Goal: Task Accomplishment & Management: Use online tool/utility

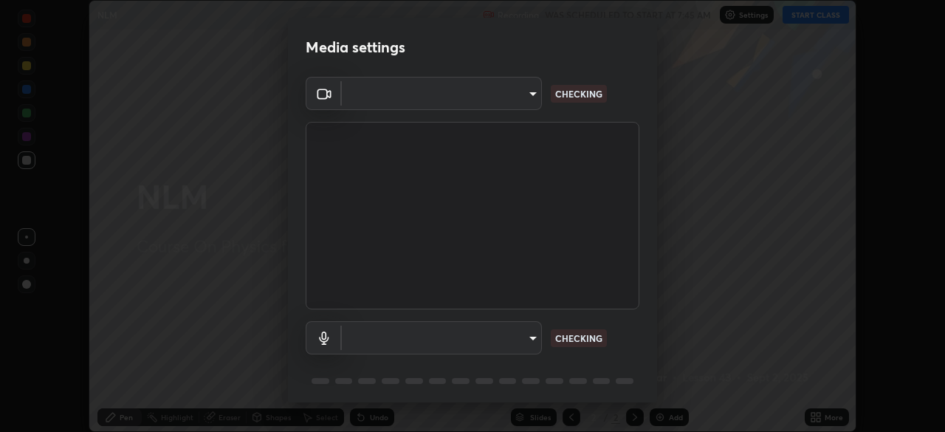
scroll to position [432, 945]
type input "298c0b4550502209631f64da4d66d5e7bfc64cde4025000ed24062e9a76660ac"
type input "613fbaf2b717db9c3ea5dd3d0eee28d6c1010d71e23d70e699fae8198f5098a6"
click at [483, 335] on body "Erase all NLM Recording WAS SCHEDULED TO START AT 7:45 AM Settings START CLASS …" at bounding box center [472, 216] width 945 height 432
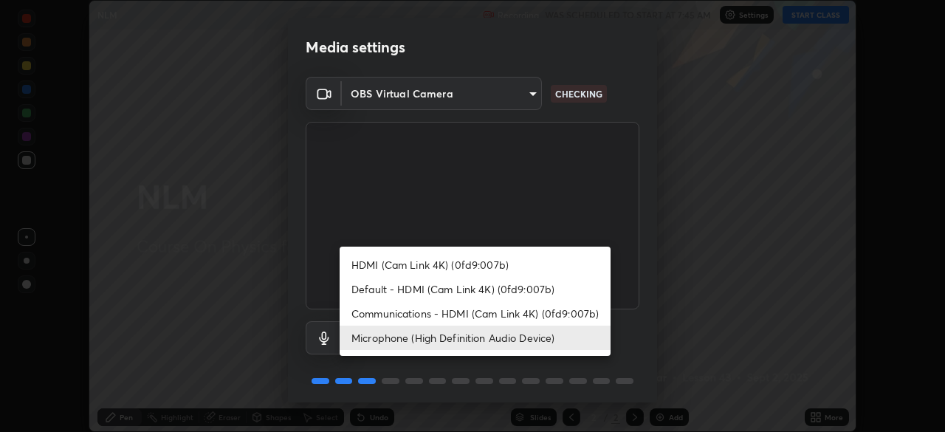
click at [461, 339] on li "Microphone (High Definition Audio Device)" at bounding box center [475, 337] width 271 height 24
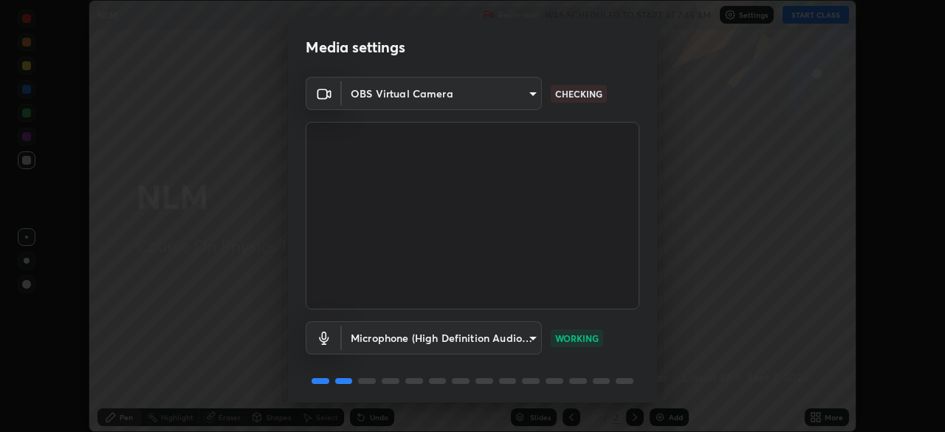
scroll to position [52, 0]
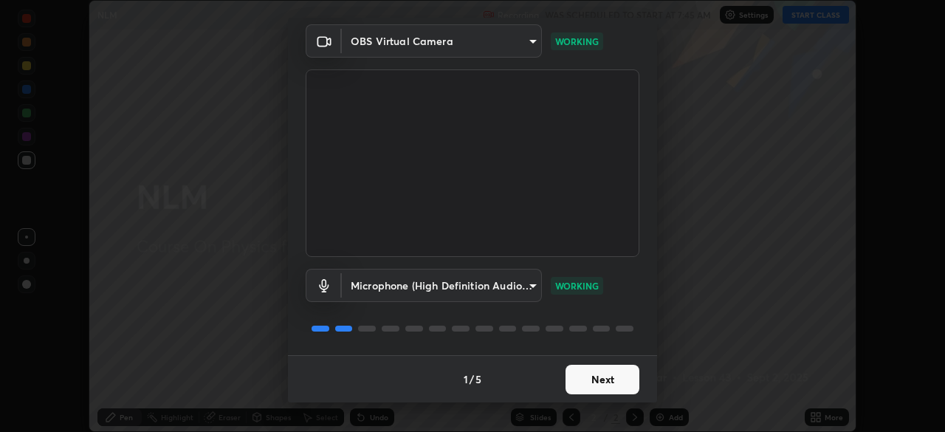
click at [604, 386] on button "Next" at bounding box center [602, 380] width 74 height 30
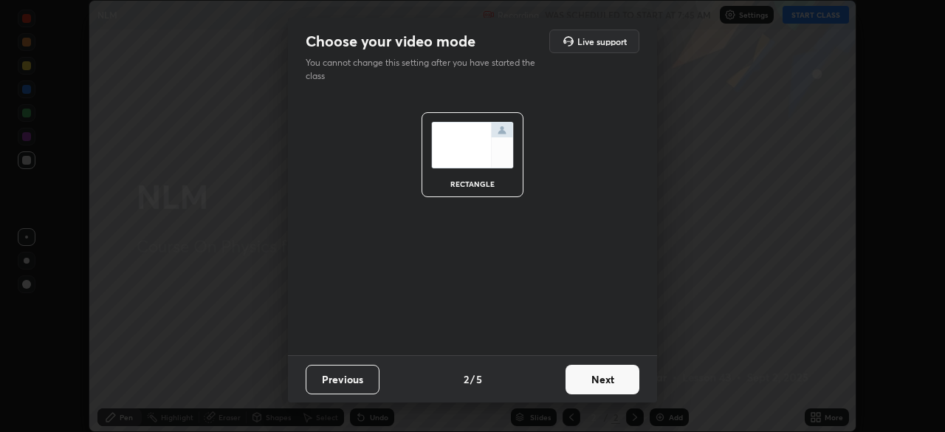
click at [604, 382] on button "Next" at bounding box center [602, 380] width 74 height 30
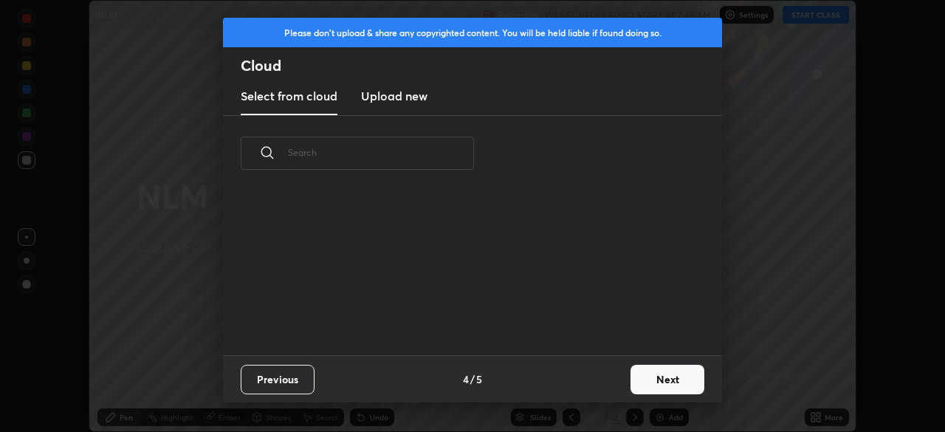
click at [630, 376] on button "Next" at bounding box center [667, 380] width 74 height 30
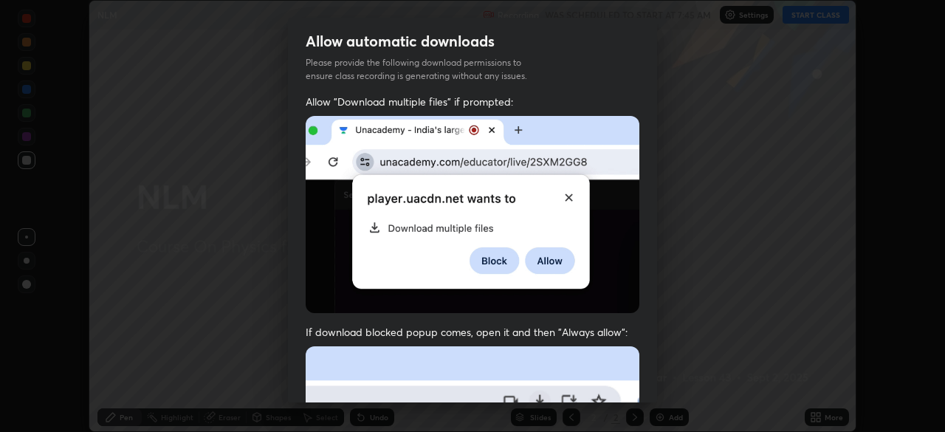
click at [651, 382] on div "Allow "Download multiple files" if prompted: If download blocked popup comes, o…" at bounding box center [472, 404] width 369 height 621
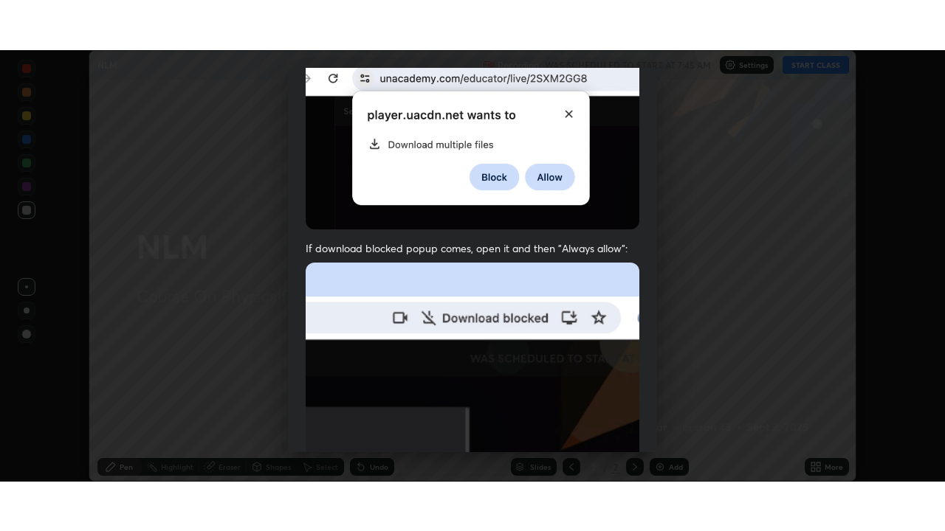
scroll to position [354, 0]
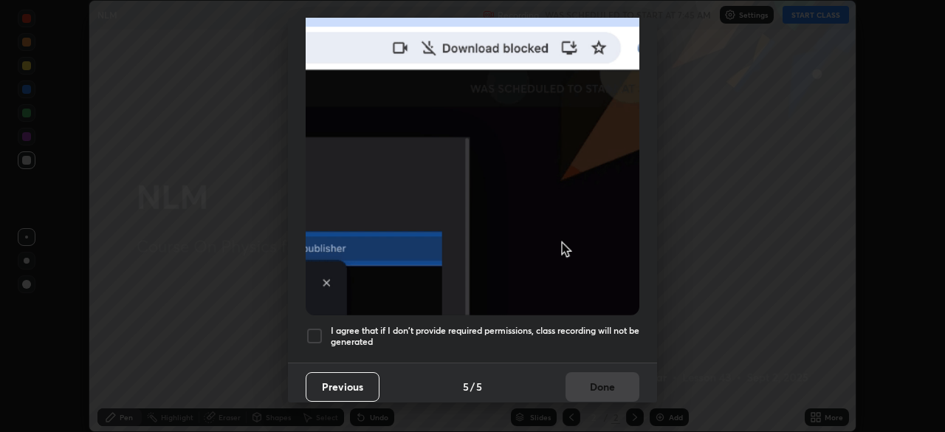
click at [574, 328] on h5 "I agree that if I don't provide required permissions, class recording will not …" at bounding box center [485, 336] width 309 height 23
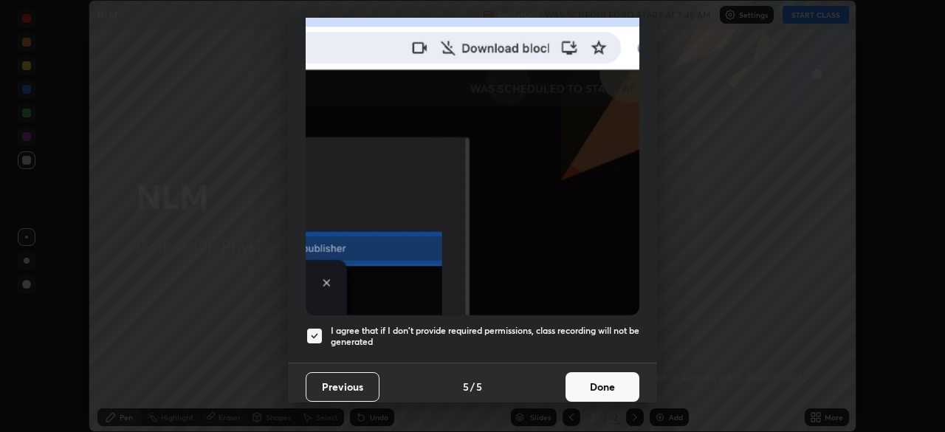
click at [610, 384] on button "Done" at bounding box center [602, 387] width 74 height 30
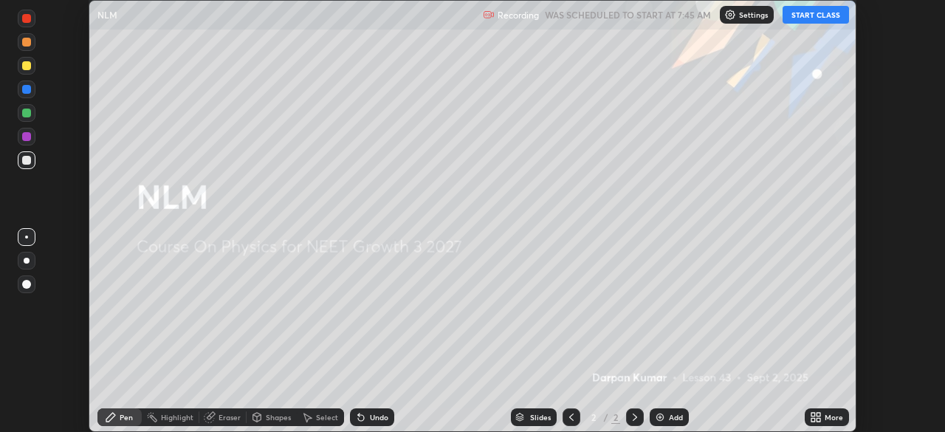
click at [794, 17] on button "START CLASS" at bounding box center [815, 15] width 66 height 18
click at [660, 416] on img at bounding box center [660, 417] width 12 height 12
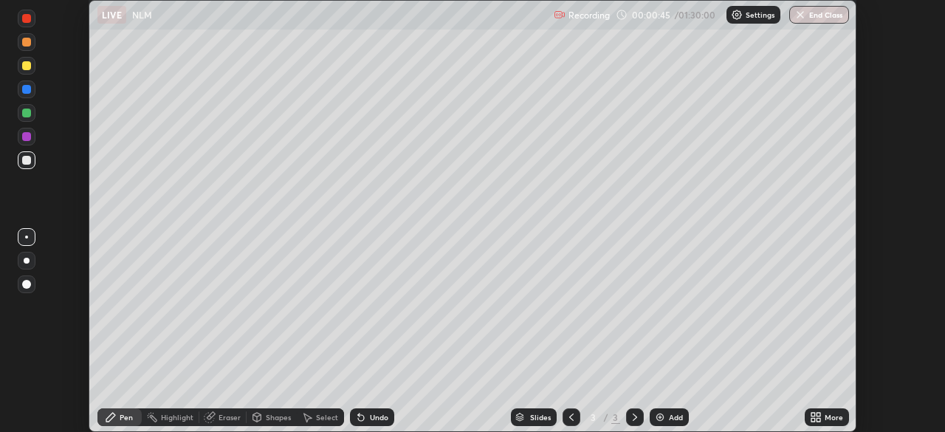
click at [35, 137] on div at bounding box center [27, 137] width 18 height 18
click at [30, 161] on div at bounding box center [26, 160] width 9 height 9
click at [260, 419] on icon at bounding box center [257, 417] width 8 height 9
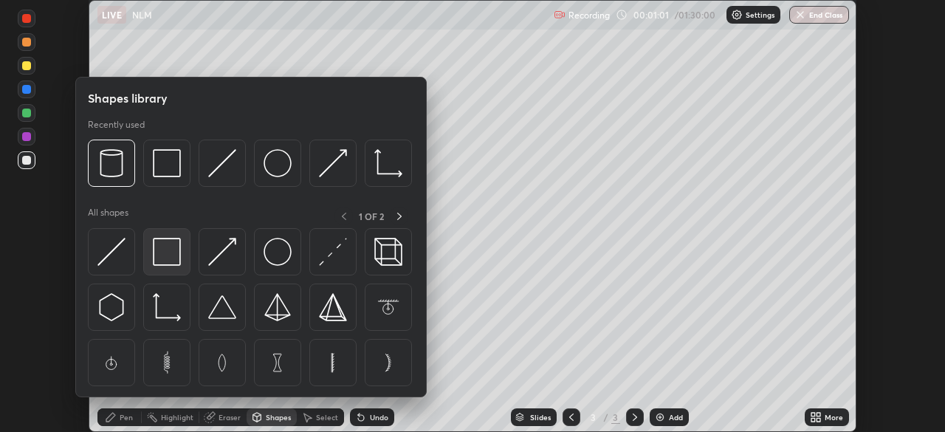
click at [175, 261] on img at bounding box center [167, 252] width 28 height 28
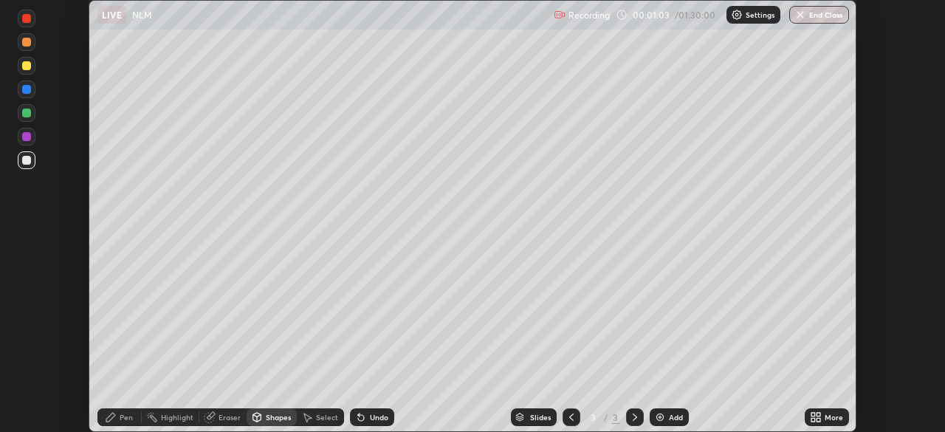
click at [124, 418] on div "Pen" at bounding box center [126, 416] width 13 height 7
click at [27, 137] on div at bounding box center [26, 136] width 9 height 9
click at [33, 156] on div at bounding box center [27, 160] width 18 height 18
click at [30, 137] on div at bounding box center [26, 136] width 9 height 9
click at [368, 421] on div "Undo" at bounding box center [372, 417] width 44 height 18
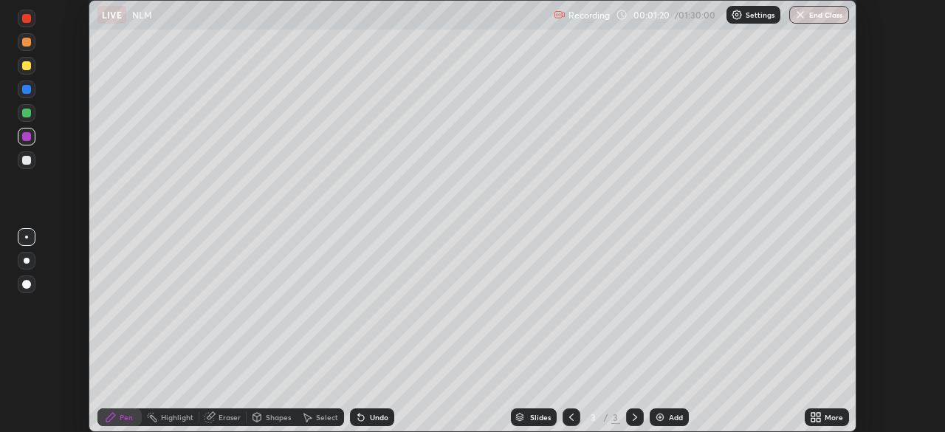
click at [279, 410] on div "Shapes" at bounding box center [272, 417] width 50 height 18
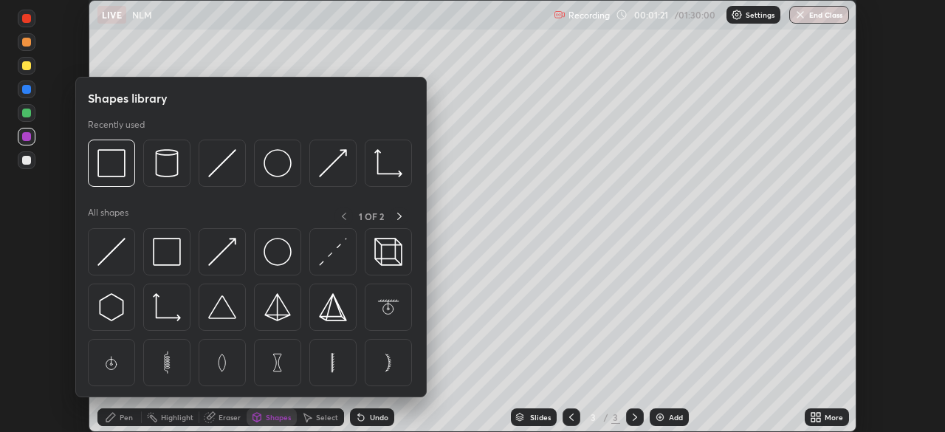
click at [115, 259] on img at bounding box center [111, 252] width 28 height 28
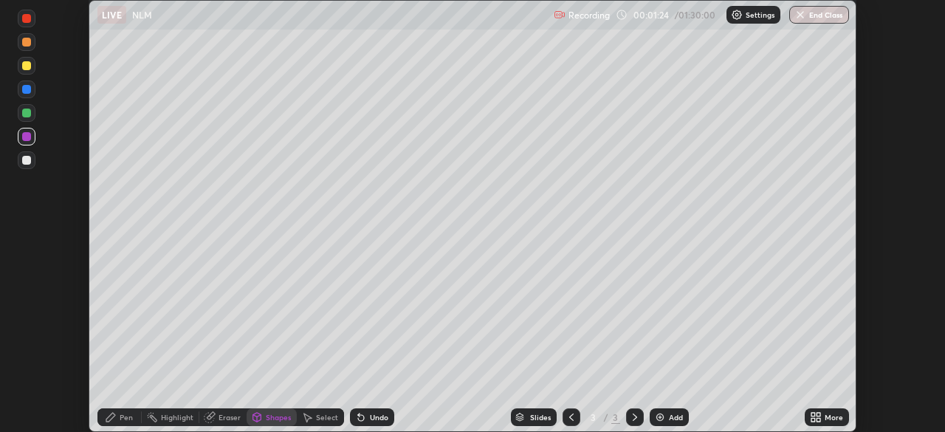
click at [317, 418] on div "Select" at bounding box center [327, 416] width 22 height 7
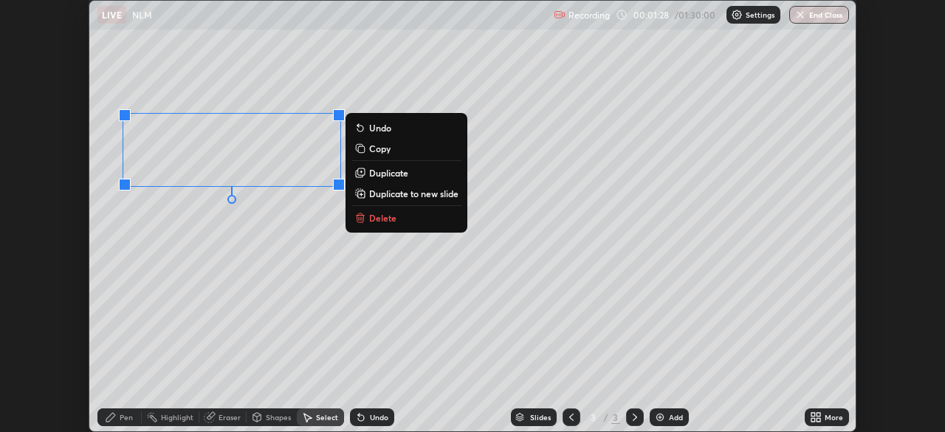
click at [379, 170] on p "Duplicate" at bounding box center [388, 173] width 39 height 12
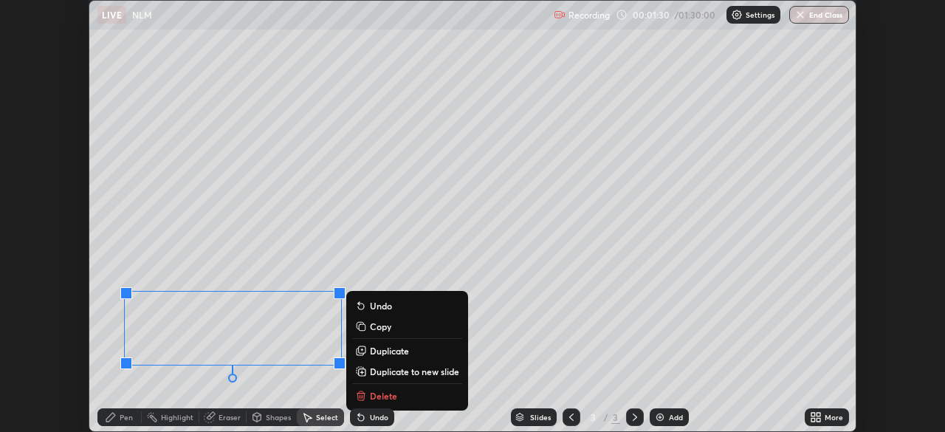
click at [127, 414] on div "Pen" at bounding box center [126, 416] width 13 height 7
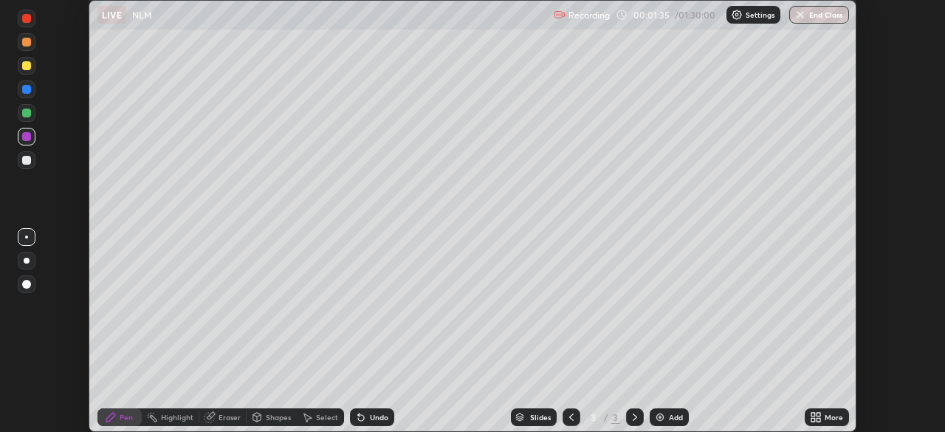
click at [28, 63] on div at bounding box center [26, 65] width 9 height 9
click at [821, 416] on icon at bounding box center [816, 417] width 12 height 12
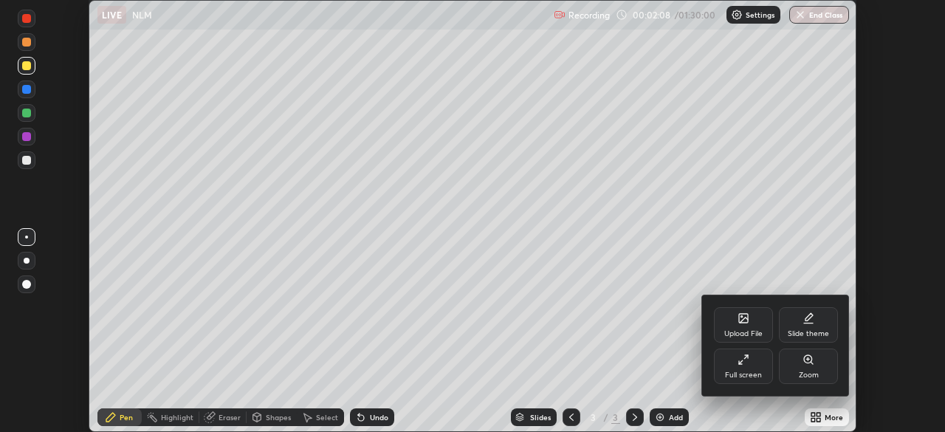
click at [736, 372] on div "Full screen" at bounding box center [743, 374] width 37 height 7
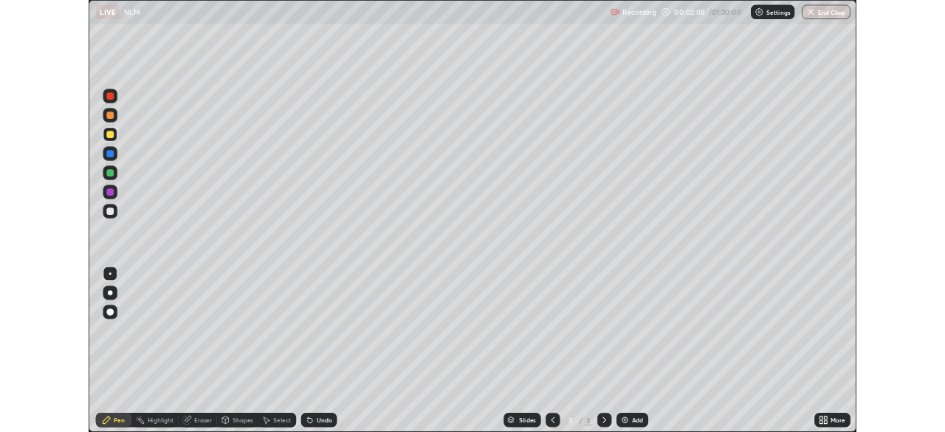
scroll to position [531, 945]
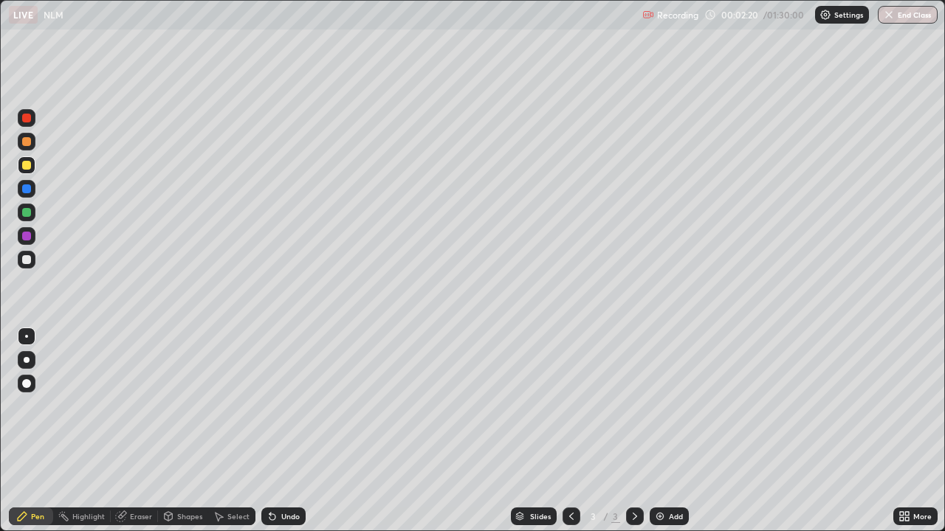
click at [35, 258] on div at bounding box center [27, 260] width 24 height 24
click at [139, 431] on div "Eraser" at bounding box center [141, 516] width 22 height 7
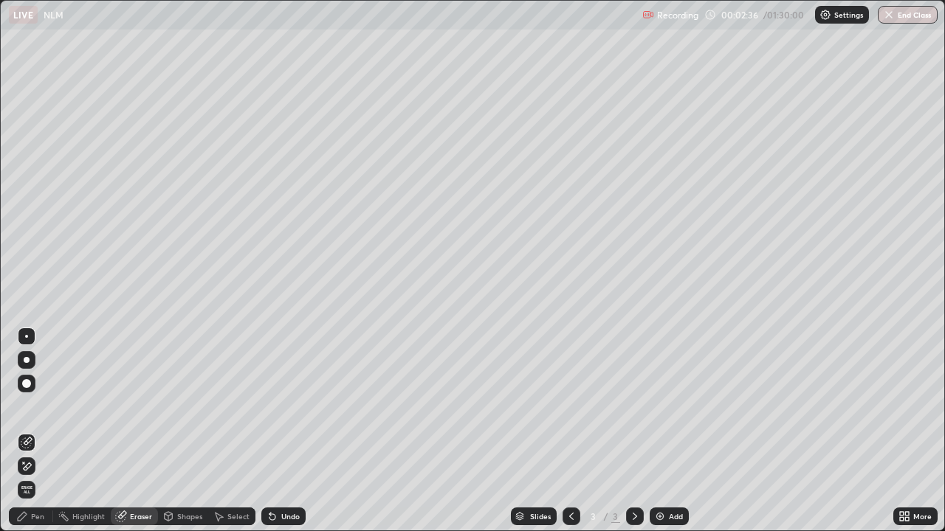
click at [41, 431] on div "Pen" at bounding box center [37, 516] width 13 height 7
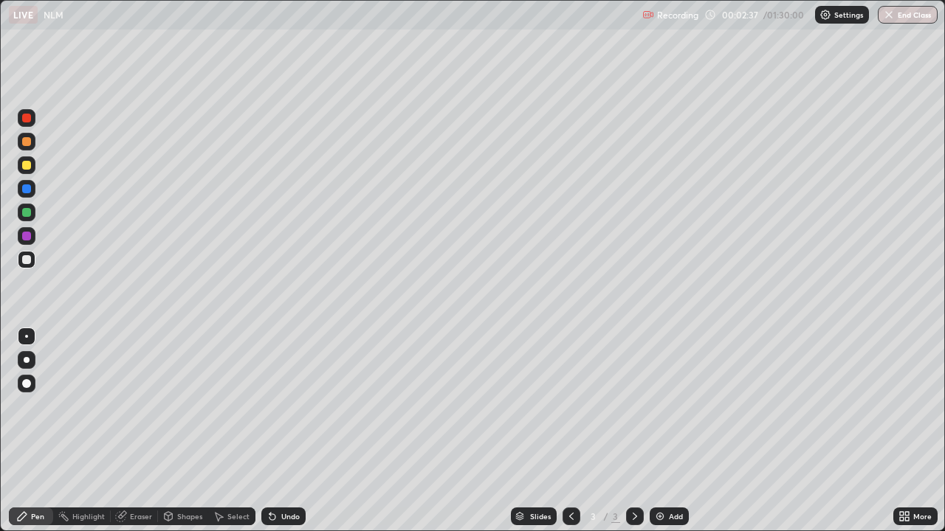
click at [28, 236] on div at bounding box center [26, 236] width 9 height 9
click at [145, 431] on div "Eraser" at bounding box center [134, 517] width 47 height 18
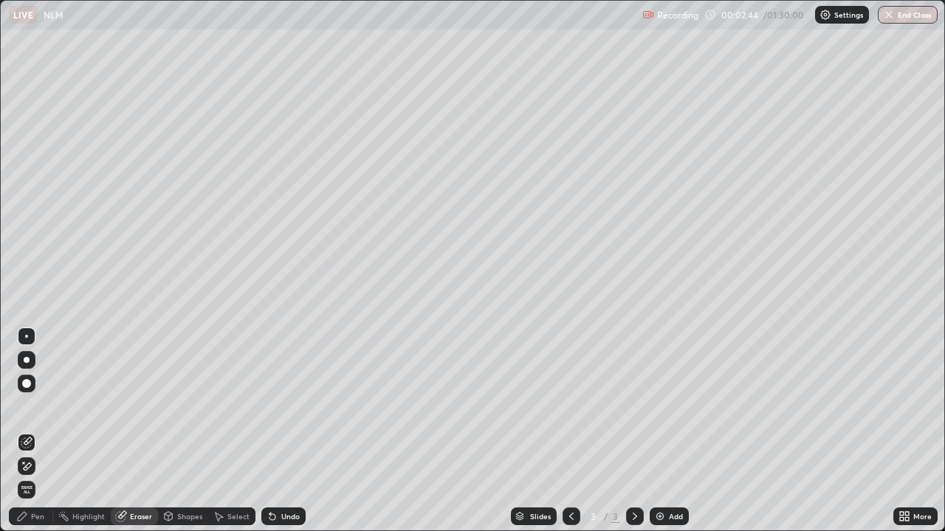
click at [34, 431] on div "Pen" at bounding box center [37, 516] width 13 height 7
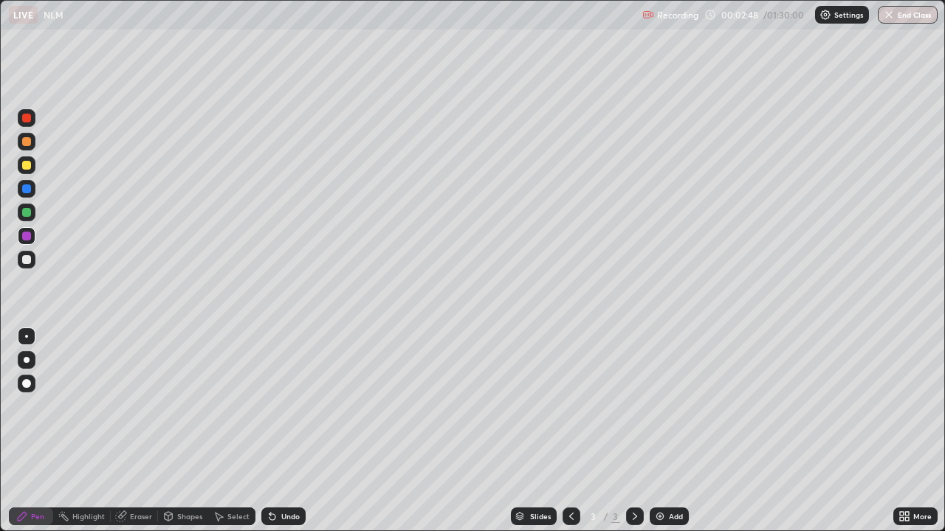
click at [35, 207] on div at bounding box center [27, 213] width 18 height 18
click at [230, 431] on div "Select" at bounding box center [238, 516] width 22 height 7
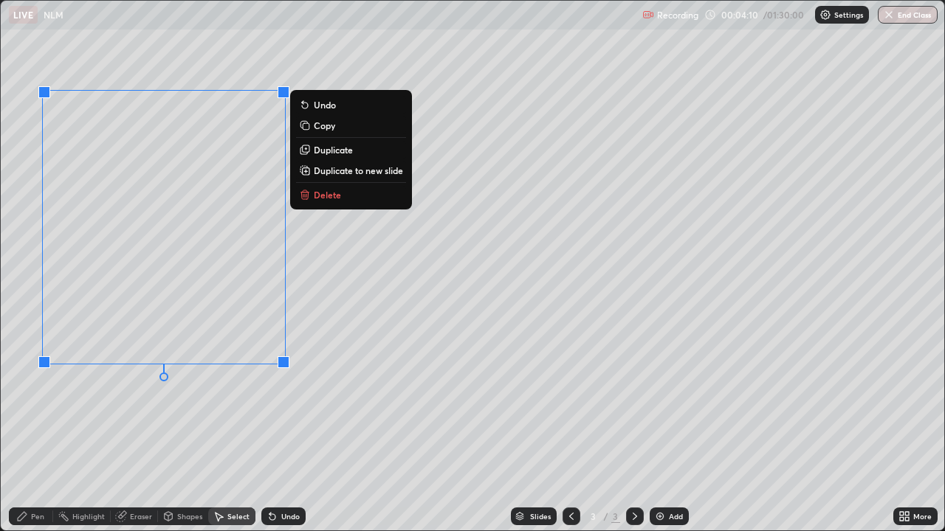
click at [36, 431] on div "Pen" at bounding box center [31, 517] width 44 height 18
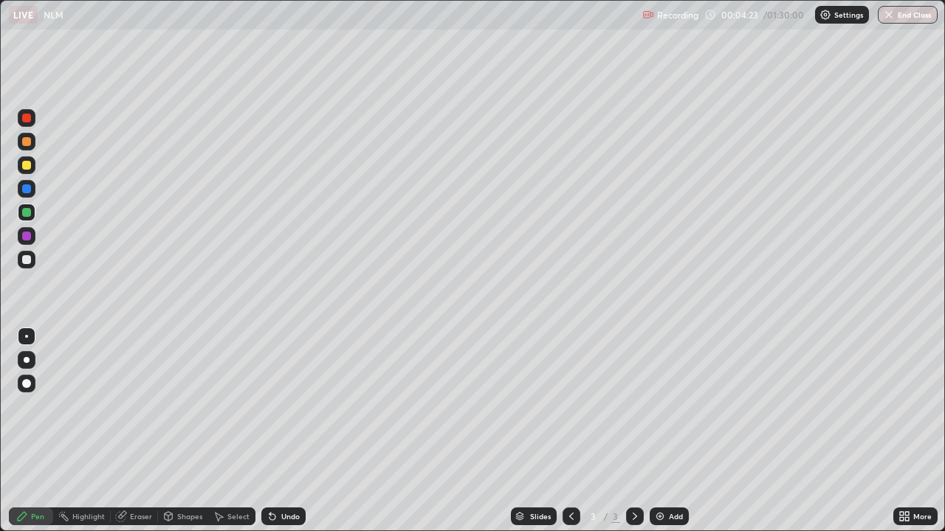
click at [25, 165] on div at bounding box center [26, 165] width 9 height 9
click at [24, 142] on div at bounding box center [26, 141] width 9 height 9
click at [32, 117] on div at bounding box center [27, 118] width 18 height 18
click at [734, 29] on div "Recording 00:05:38 / 01:30:00 Settings End Class" at bounding box center [789, 15] width 295 height 29
click at [32, 218] on div at bounding box center [27, 213] width 18 height 18
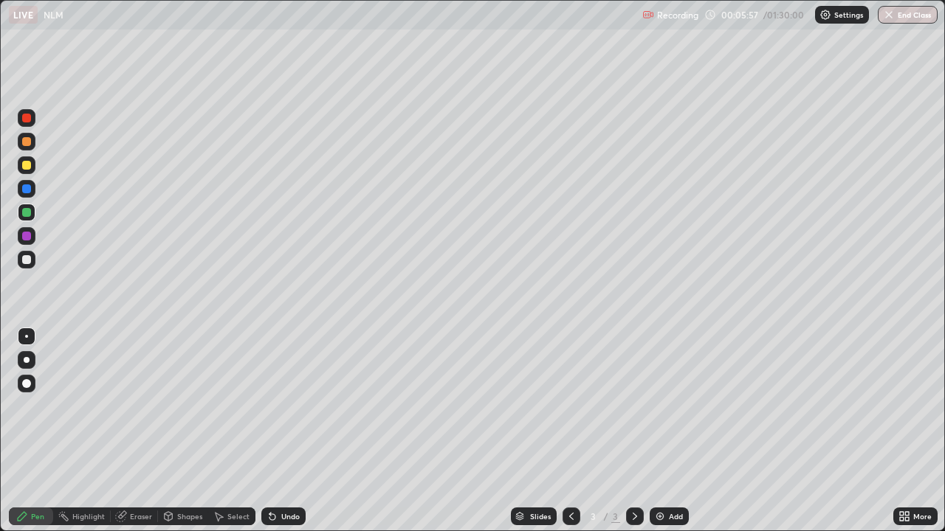
click at [32, 258] on div at bounding box center [27, 260] width 18 height 18
click at [286, 431] on div "Undo" at bounding box center [290, 516] width 18 height 7
click at [289, 431] on div "Undo" at bounding box center [290, 516] width 18 height 7
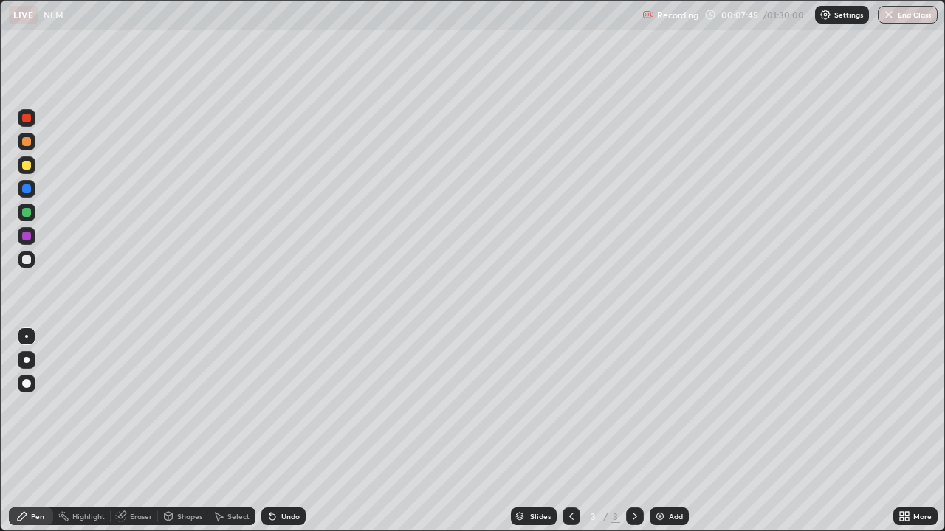
click at [289, 431] on div "Undo" at bounding box center [283, 517] width 44 height 18
click at [184, 431] on div "Shapes" at bounding box center [189, 516] width 25 height 7
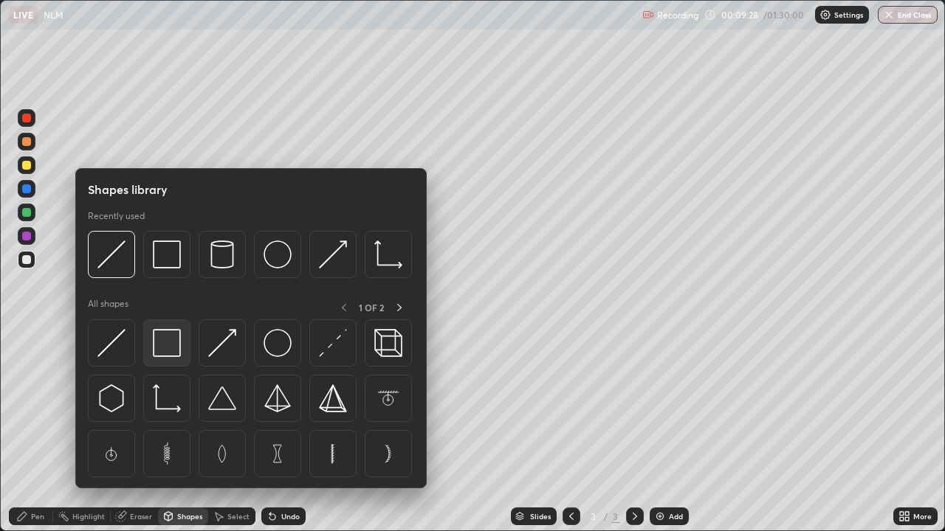
click at [176, 351] on img at bounding box center [167, 343] width 28 height 28
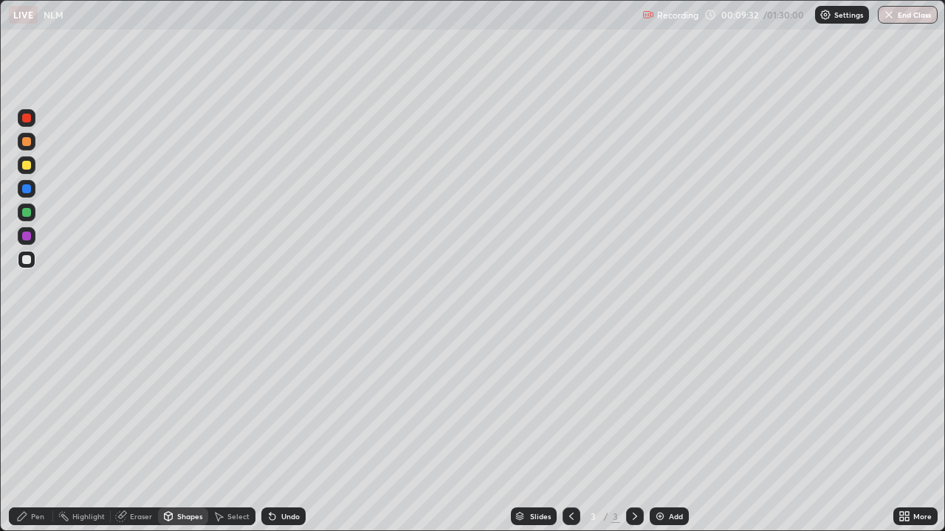
click at [28, 431] on div "Pen" at bounding box center [31, 517] width 44 height 18
click at [33, 216] on div at bounding box center [27, 213] width 18 height 18
click at [224, 431] on div "Select" at bounding box center [231, 517] width 47 height 18
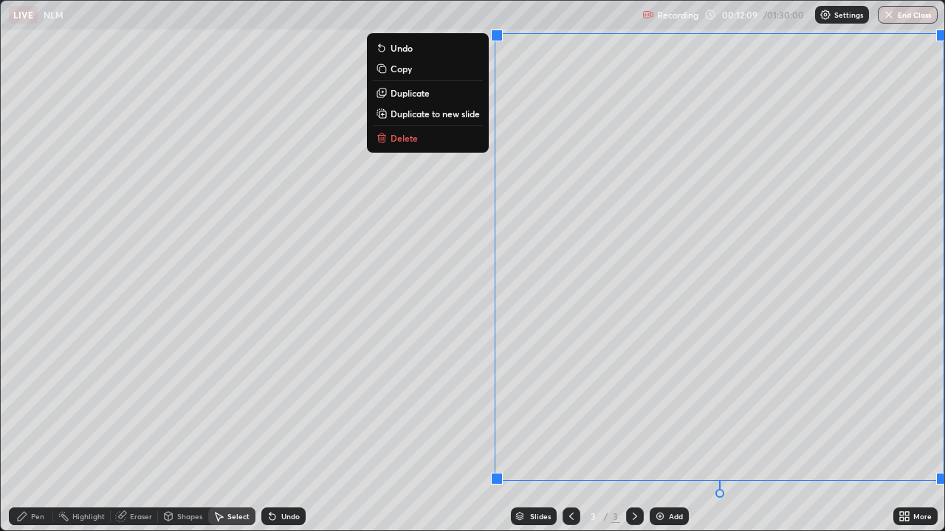
click at [422, 120] on button "Duplicate to new slide" at bounding box center [428, 114] width 110 height 18
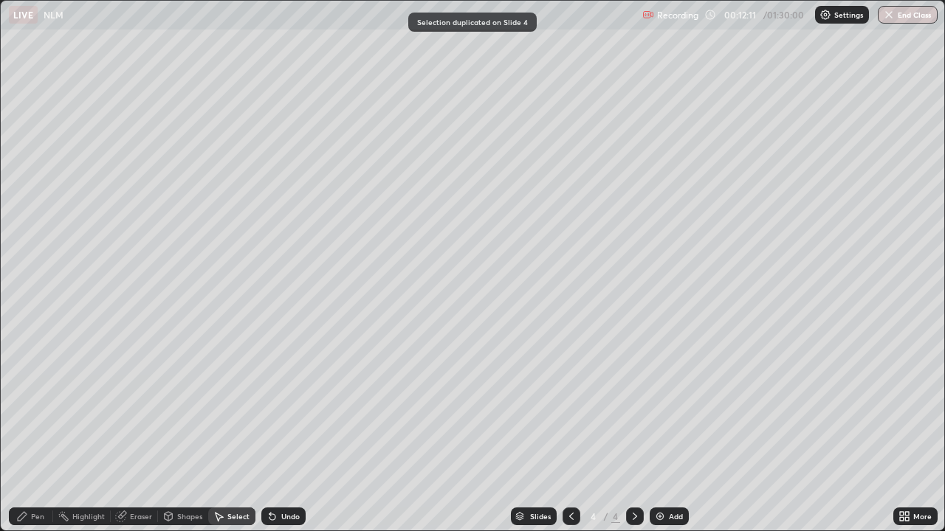
click at [190, 431] on div "Shapes" at bounding box center [189, 516] width 25 height 7
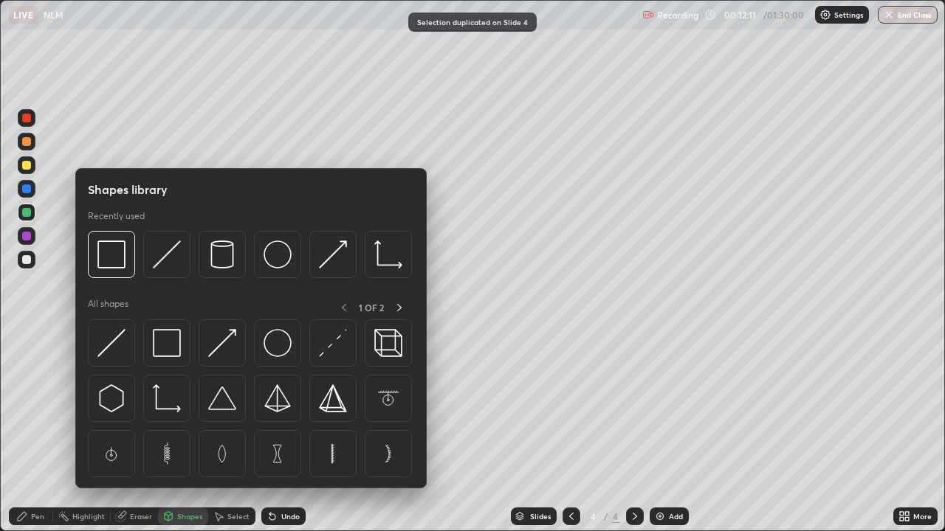
click at [170, 348] on img at bounding box center [167, 343] width 28 height 28
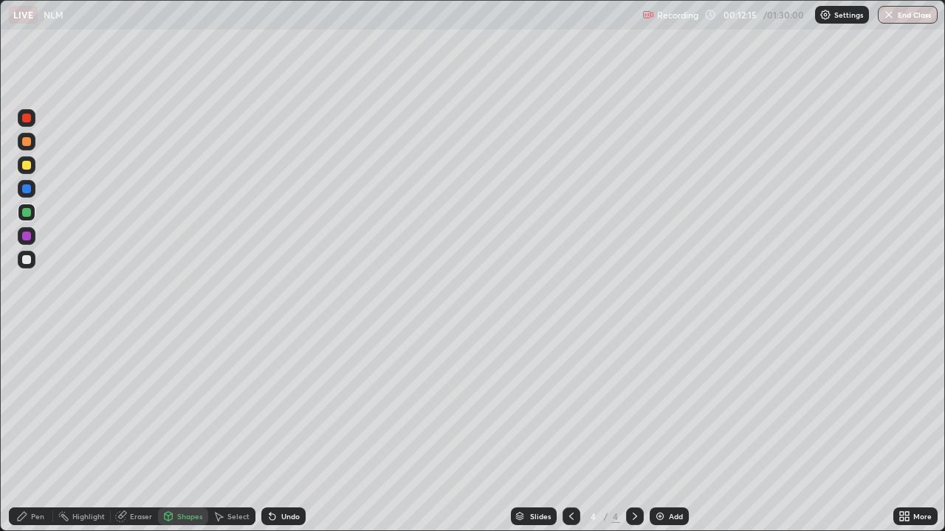
click at [42, 431] on div "Pen" at bounding box center [37, 516] width 13 height 7
click at [187, 431] on div "Shapes" at bounding box center [183, 517] width 50 height 18
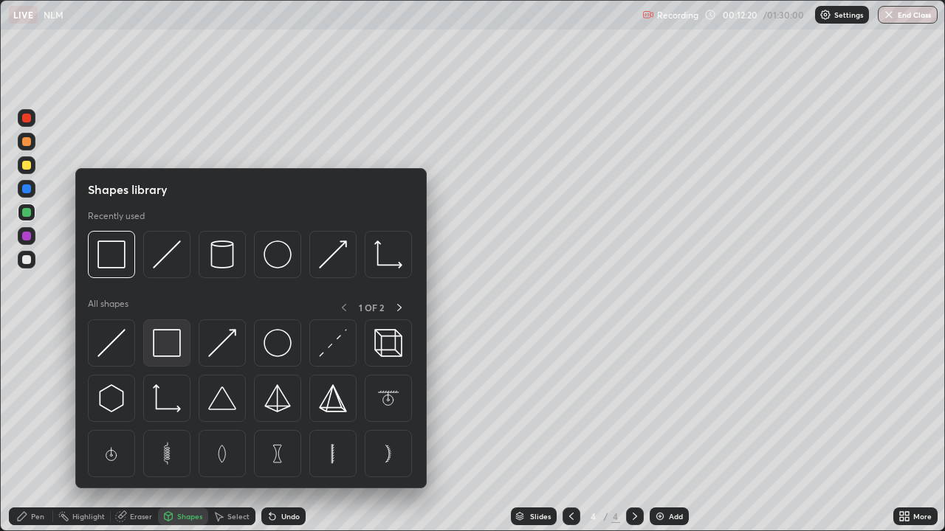
click at [168, 354] on img at bounding box center [167, 343] width 28 height 28
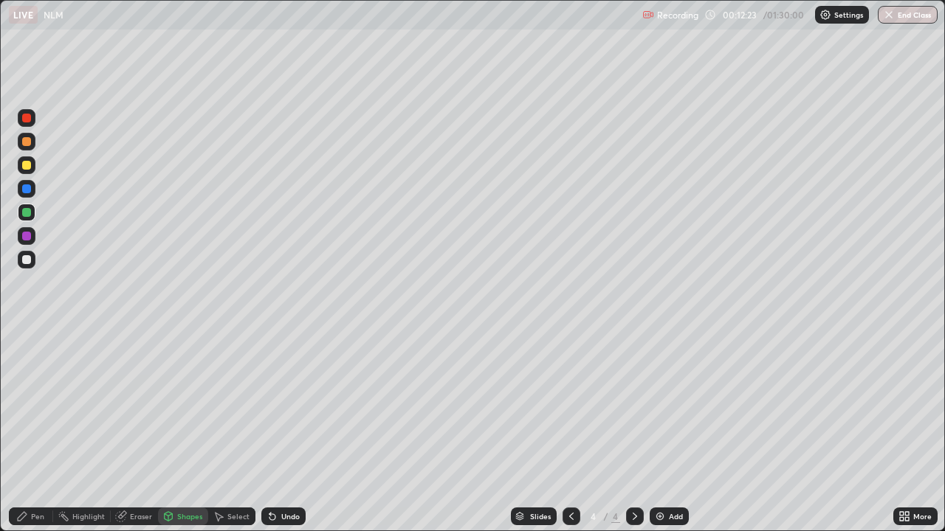
click at [35, 431] on div "Pen" at bounding box center [37, 516] width 13 height 7
click at [281, 431] on div "Undo" at bounding box center [290, 516] width 18 height 7
click at [284, 431] on div "Undo" at bounding box center [290, 516] width 18 height 7
click at [287, 431] on div "Undo" at bounding box center [290, 516] width 18 height 7
click at [284, 431] on div "Undo" at bounding box center [290, 516] width 18 height 7
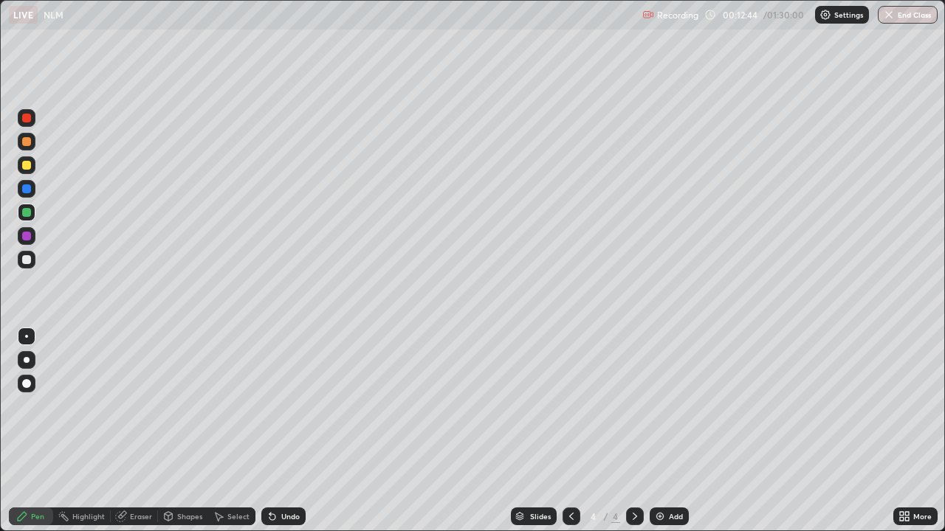
click at [27, 165] on div at bounding box center [26, 165] width 9 height 9
click at [35, 234] on div at bounding box center [27, 236] width 24 height 24
click at [31, 160] on div at bounding box center [27, 165] width 18 height 18
click at [34, 233] on div at bounding box center [27, 236] width 18 height 18
click at [35, 250] on div at bounding box center [27, 260] width 18 height 24
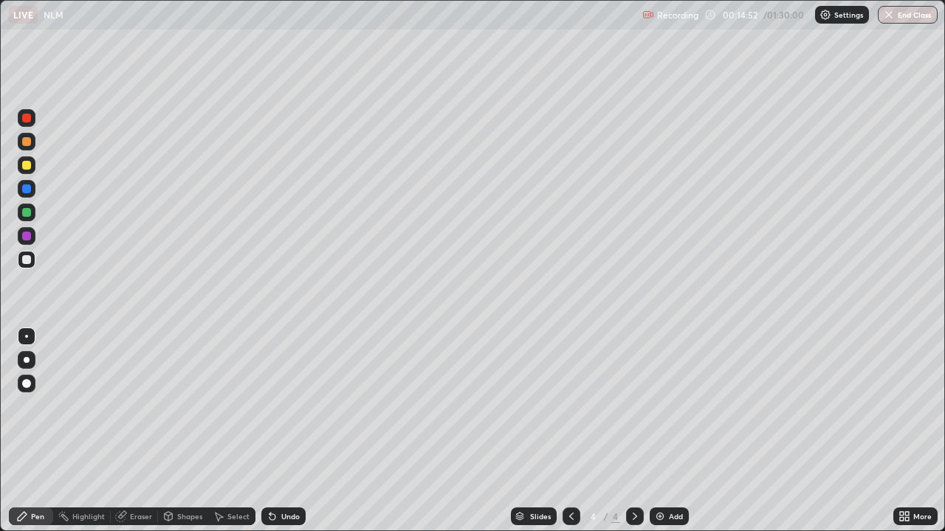
click at [296, 431] on div "Undo" at bounding box center [290, 516] width 18 height 7
click at [131, 431] on div "Eraser" at bounding box center [141, 516] width 22 height 7
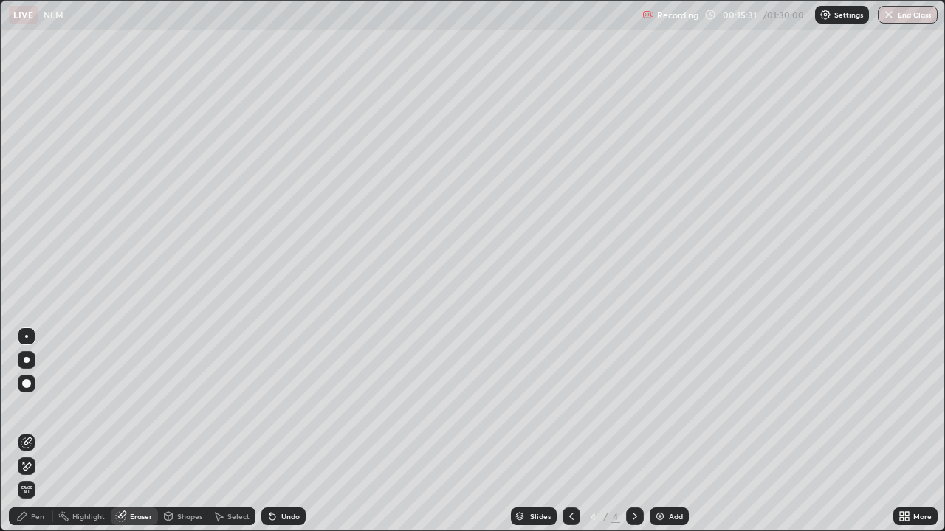
click at [43, 431] on div "Pen" at bounding box center [37, 516] width 13 height 7
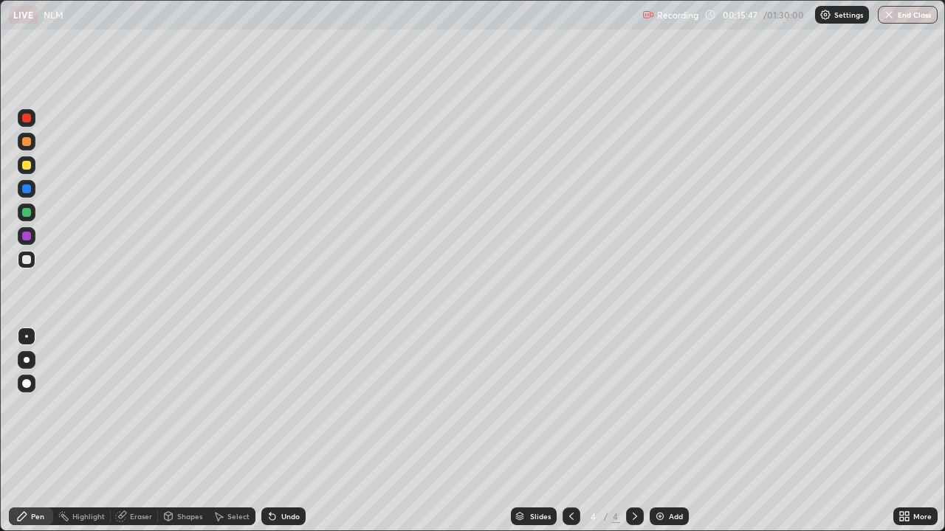
click at [29, 165] on div at bounding box center [26, 165] width 9 height 9
click at [30, 140] on div at bounding box center [26, 141] width 9 height 9
click at [26, 235] on div at bounding box center [26, 236] width 9 height 9
click at [28, 209] on div at bounding box center [26, 212] width 9 height 9
click at [28, 168] on div at bounding box center [26, 165] width 9 height 9
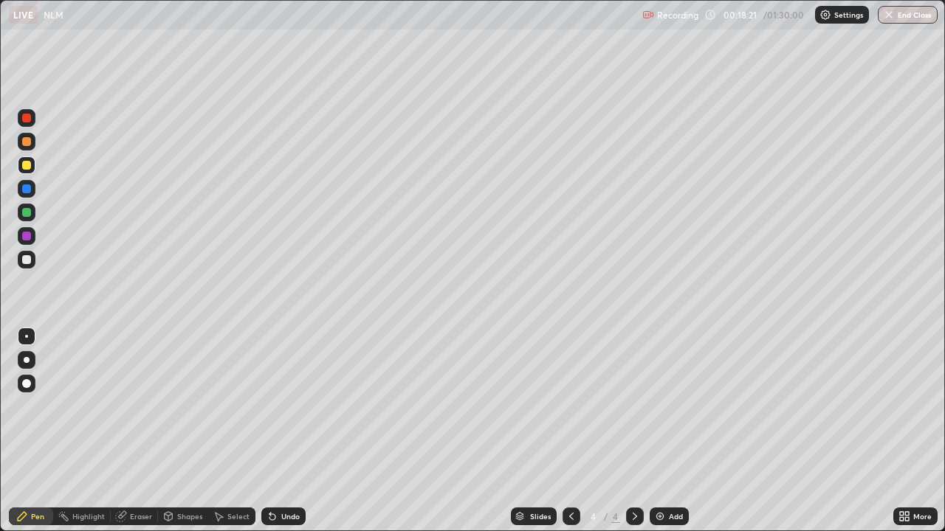
click at [274, 431] on icon at bounding box center [272, 517] width 12 height 12
click at [275, 431] on icon at bounding box center [272, 517] width 12 height 12
click at [286, 431] on div "Undo" at bounding box center [280, 517] width 50 height 30
click at [30, 215] on div at bounding box center [26, 212] width 9 height 9
click at [123, 431] on icon at bounding box center [122, 514] width 8 height 7
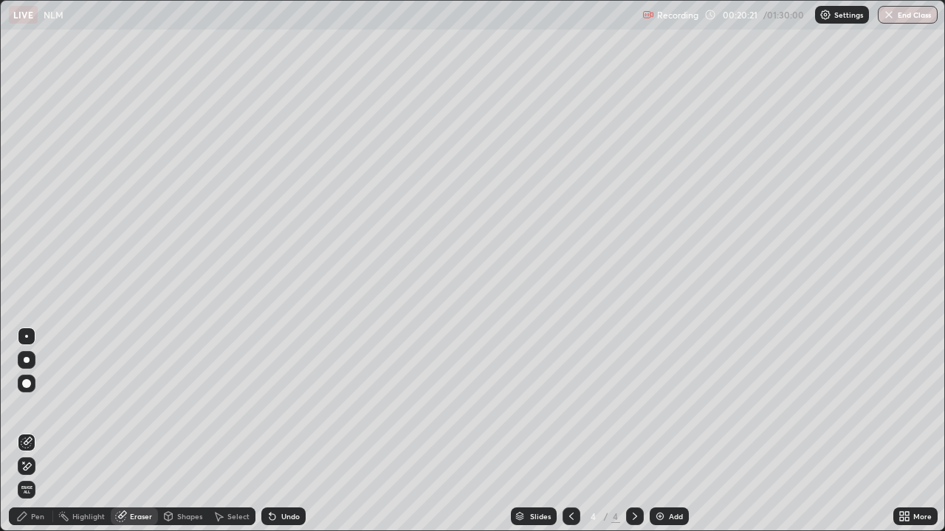
click at [35, 431] on div "Pen" at bounding box center [37, 516] width 13 height 7
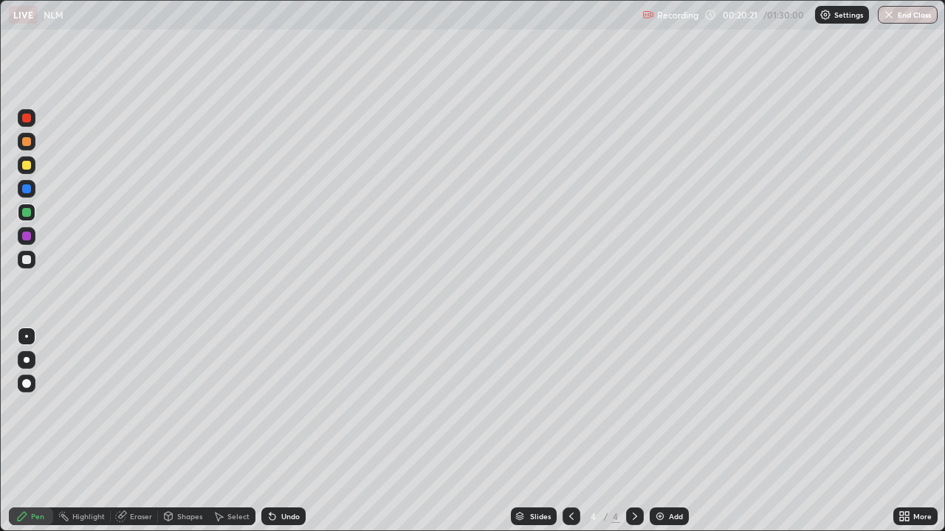
click at [32, 261] on div at bounding box center [27, 260] width 18 height 18
click at [21, 148] on div at bounding box center [27, 142] width 18 height 18
click at [675, 431] on div "Add" at bounding box center [676, 516] width 14 height 7
click at [33, 159] on div at bounding box center [27, 165] width 18 height 18
click at [30, 142] on div at bounding box center [26, 141] width 9 height 9
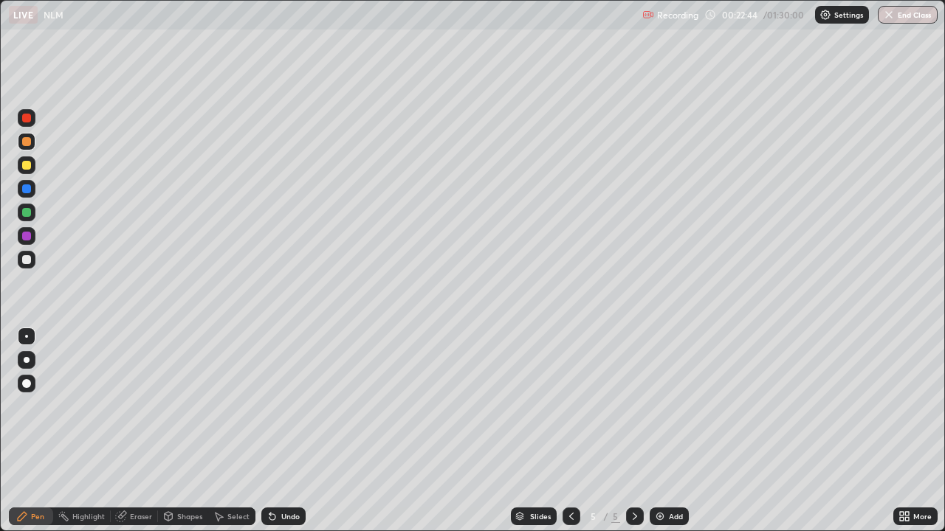
click at [30, 125] on div at bounding box center [27, 118] width 18 height 18
click at [562, 431] on div at bounding box center [571, 517] width 18 height 18
click at [634, 431] on div at bounding box center [635, 517] width 18 height 18
click at [181, 431] on div "Shapes" at bounding box center [183, 517] width 50 height 18
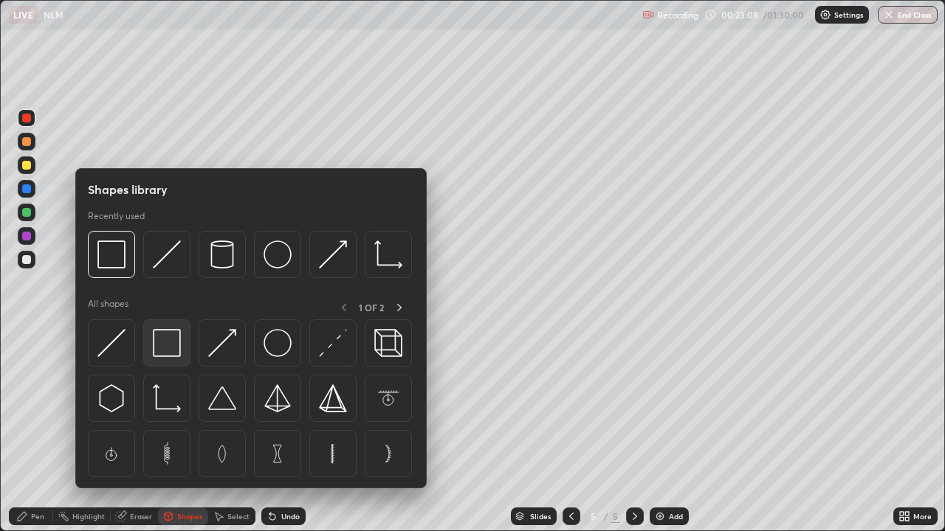
click at [168, 342] on img at bounding box center [167, 343] width 28 height 28
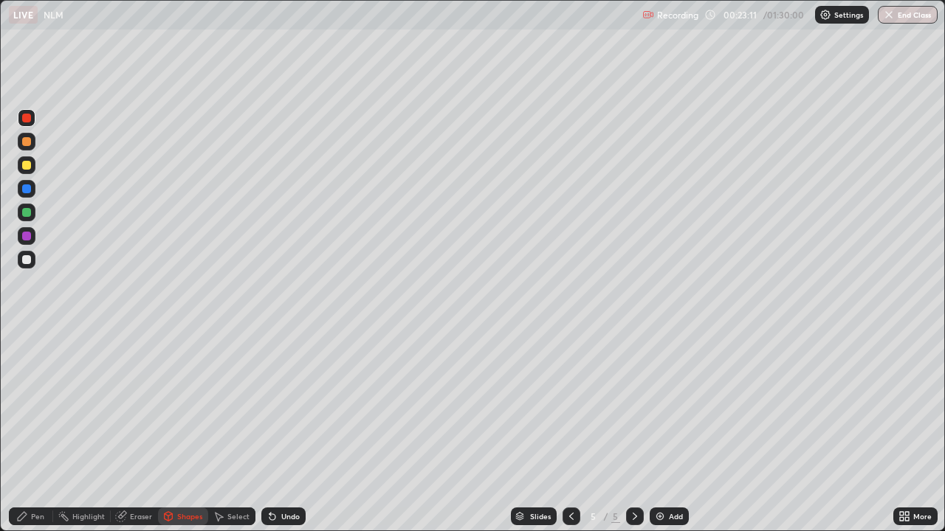
click at [26, 207] on div at bounding box center [27, 213] width 18 height 18
click at [281, 431] on div "Undo" at bounding box center [290, 516] width 18 height 7
click at [38, 431] on div "Pen" at bounding box center [37, 516] width 13 height 7
click at [278, 431] on div "Undo" at bounding box center [283, 517] width 44 height 18
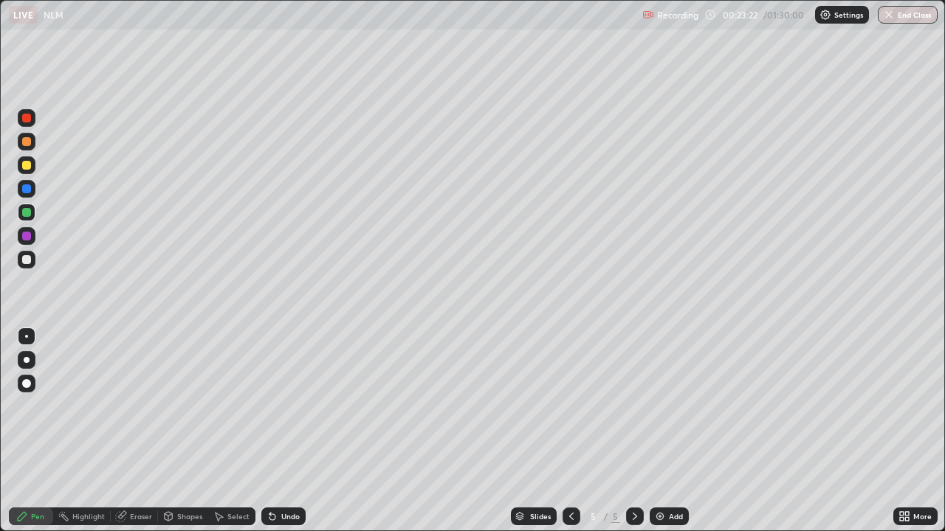
click at [270, 431] on div "Undo" at bounding box center [283, 517] width 44 height 18
click at [25, 170] on div at bounding box center [27, 165] width 18 height 18
click at [27, 144] on div at bounding box center [26, 141] width 9 height 9
click at [235, 431] on div "Select" at bounding box center [238, 516] width 22 height 7
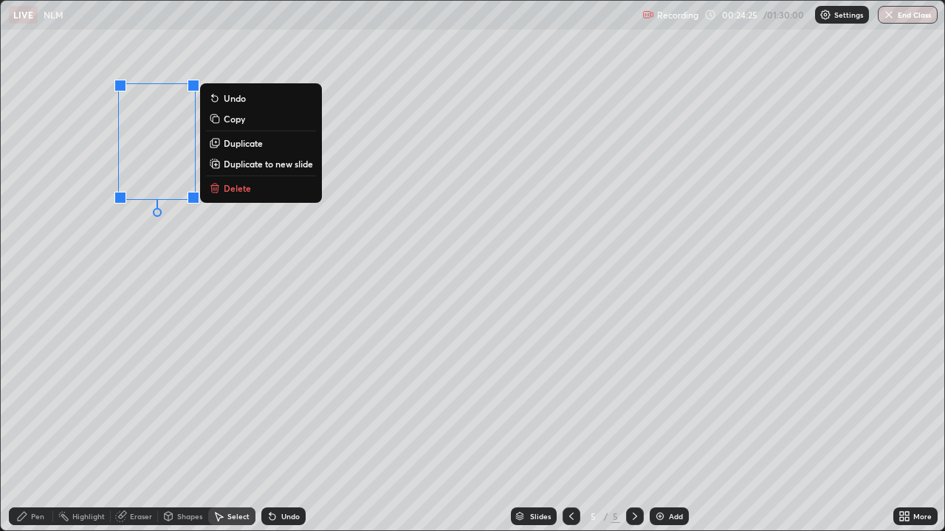
click at [42, 431] on div "Pen" at bounding box center [37, 516] width 13 height 7
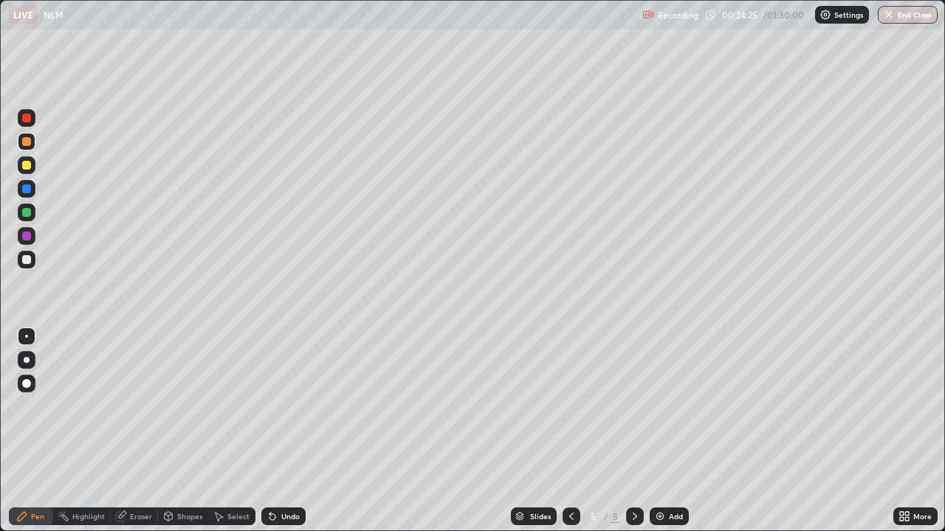
click at [29, 258] on div at bounding box center [26, 259] width 9 height 9
click at [105, 431] on div "Highlight" at bounding box center [82, 517] width 58 height 18
click at [134, 431] on div "Eraser" at bounding box center [134, 517] width 47 height 18
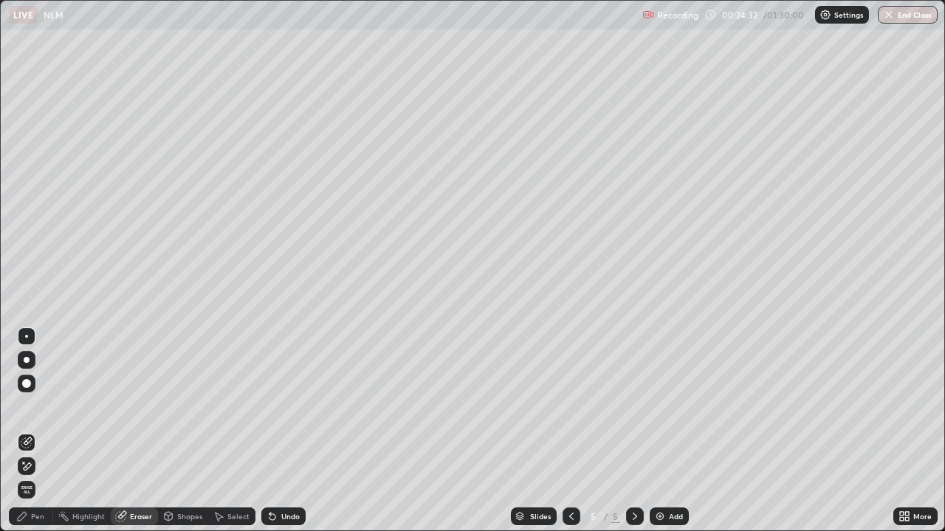
click at [32, 431] on div "Pen" at bounding box center [37, 516] width 13 height 7
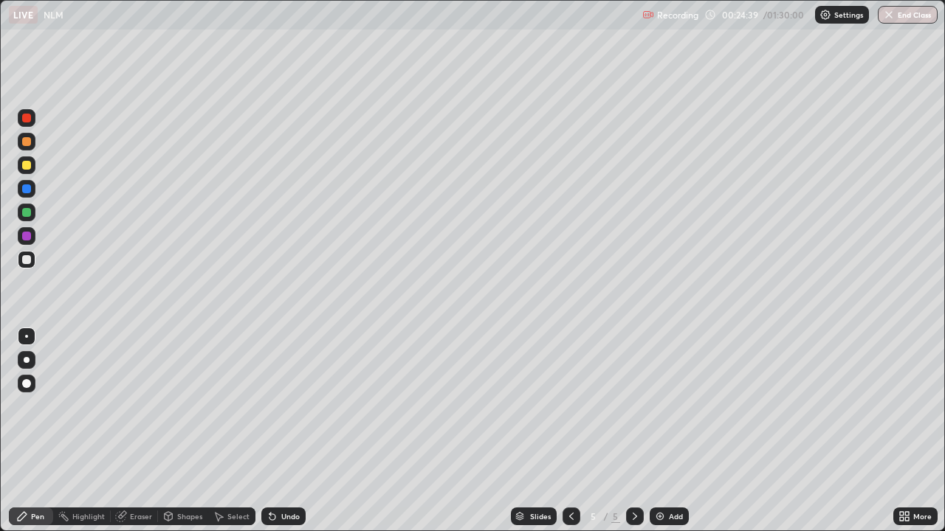
click at [912, 431] on div "More" at bounding box center [915, 517] width 44 height 18
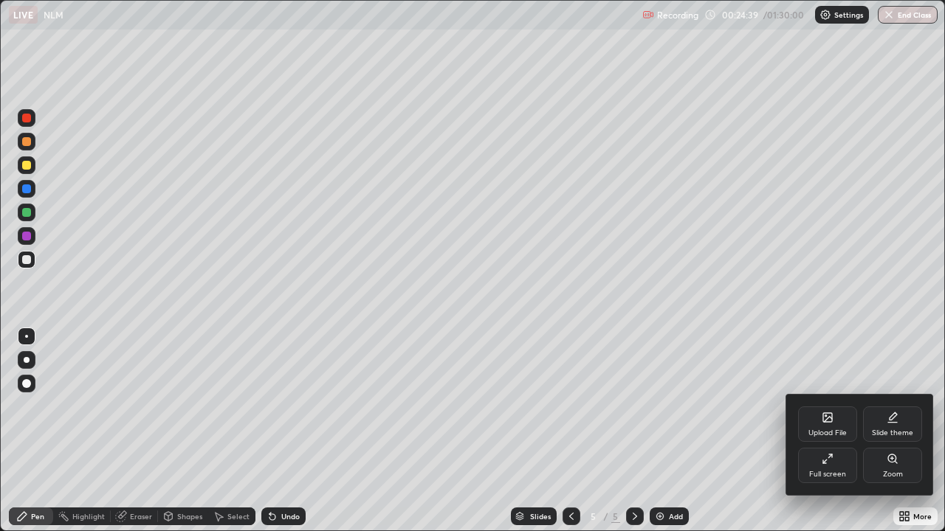
click at [842, 431] on div "Full screen" at bounding box center [827, 465] width 59 height 35
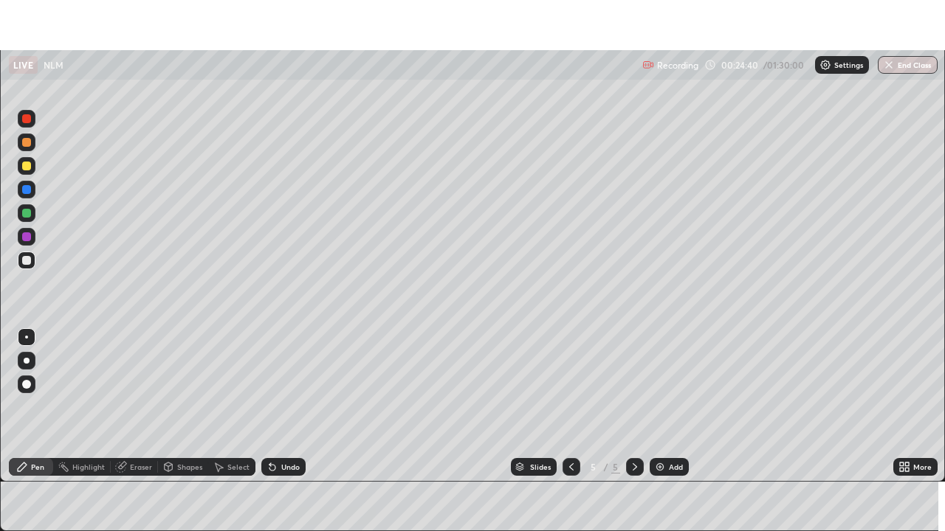
scroll to position [73376, 72863]
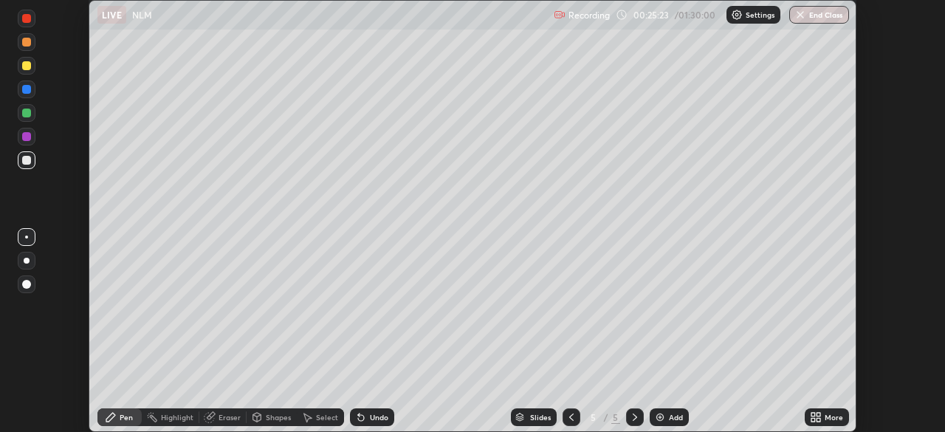
click at [810, 413] on icon at bounding box center [816, 417] width 12 height 12
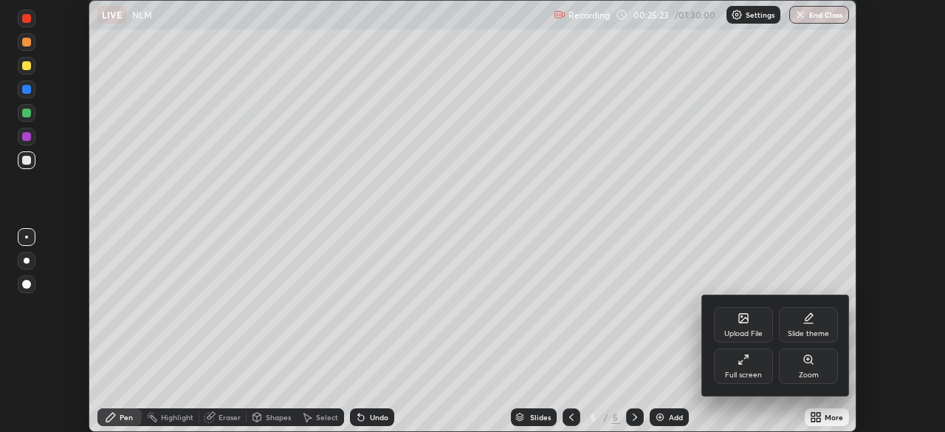
click at [748, 369] on div "Full screen" at bounding box center [743, 365] width 59 height 35
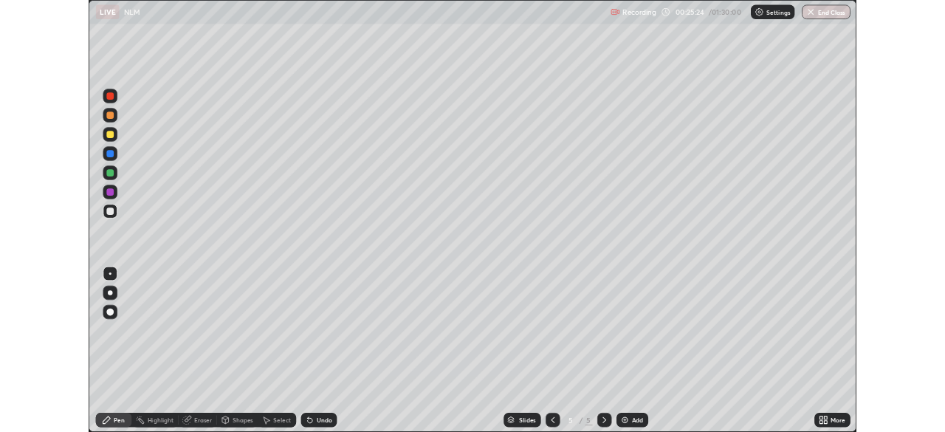
scroll to position [531, 945]
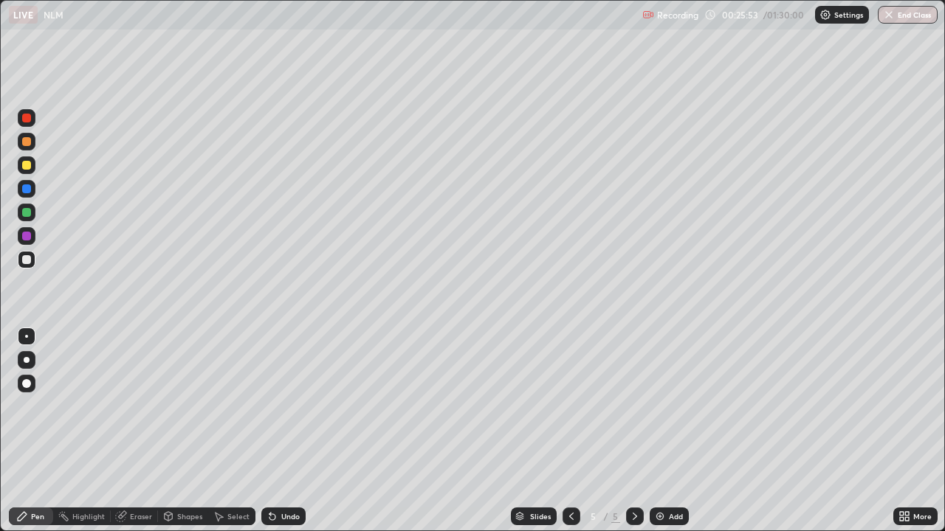
click at [298, 431] on div "Undo" at bounding box center [283, 517] width 44 height 18
click at [193, 431] on div "Shapes" at bounding box center [183, 517] width 50 height 18
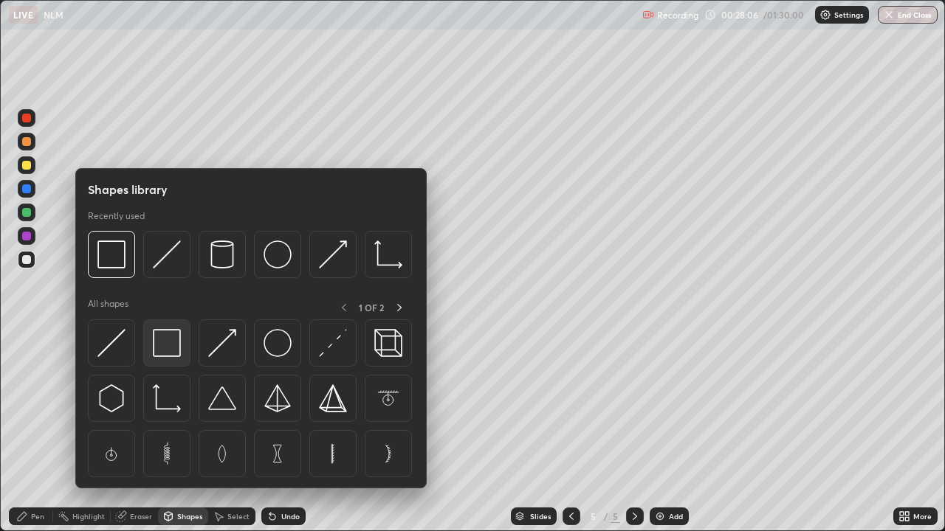
click at [172, 350] on img at bounding box center [167, 343] width 28 height 28
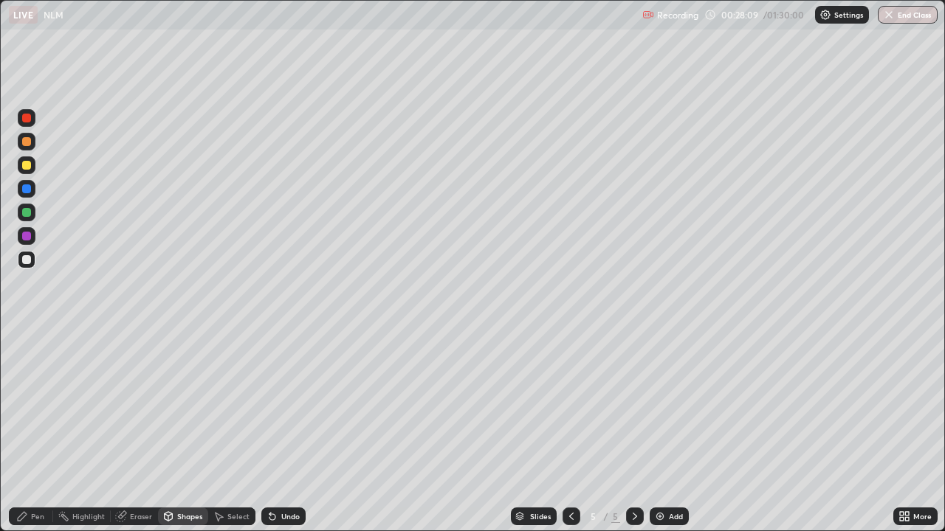
click at [42, 431] on div "Pen" at bounding box center [37, 516] width 13 height 7
click at [24, 227] on div at bounding box center [27, 236] width 18 height 18
click at [240, 431] on div "Select" at bounding box center [238, 516] width 22 height 7
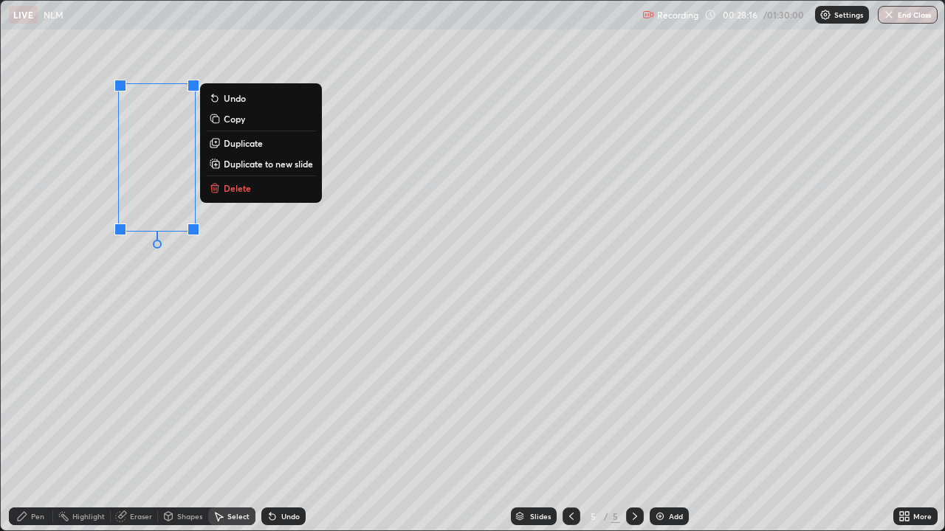
click at [242, 146] on p "Duplicate" at bounding box center [243, 143] width 39 height 12
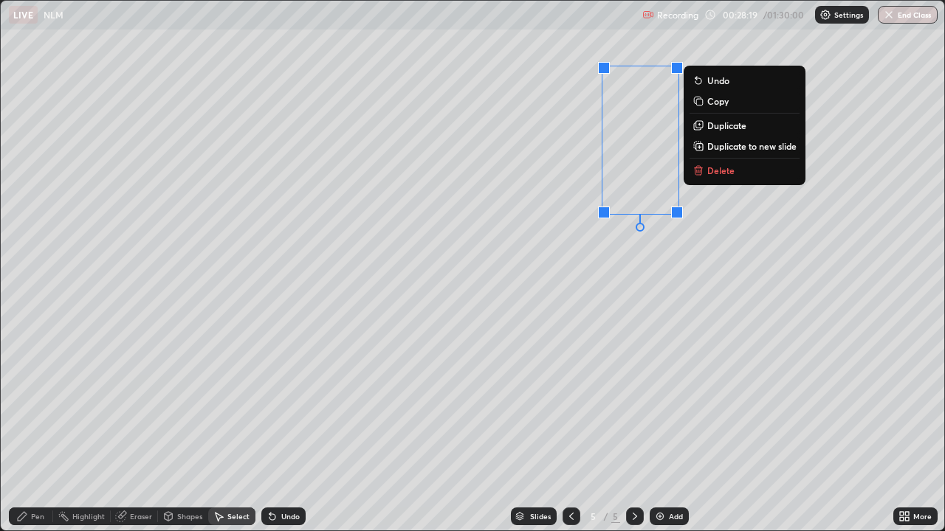
click at [42, 431] on div "Pen" at bounding box center [37, 516] width 13 height 7
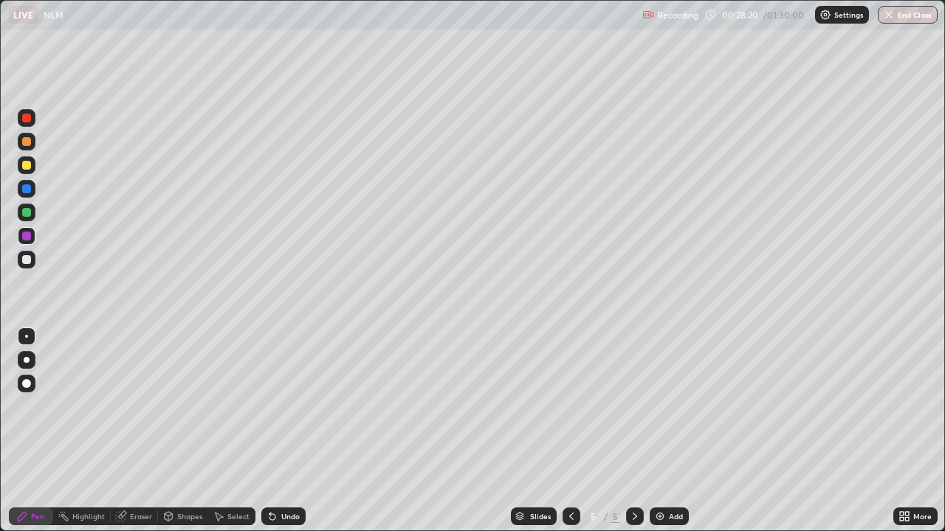
click at [30, 256] on div at bounding box center [26, 259] width 9 height 9
click at [903, 431] on icon at bounding box center [902, 514] width 4 height 4
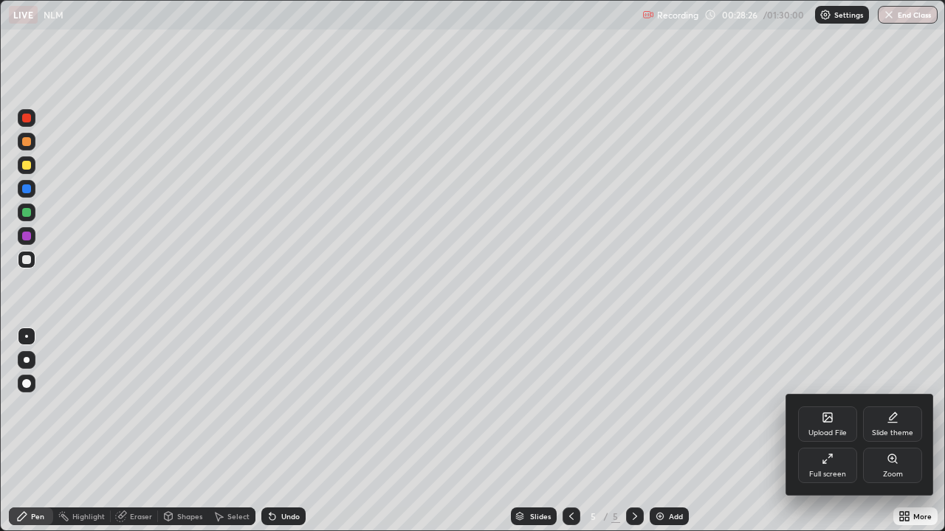
click at [833, 431] on div "Full screen" at bounding box center [827, 465] width 59 height 35
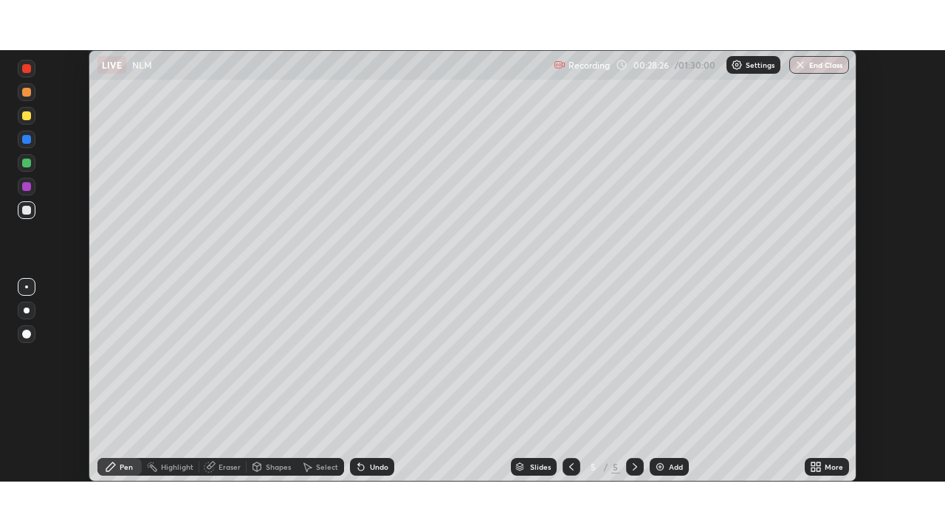
scroll to position [73376, 72863]
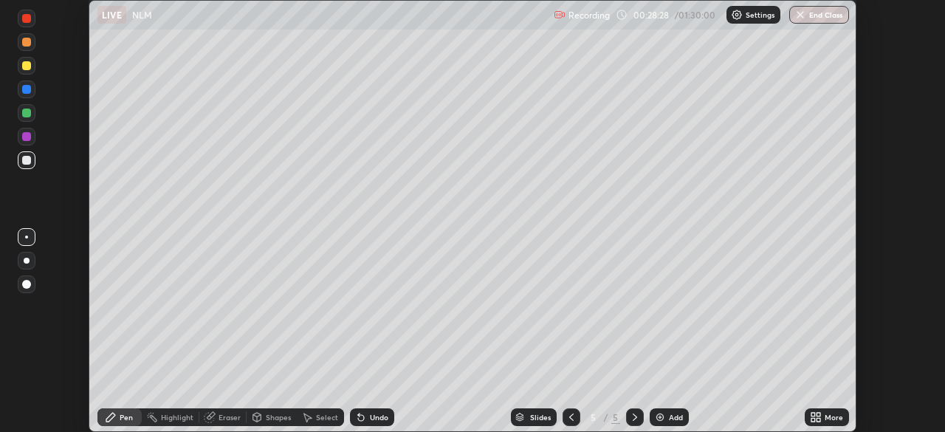
click at [821, 419] on div "More" at bounding box center [827, 417] width 44 height 18
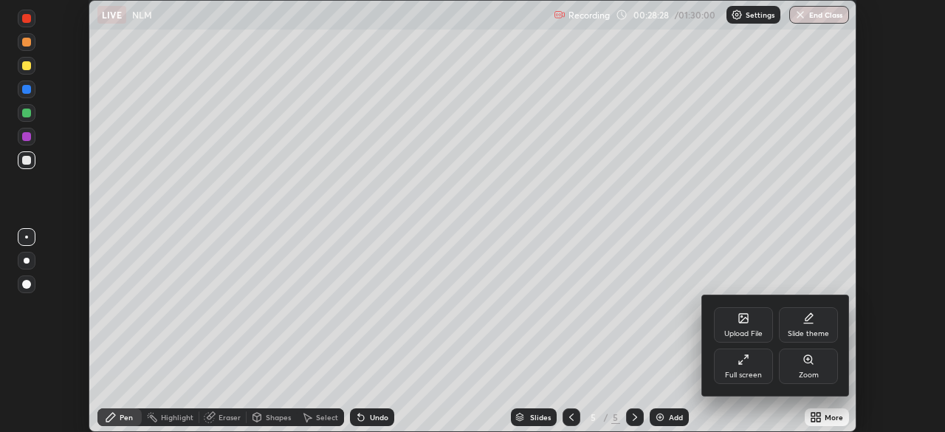
click at [756, 368] on div "Full screen" at bounding box center [743, 365] width 59 height 35
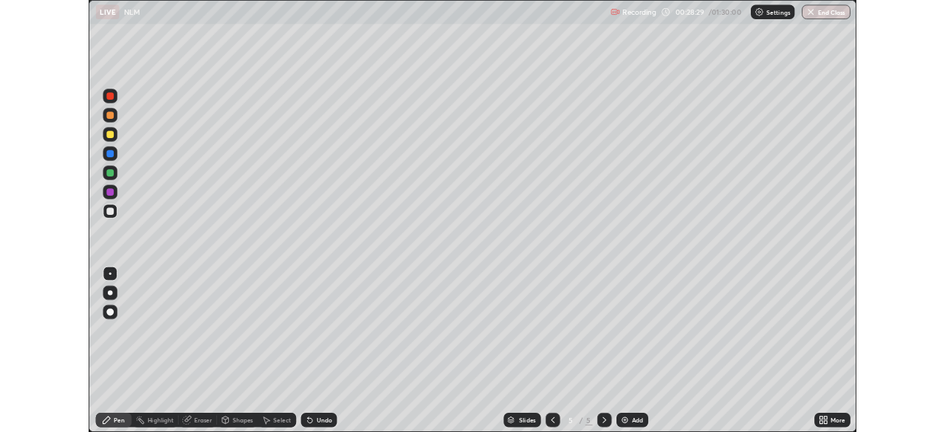
scroll to position [531, 945]
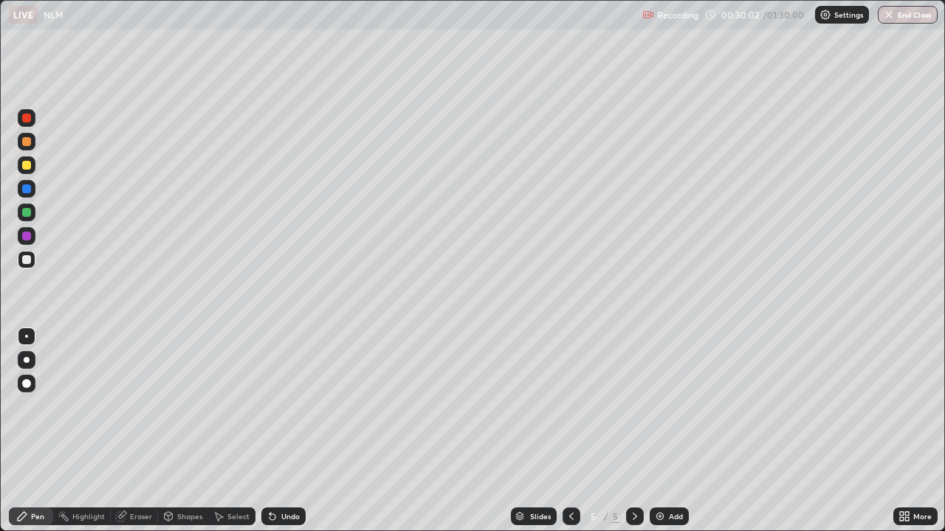
click at [31, 242] on div at bounding box center [27, 236] width 18 height 18
click at [247, 431] on div "Select" at bounding box center [238, 516] width 22 height 7
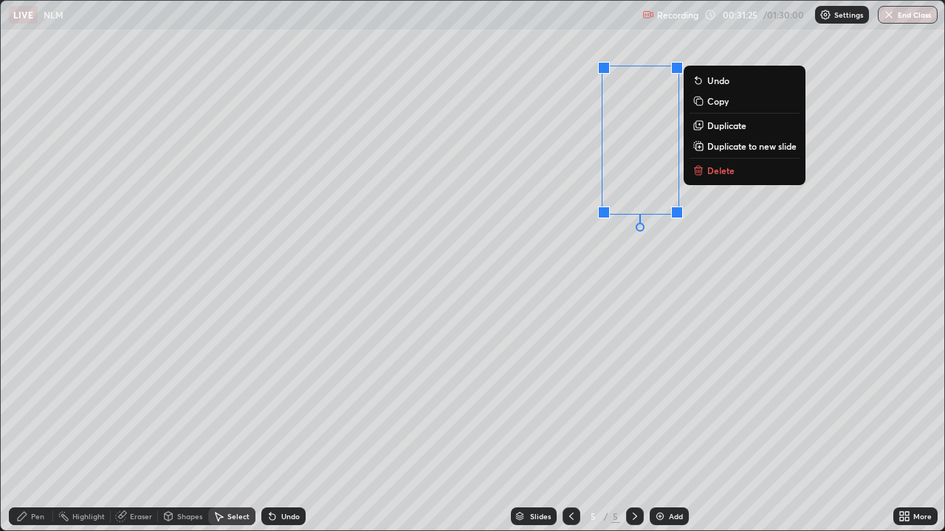
click at [730, 151] on p "Duplicate to new slide" at bounding box center [751, 146] width 89 height 12
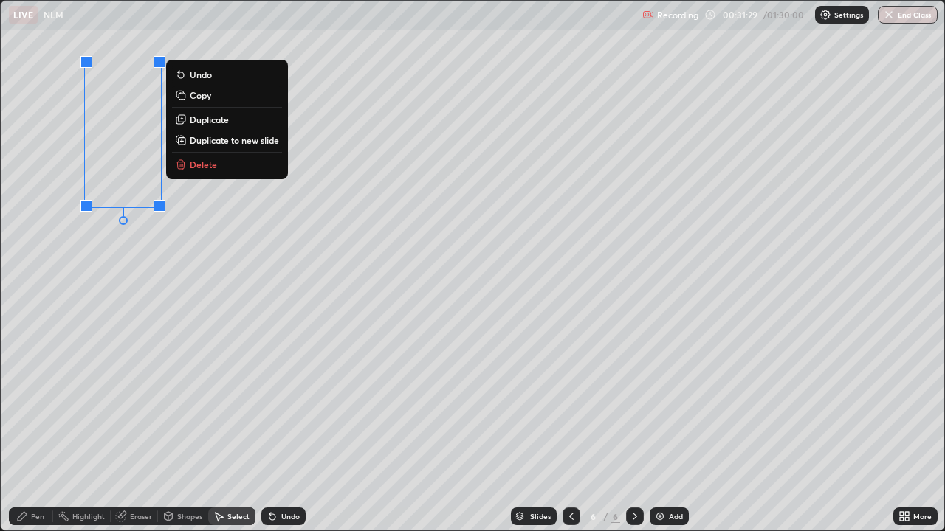
click at [41, 431] on div "Pen" at bounding box center [31, 517] width 44 height 18
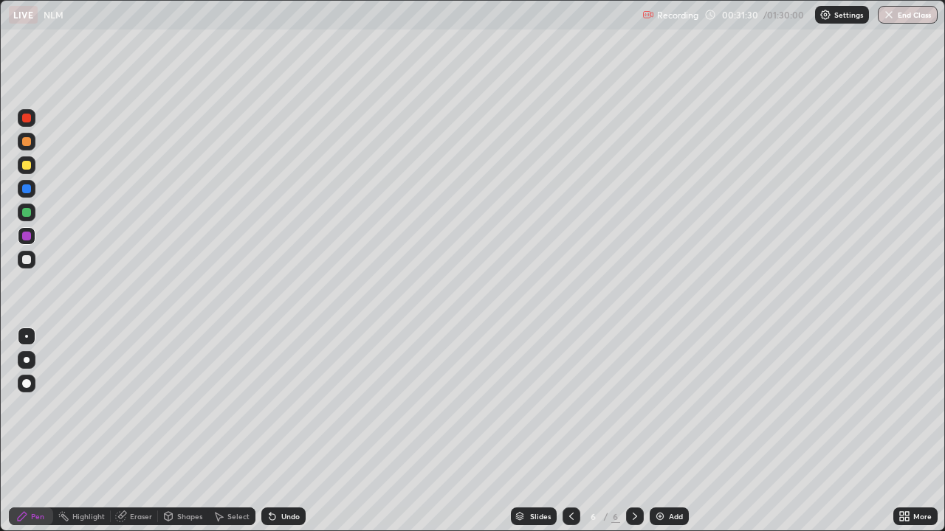
click at [26, 210] on div at bounding box center [26, 212] width 9 height 9
click at [906, 431] on icon at bounding box center [907, 514] width 4 height 4
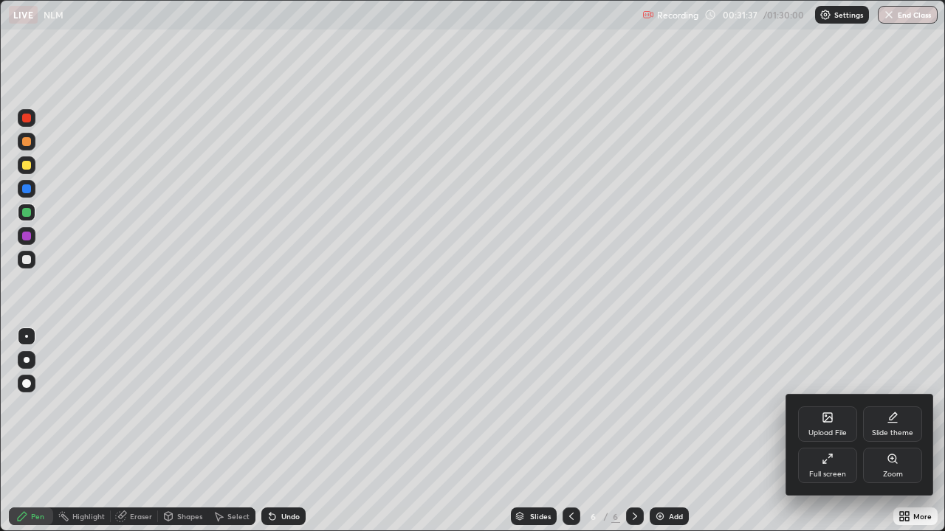
click at [820, 431] on div "Full screen" at bounding box center [827, 474] width 37 height 7
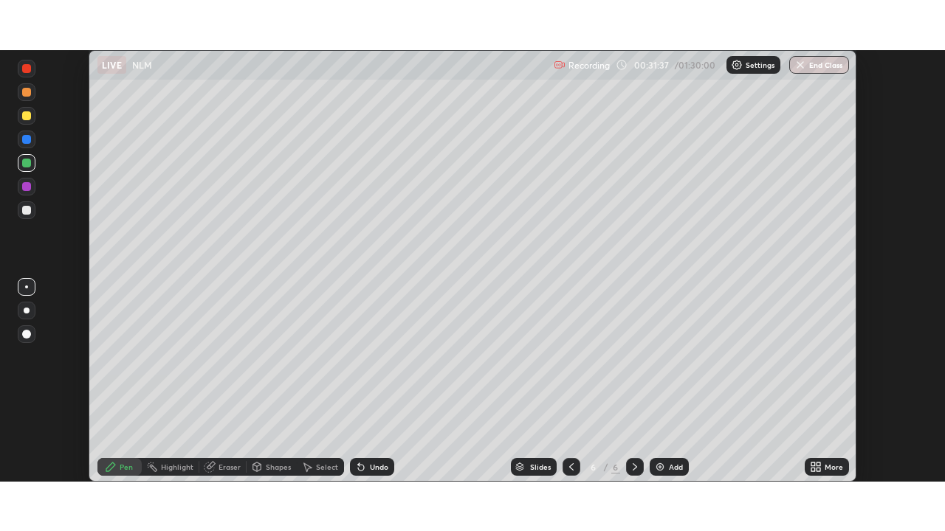
scroll to position [73376, 72863]
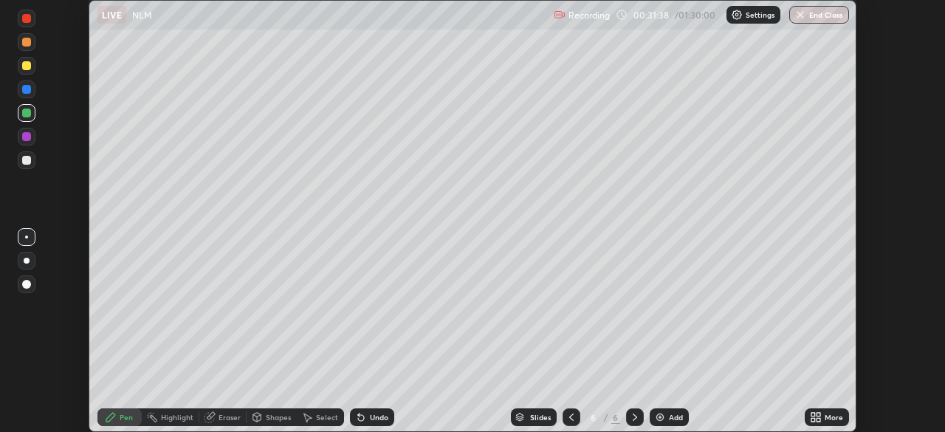
click at [825, 419] on div "More" at bounding box center [833, 416] width 18 height 7
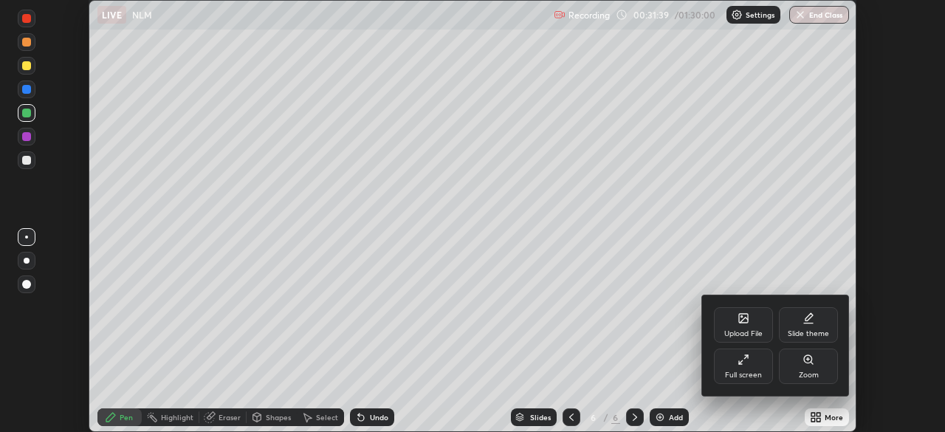
click at [730, 373] on div "Full screen" at bounding box center [743, 374] width 37 height 7
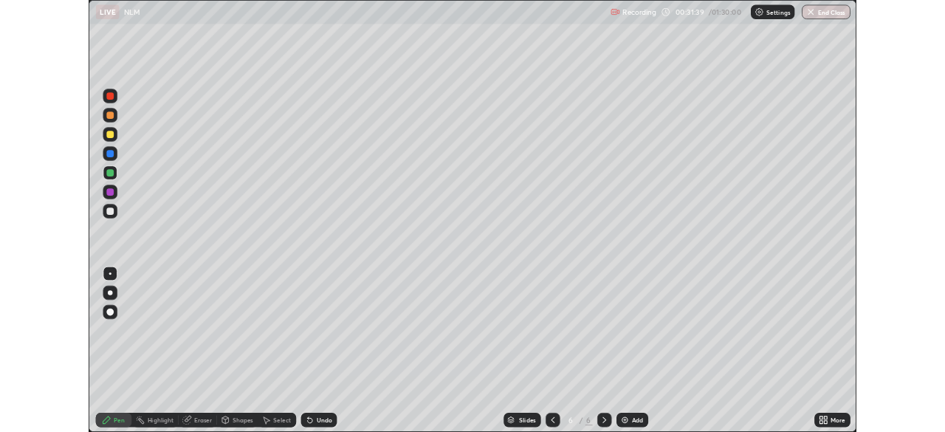
scroll to position [531, 945]
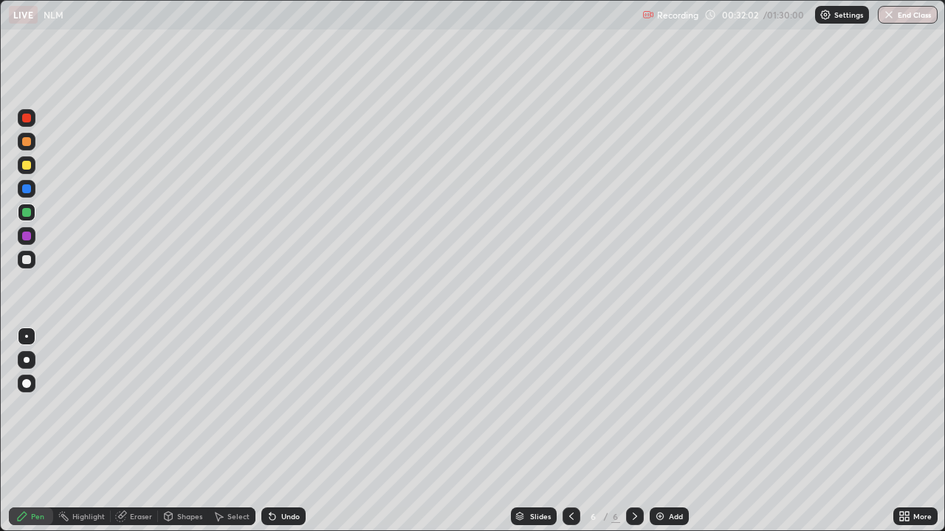
click at [32, 261] on div at bounding box center [27, 260] width 18 height 18
click at [227, 431] on div "Select" at bounding box center [231, 517] width 47 height 18
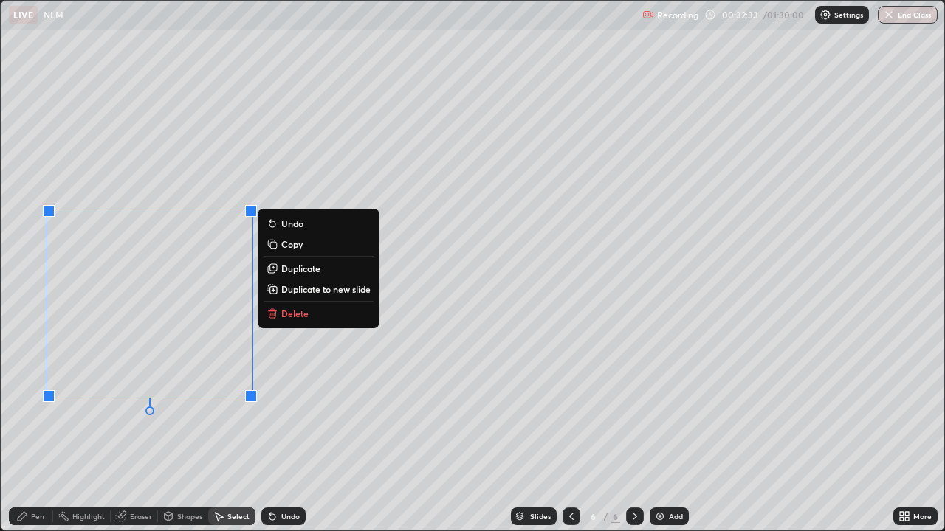
click at [32, 431] on div "Pen" at bounding box center [31, 517] width 44 height 18
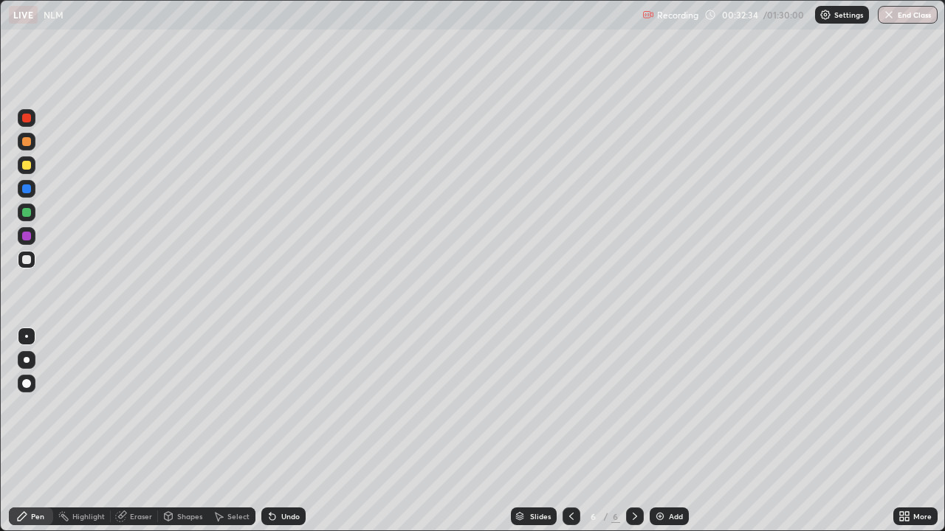
click at [32, 235] on div at bounding box center [27, 236] width 18 height 18
click at [904, 431] on icon at bounding box center [904, 517] width 12 height 12
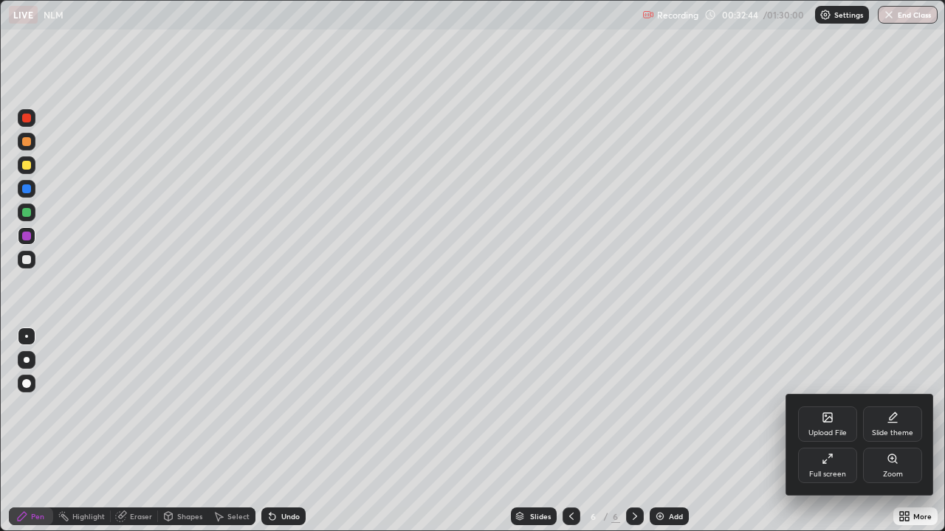
click at [828, 431] on div "Full screen" at bounding box center [827, 474] width 37 height 7
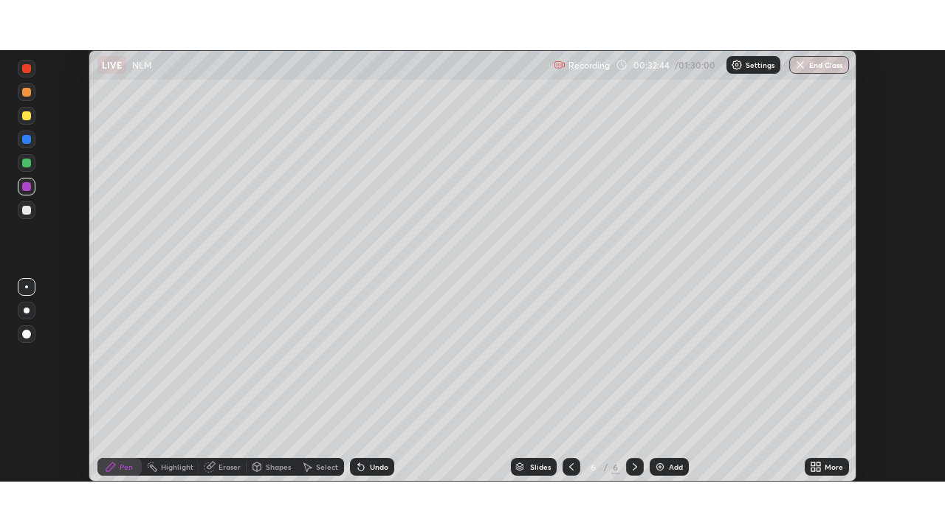
scroll to position [73376, 72863]
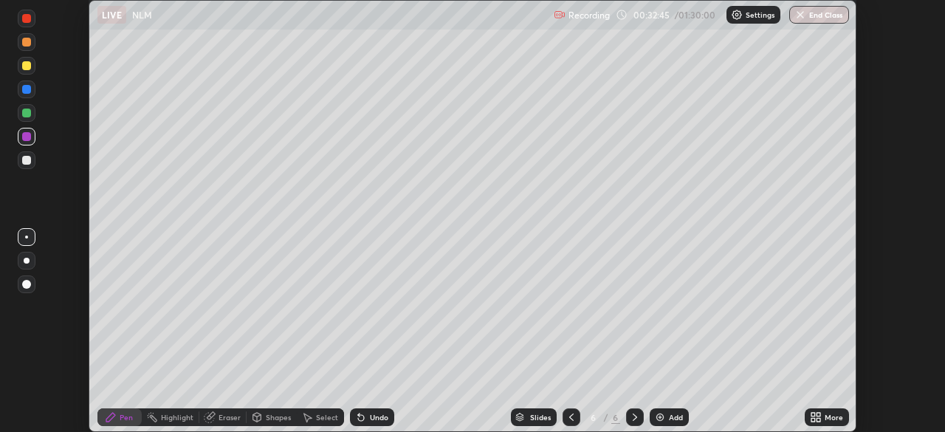
click at [816, 419] on icon at bounding box center [818, 420] width 4 height 4
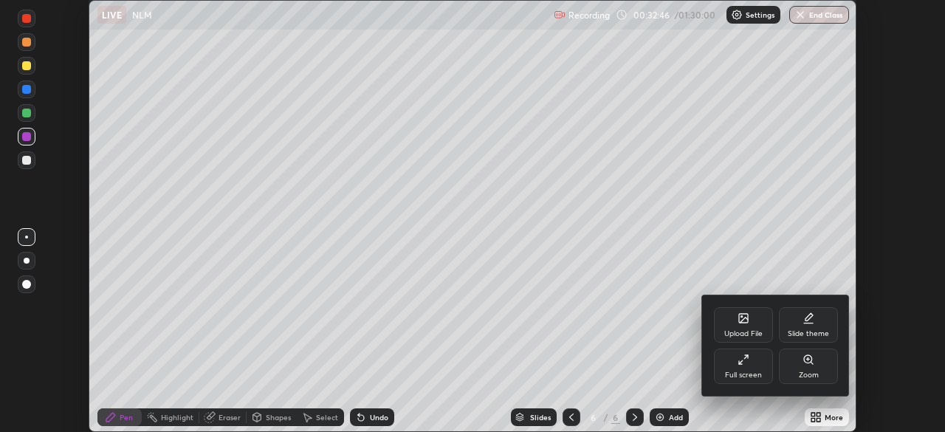
click at [757, 373] on div "Full screen" at bounding box center [743, 374] width 37 height 7
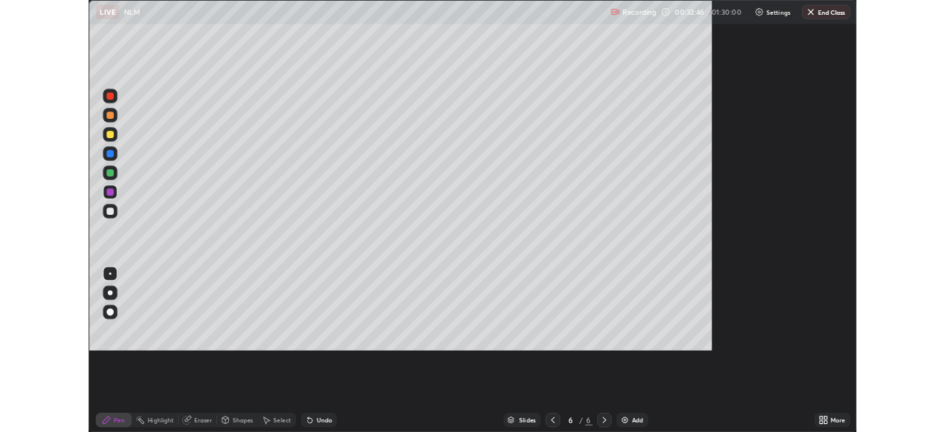
scroll to position [531, 945]
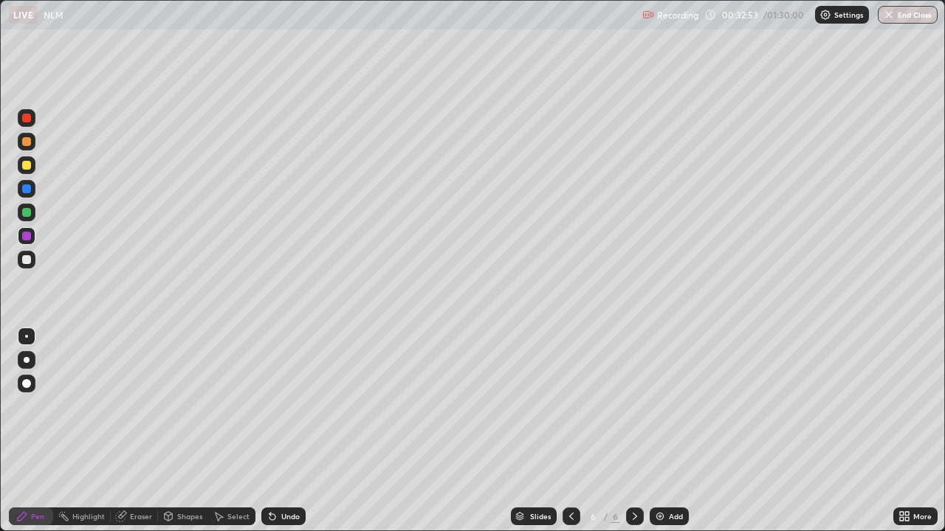
click at [278, 431] on div "Undo" at bounding box center [283, 517] width 44 height 18
click at [275, 431] on icon at bounding box center [272, 517] width 12 height 12
click at [19, 216] on div at bounding box center [27, 213] width 18 height 18
click at [633, 431] on icon at bounding box center [635, 517] width 12 height 12
click at [570, 431] on icon at bounding box center [571, 517] width 12 height 12
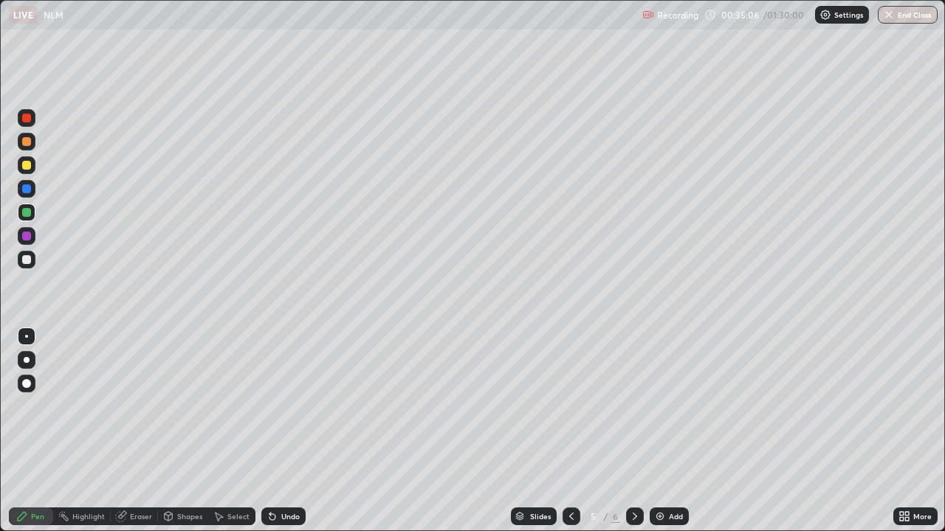
click at [634, 431] on icon at bounding box center [635, 516] width 4 height 7
click at [570, 431] on icon at bounding box center [571, 517] width 12 height 12
click at [27, 165] on div at bounding box center [26, 165] width 9 height 9
click at [139, 431] on div "Eraser" at bounding box center [134, 517] width 47 height 18
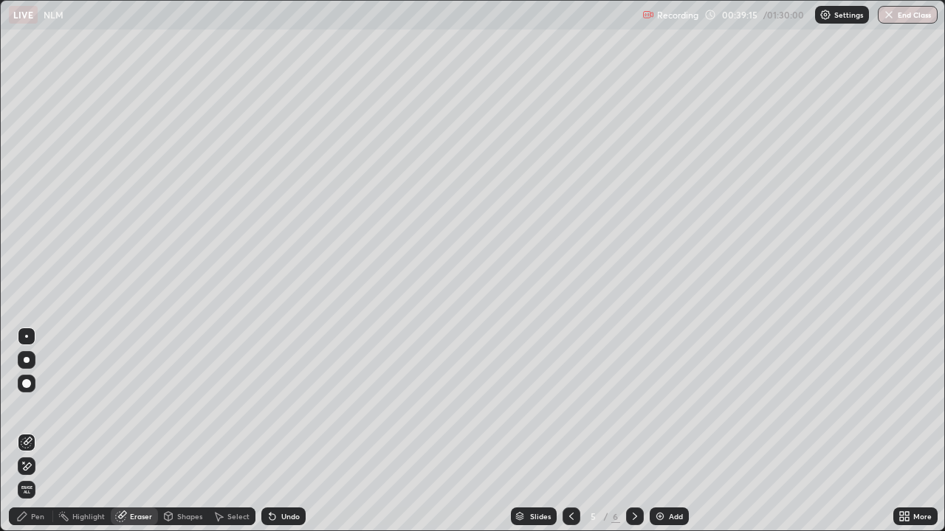
click at [40, 431] on div "Pen" at bounding box center [37, 516] width 13 height 7
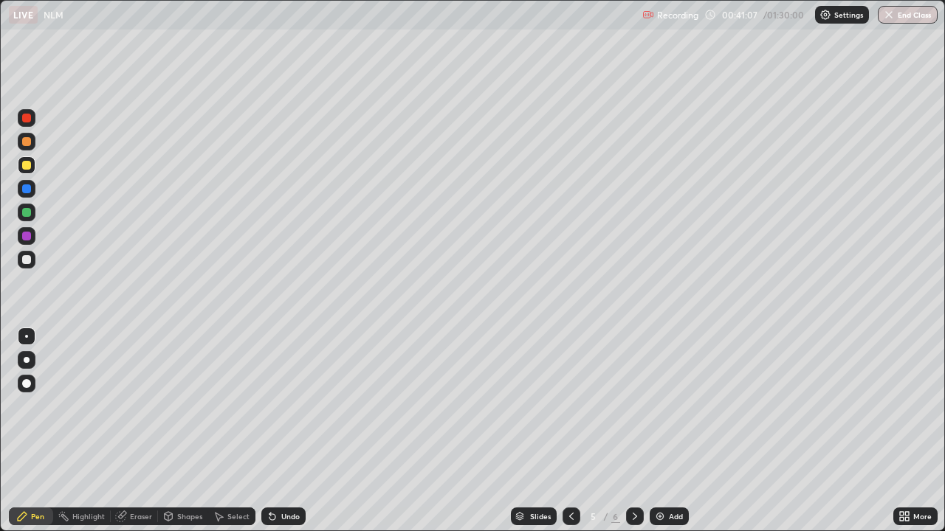
click at [641, 431] on div at bounding box center [635, 517] width 18 height 18
click at [235, 431] on div "Select" at bounding box center [238, 516] width 22 height 7
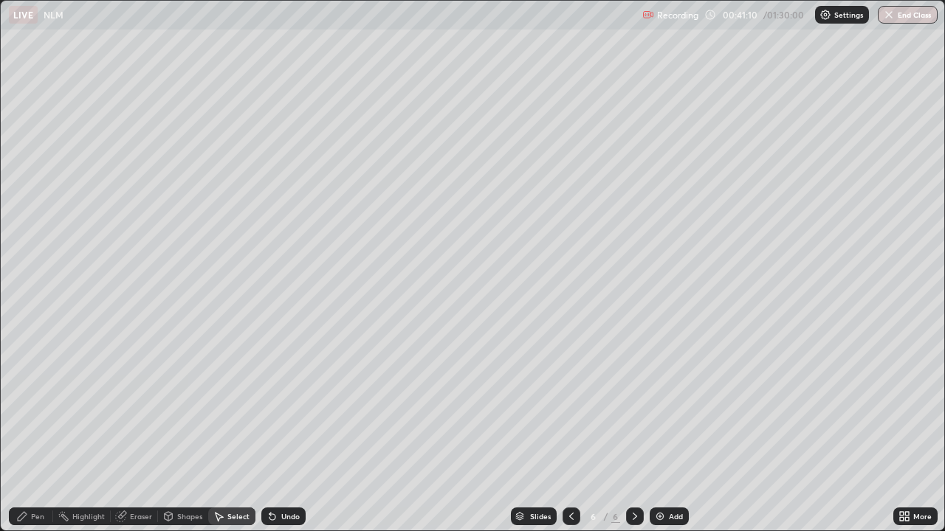
click at [36, 431] on div "Pen" at bounding box center [37, 516] width 13 height 7
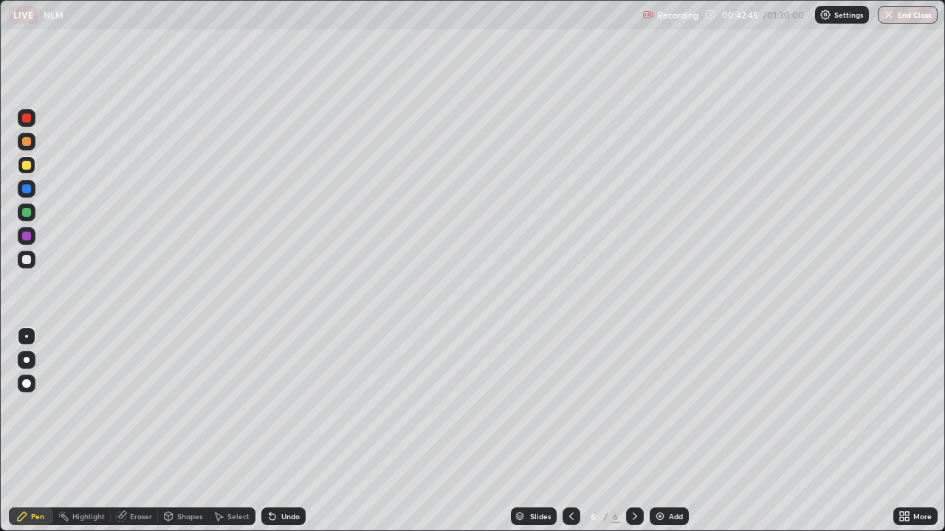
click at [32, 253] on div at bounding box center [27, 260] width 18 height 18
click at [664, 431] on img at bounding box center [660, 517] width 12 height 12
click at [35, 239] on div at bounding box center [27, 236] width 18 height 18
click at [290, 431] on div "Undo" at bounding box center [290, 516] width 18 height 7
click at [282, 431] on div "Undo" at bounding box center [290, 516] width 18 height 7
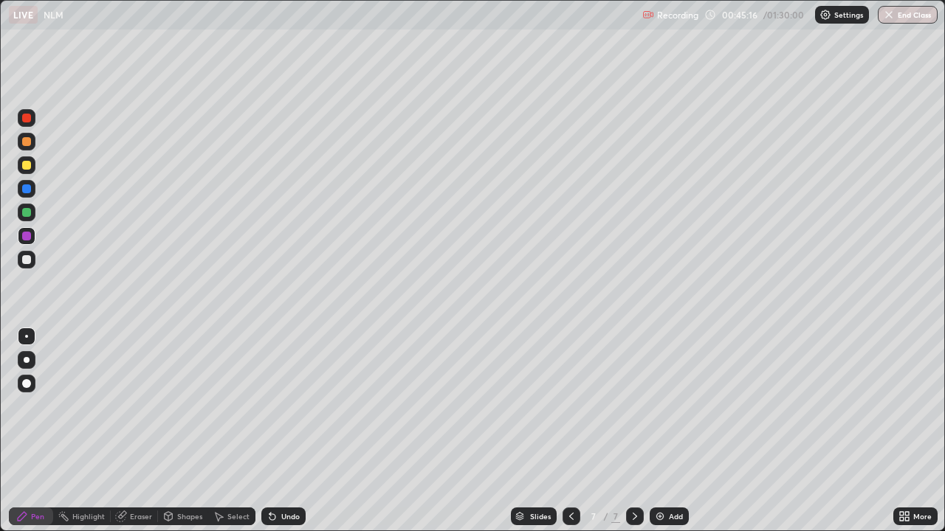
click at [27, 211] on div at bounding box center [26, 212] width 9 height 9
click at [223, 431] on icon at bounding box center [219, 517] width 12 height 12
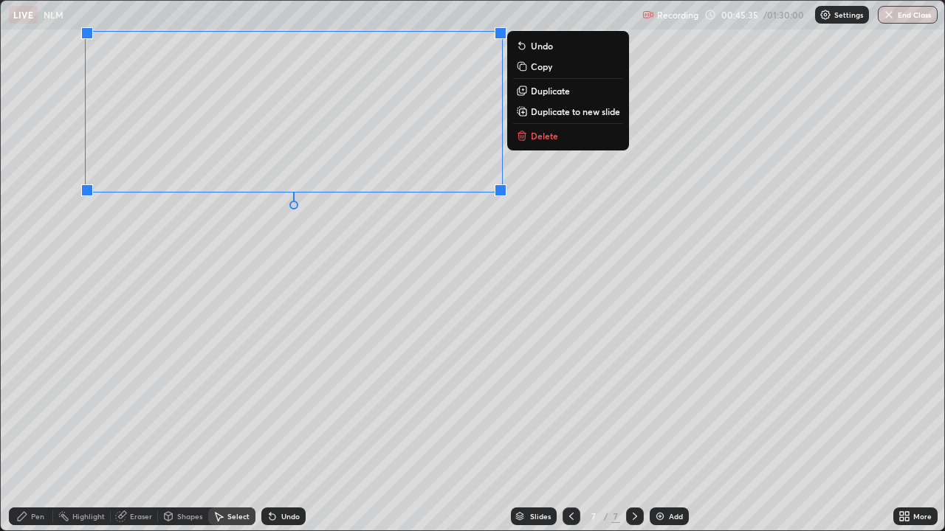
click at [467, 242] on div "0 ° Undo Copy Duplicate Duplicate to new slide Delete" at bounding box center [472, 266] width 943 height 530
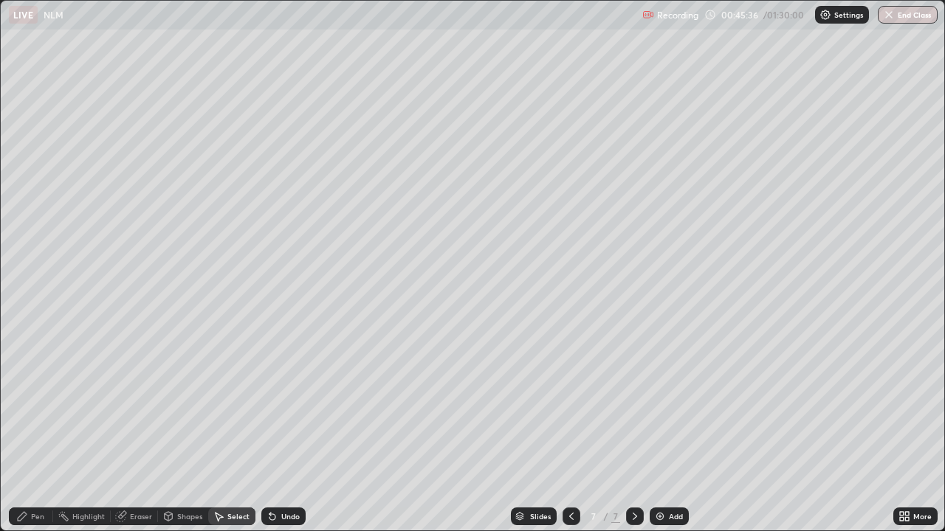
click at [46, 431] on div "Pen" at bounding box center [31, 517] width 44 height 18
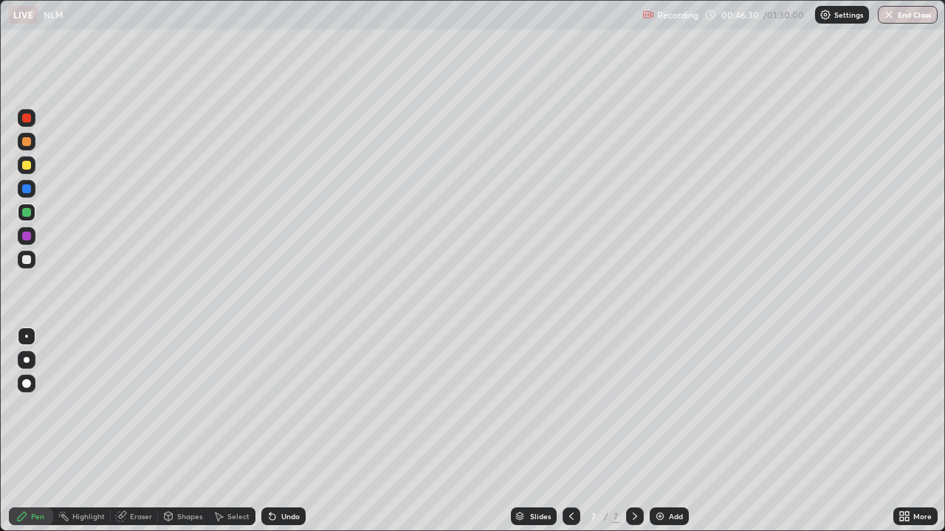
click at [662, 431] on div "Slides 7 / 7 Add" at bounding box center [600, 517] width 588 height 30
click at [666, 431] on div "Add" at bounding box center [669, 517] width 39 height 18
click at [177, 431] on div "Shapes" at bounding box center [189, 516] width 25 height 7
click at [0, 168] on div "Setting up your live class" at bounding box center [472, 265] width 945 height 531
click at [183, 431] on div "Shapes" at bounding box center [189, 516] width 25 height 7
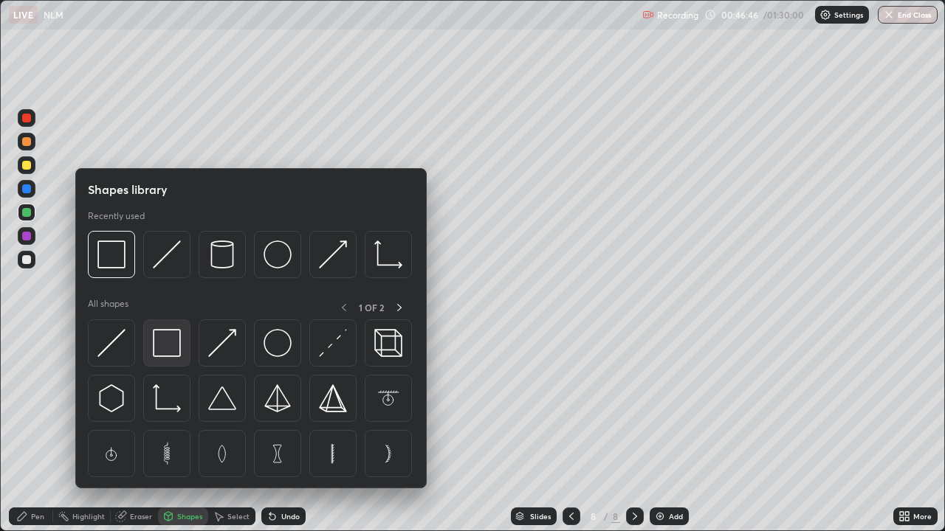
click at [171, 340] on img at bounding box center [167, 343] width 28 height 28
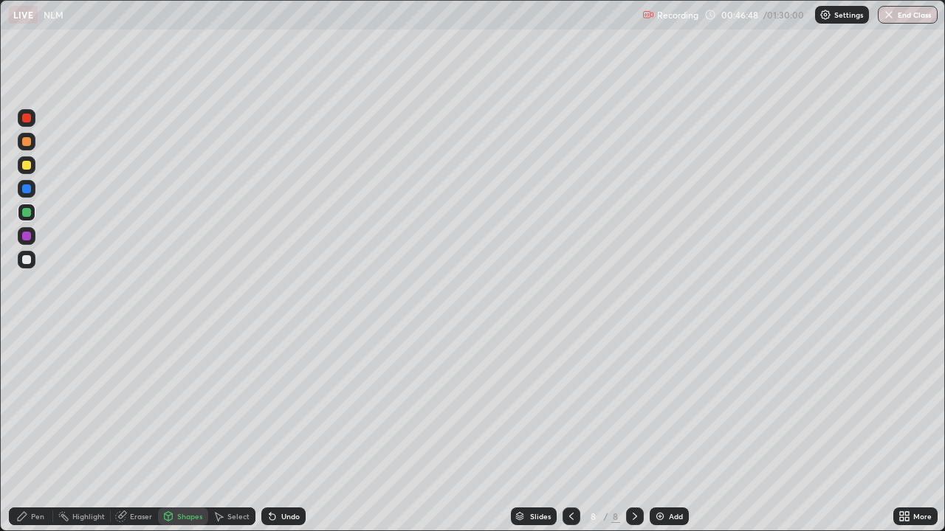
click at [32, 165] on div at bounding box center [27, 165] width 18 height 18
click at [30, 232] on div at bounding box center [26, 236] width 9 height 9
click at [221, 431] on icon at bounding box center [219, 517] width 12 height 12
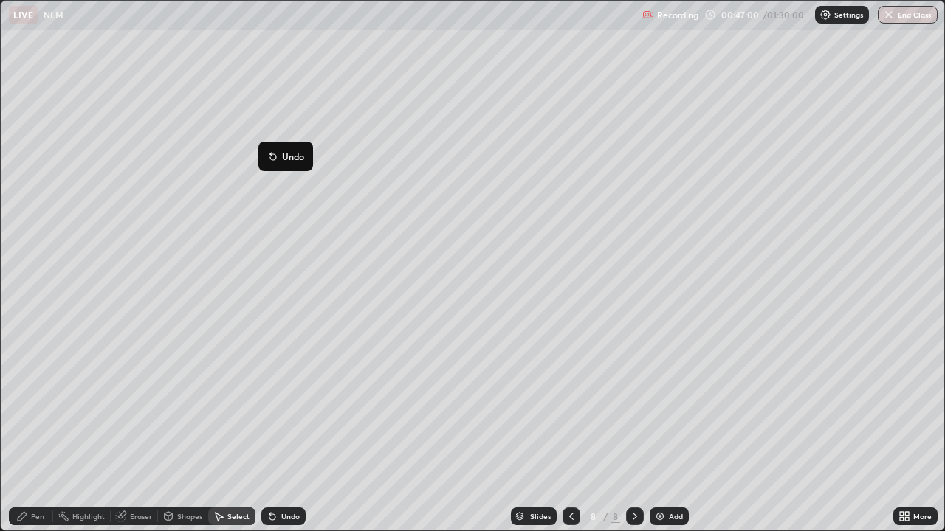
click at [45, 431] on div "Pen" at bounding box center [31, 517] width 44 height 18
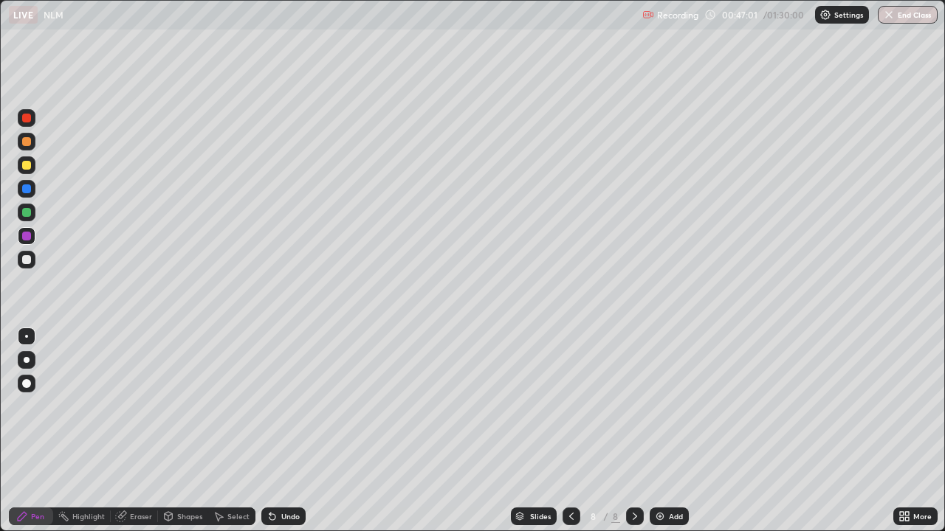
click at [30, 210] on div at bounding box center [26, 212] width 9 height 9
click at [906, 431] on icon at bounding box center [907, 519] width 4 height 4
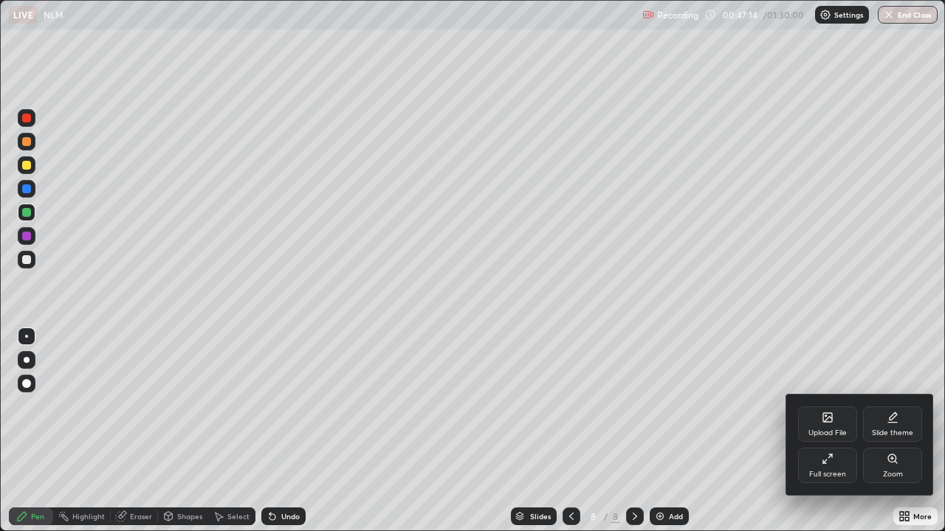
click at [836, 431] on div "Full screen" at bounding box center [827, 465] width 59 height 35
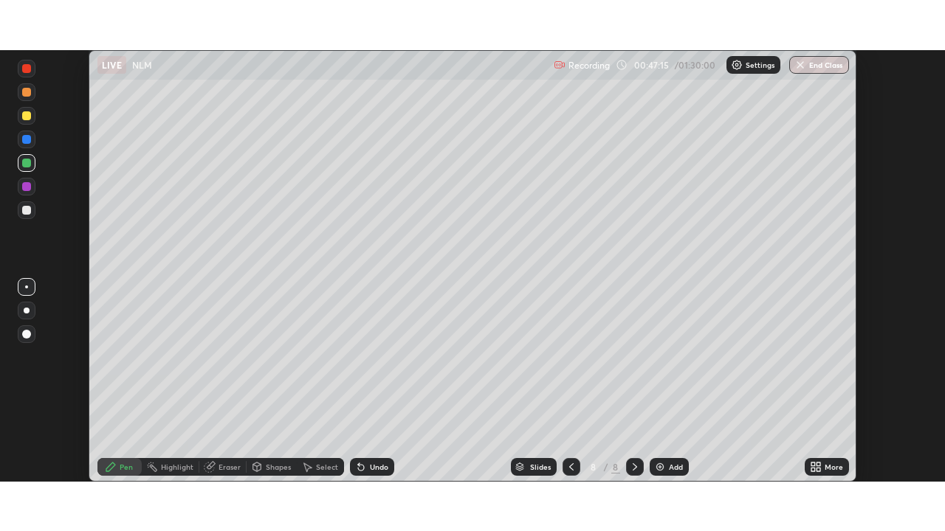
scroll to position [73376, 72863]
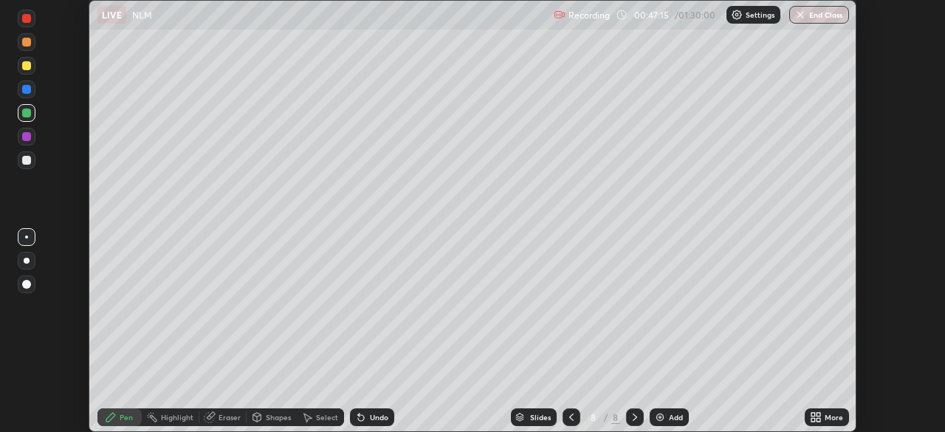
click at [832, 409] on div "More" at bounding box center [827, 417] width 44 height 18
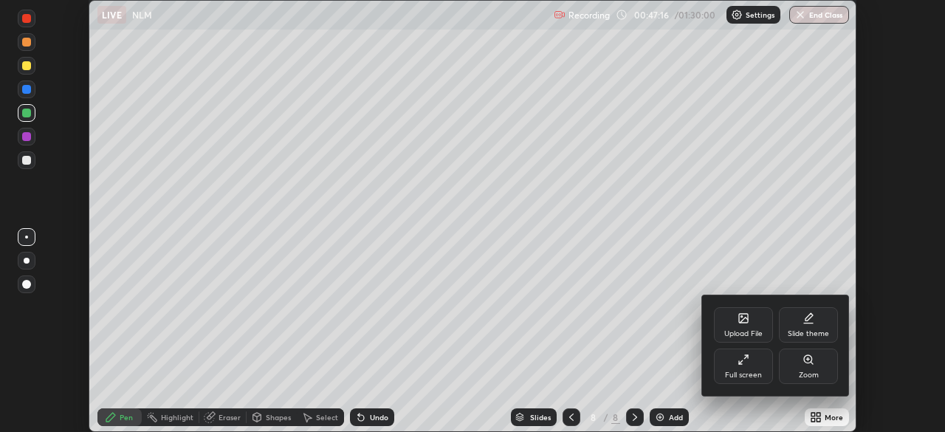
click at [754, 372] on div "Full screen" at bounding box center [743, 374] width 37 height 7
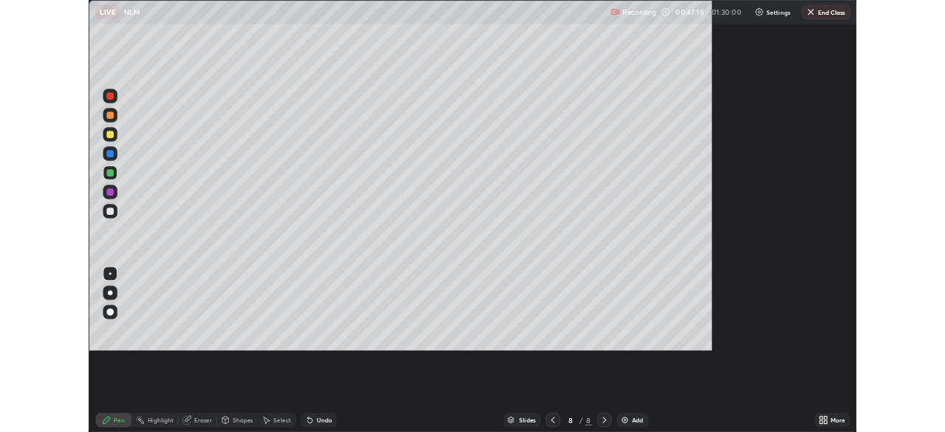
scroll to position [531, 945]
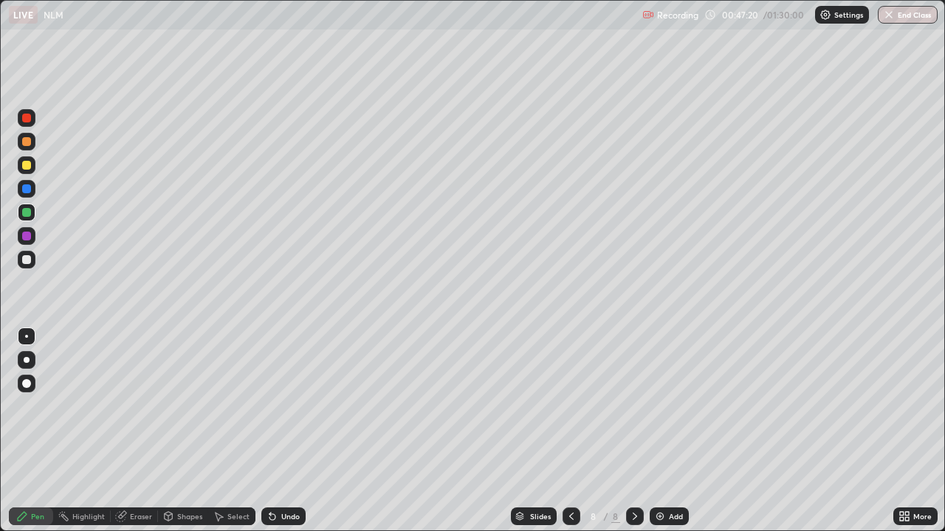
click at [27, 261] on div at bounding box center [26, 259] width 9 height 9
click at [286, 431] on div "Undo" at bounding box center [290, 516] width 18 height 7
click at [241, 431] on div "Select" at bounding box center [231, 517] width 47 height 18
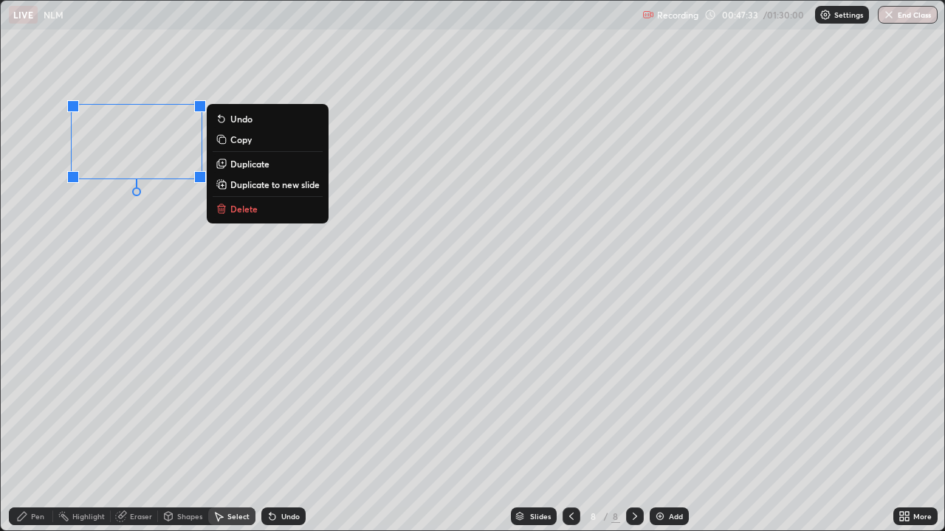
click at [241, 162] on p "Duplicate" at bounding box center [249, 164] width 39 height 12
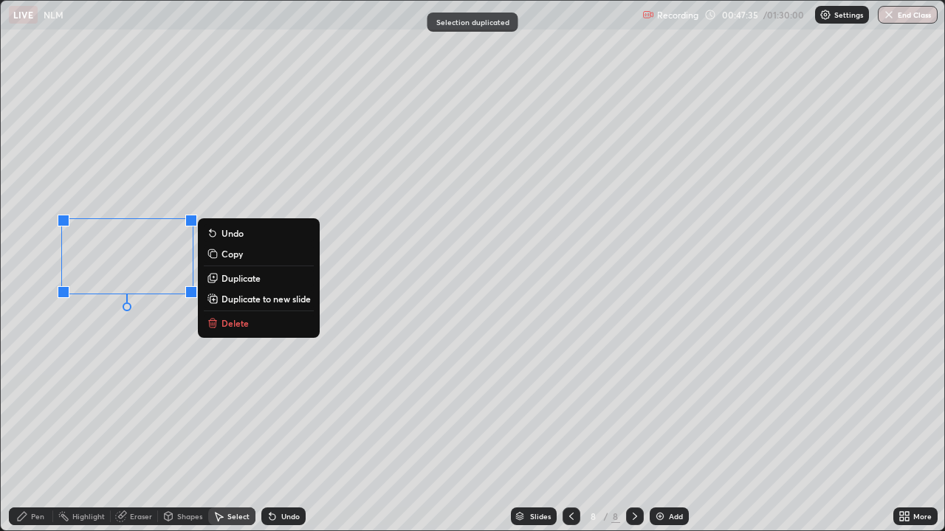
click at [43, 431] on div "Pen" at bounding box center [37, 516] width 13 height 7
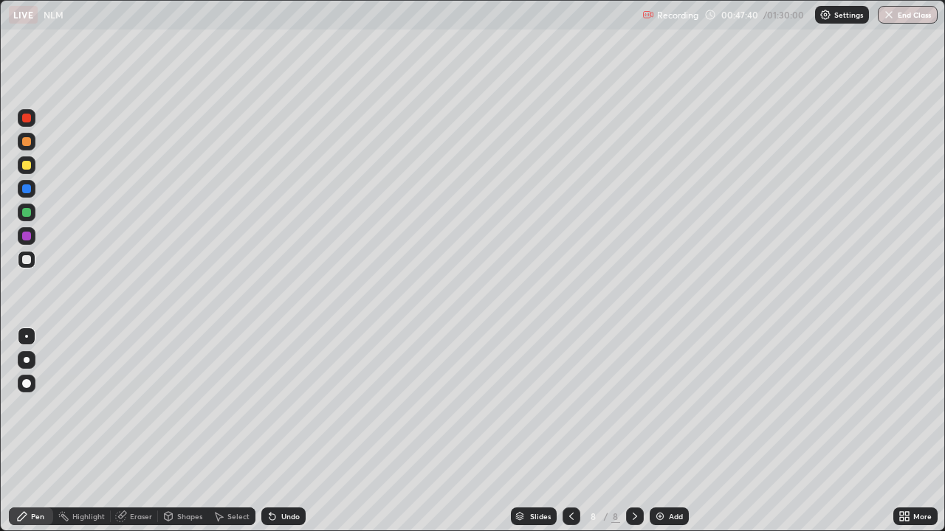
click at [24, 159] on div at bounding box center [27, 165] width 18 height 18
click at [906, 431] on icon at bounding box center [907, 519] width 4 height 4
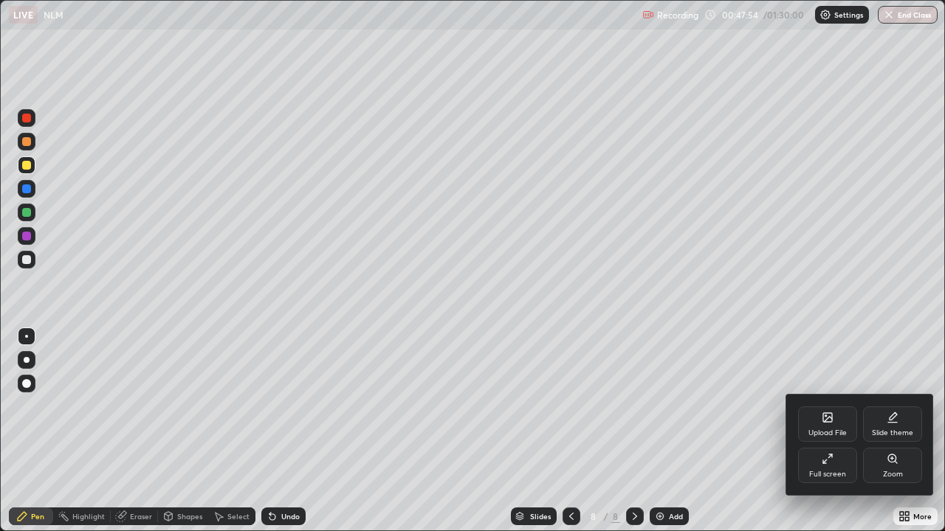
click at [833, 431] on div "Full screen" at bounding box center [827, 465] width 59 height 35
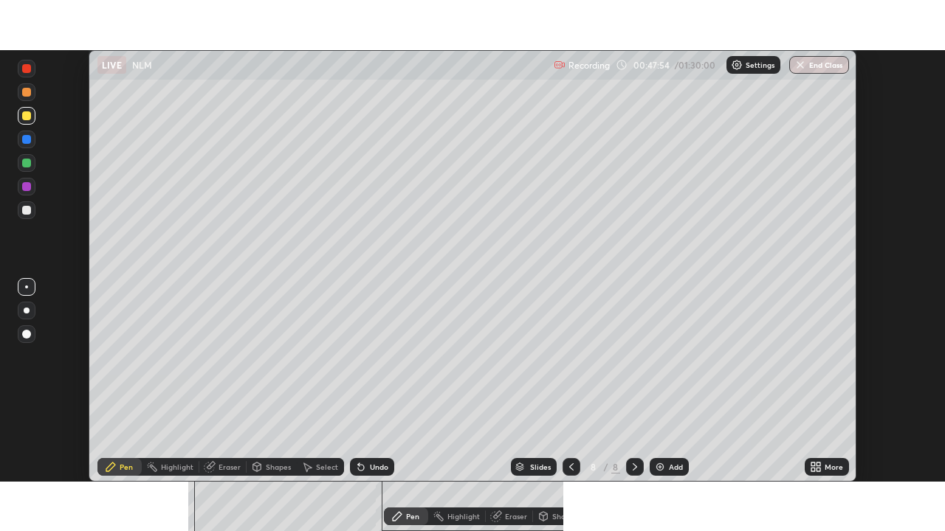
scroll to position [73376, 72863]
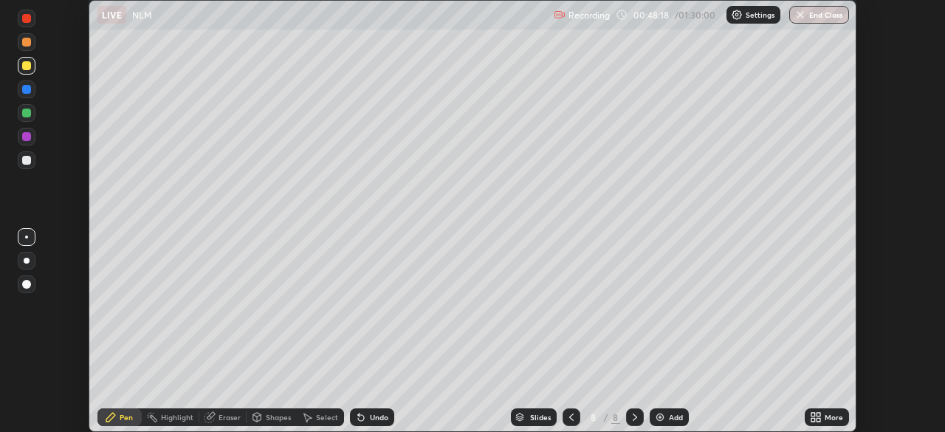
click at [32, 161] on div at bounding box center [27, 160] width 18 height 18
click at [665, 424] on div "Add" at bounding box center [669, 417] width 39 height 18
click at [33, 137] on div at bounding box center [27, 137] width 18 height 18
click at [29, 156] on div at bounding box center [26, 160] width 9 height 9
click at [28, 137] on div at bounding box center [26, 136] width 9 height 9
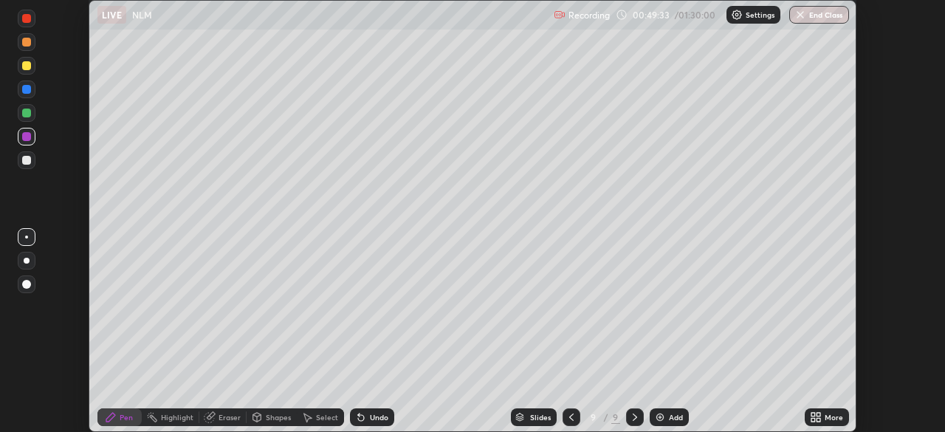
click at [371, 418] on div "Undo" at bounding box center [379, 416] width 18 height 7
click at [204, 416] on icon at bounding box center [209, 418] width 10 height 10
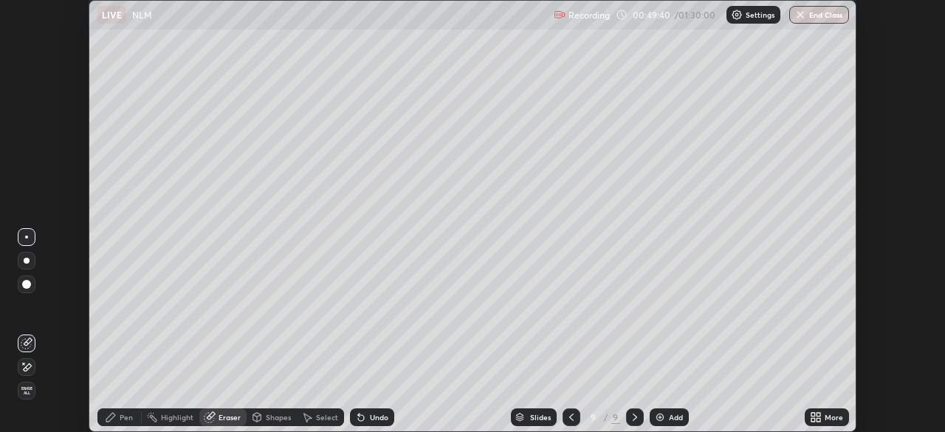
click at [116, 418] on icon at bounding box center [111, 417] width 12 height 12
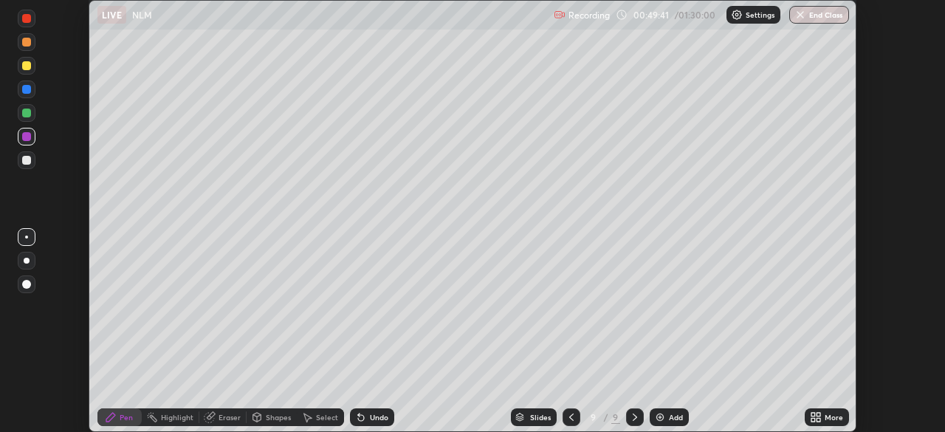
click at [28, 154] on div at bounding box center [27, 160] width 18 height 18
click at [33, 113] on div at bounding box center [27, 113] width 18 height 18
click at [362, 415] on icon at bounding box center [361, 417] width 12 height 12
click at [575, 418] on icon at bounding box center [571, 417] width 12 height 12
click at [317, 415] on div "Select" at bounding box center [327, 416] width 22 height 7
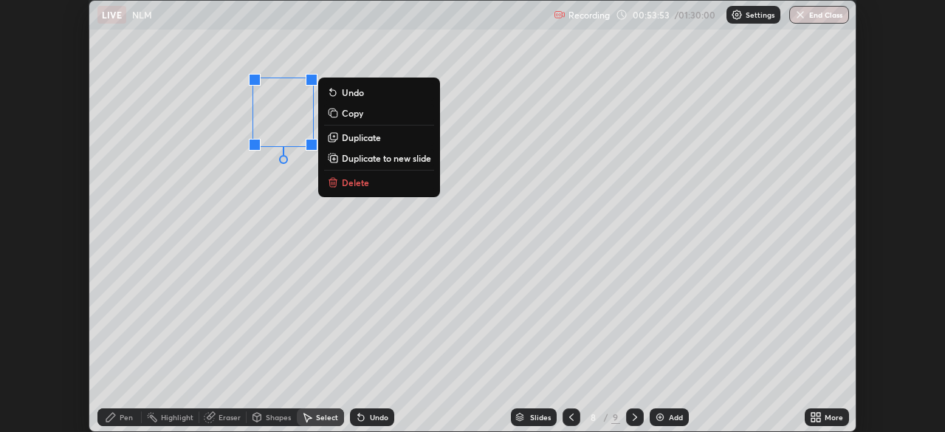
click at [361, 136] on p "Duplicate" at bounding box center [361, 137] width 39 height 12
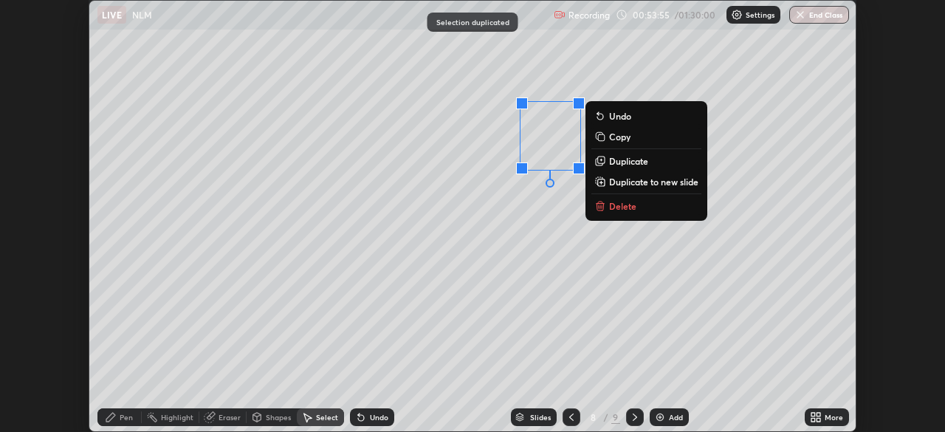
click at [117, 415] on div "Pen" at bounding box center [119, 417] width 44 height 18
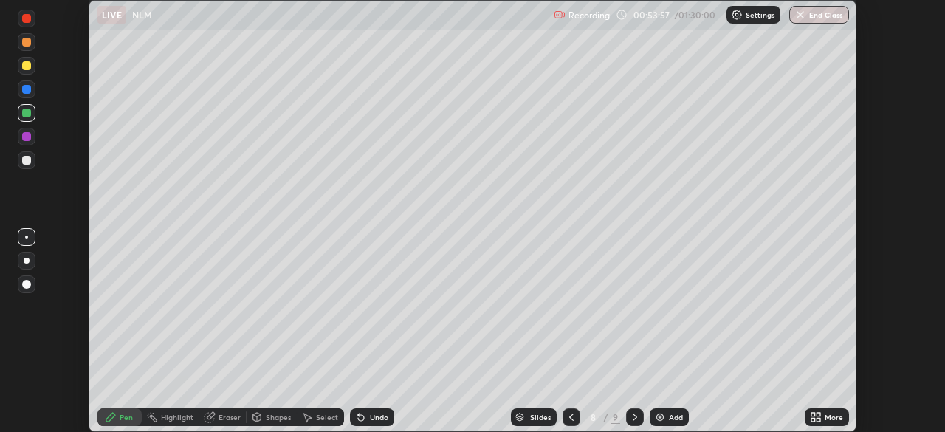
click at [27, 159] on div at bounding box center [26, 160] width 9 height 9
click at [375, 415] on div "Undo" at bounding box center [379, 416] width 18 height 7
click at [215, 410] on div "Eraser" at bounding box center [222, 417] width 47 height 18
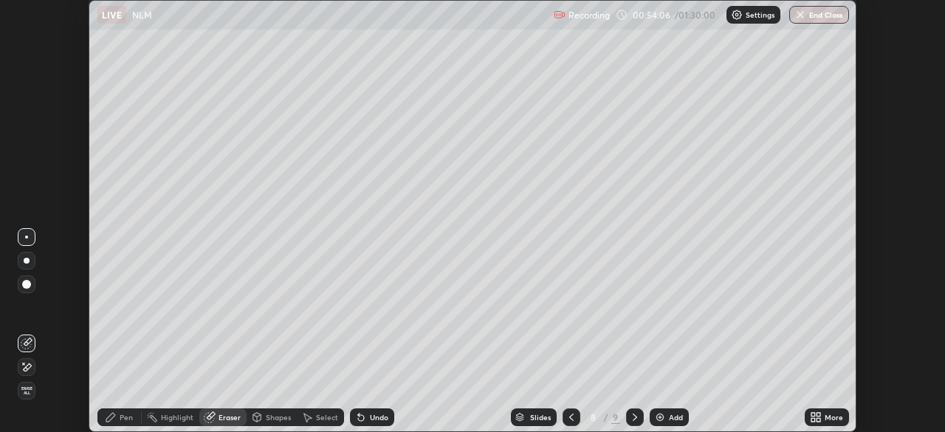
click at [126, 416] on div "Pen" at bounding box center [126, 416] width 13 height 7
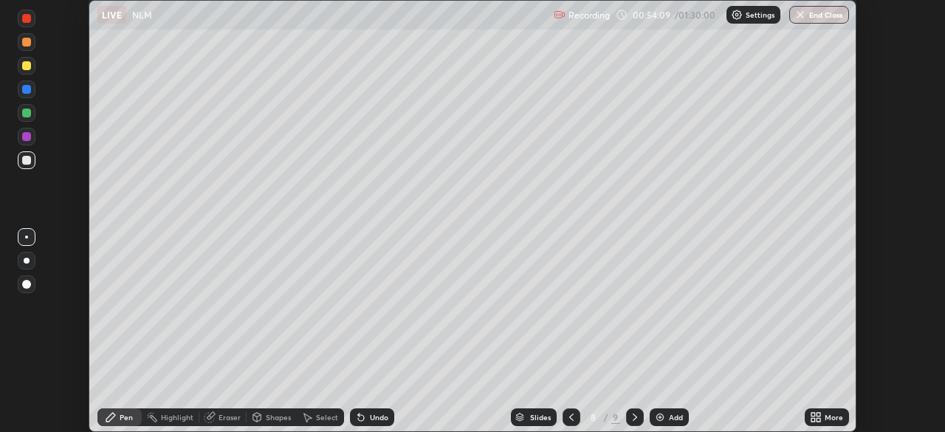
click at [828, 418] on div "More" at bounding box center [833, 416] width 18 height 7
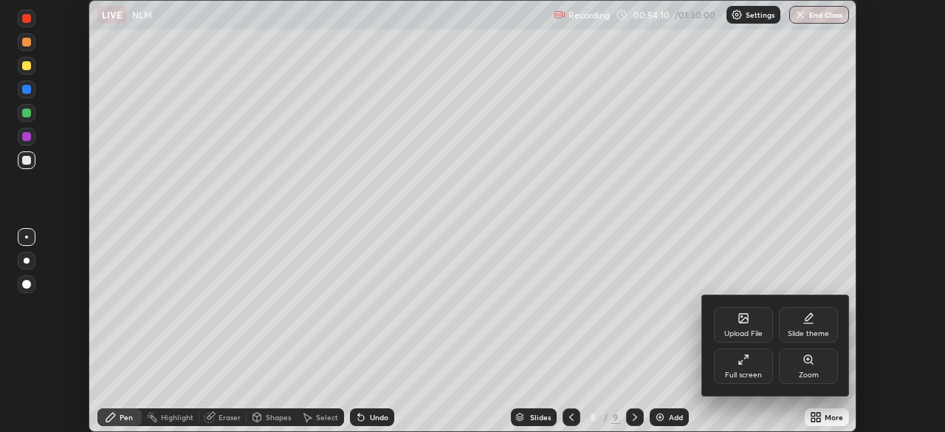
click at [750, 371] on div "Full screen" at bounding box center [743, 374] width 37 height 7
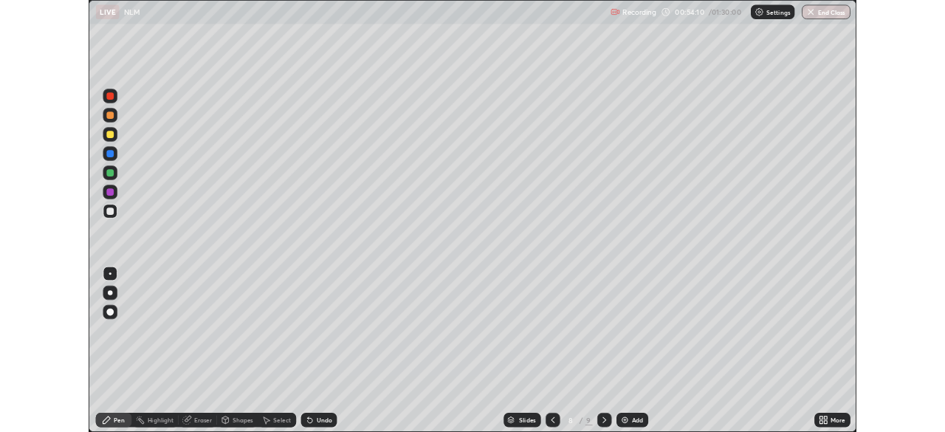
scroll to position [531, 945]
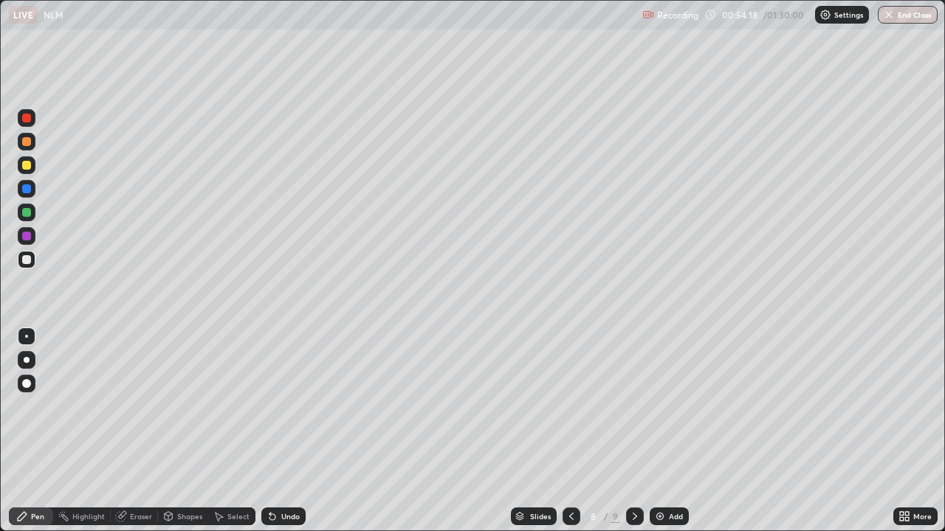
click at [30, 235] on div at bounding box center [26, 236] width 9 height 9
click at [24, 163] on div at bounding box center [26, 165] width 9 height 9
click at [32, 258] on div at bounding box center [27, 260] width 18 height 18
click at [30, 238] on div at bounding box center [26, 236] width 9 height 9
click at [292, 431] on div "Undo" at bounding box center [290, 516] width 18 height 7
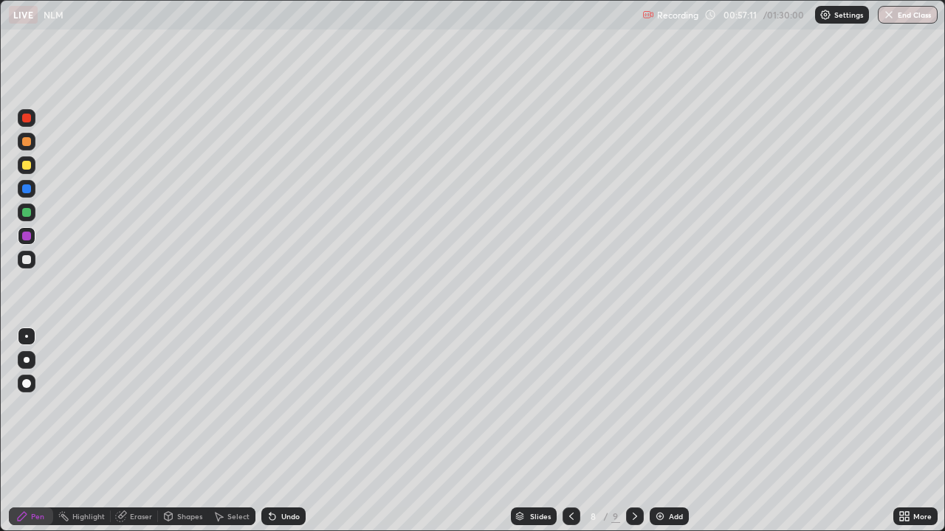
click at [292, 431] on div "Undo" at bounding box center [283, 517] width 44 height 18
click at [28, 216] on div at bounding box center [26, 212] width 9 height 9
click at [232, 431] on div "Select" at bounding box center [231, 517] width 47 height 18
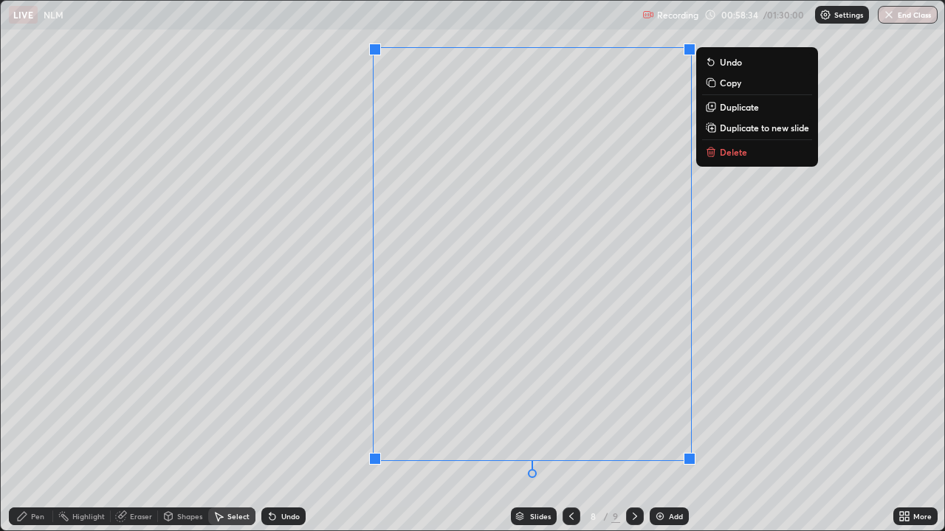
click at [759, 376] on div "0 ° Undo Copy Duplicate Duplicate to new slide Delete" at bounding box center [472, 266] width 943 height 530
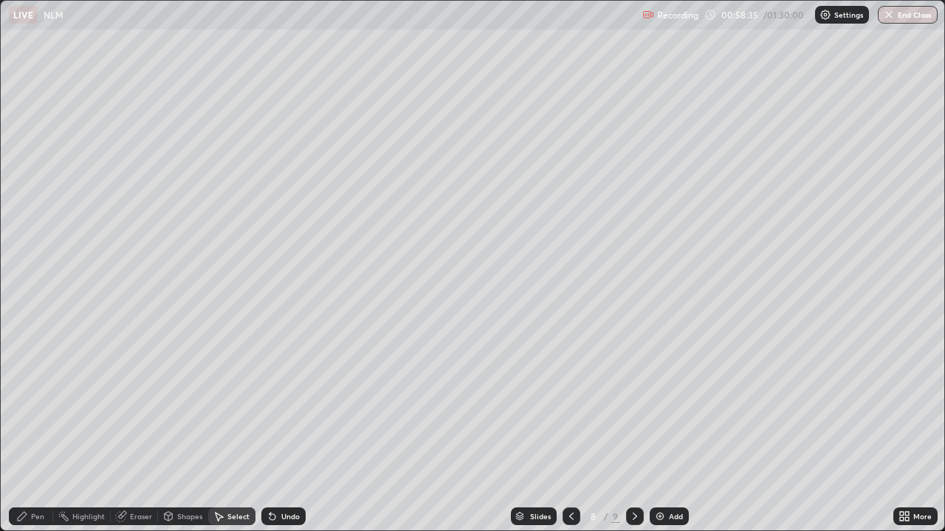
click at [190, 431] on div "Shapes" at bounding box center [183, 517] width 50 height 18
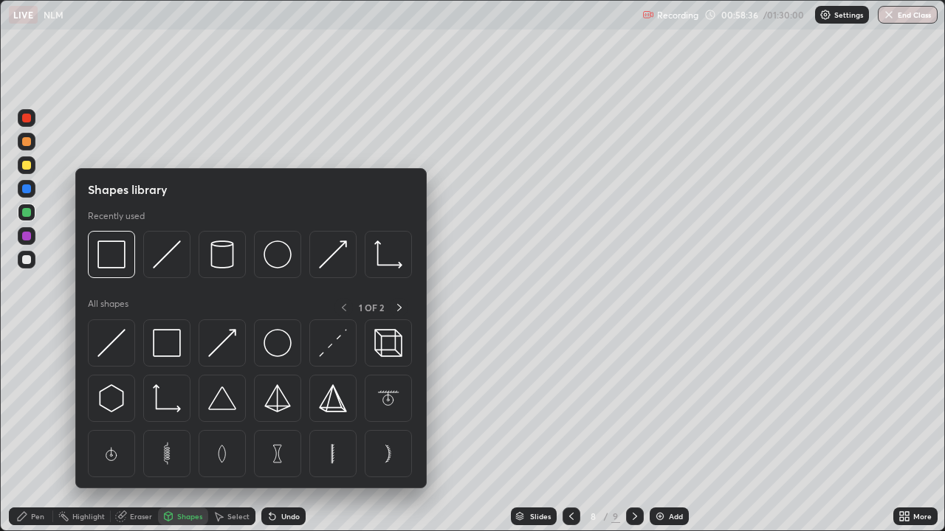
click at [172, 343] on img at bounding box center [167, 343] width 28 height 28
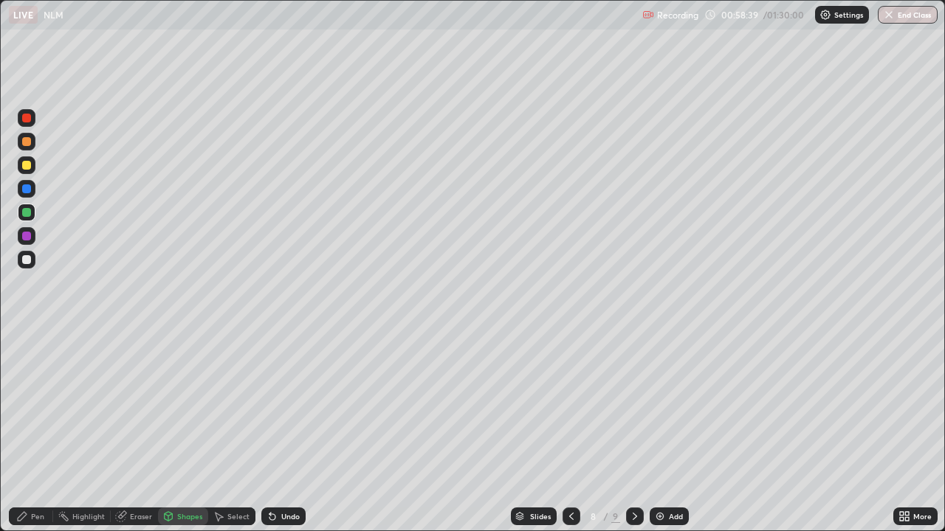
click at [38, 431] on div "Pen" at bounding box center [37, 516] width 13 height 7
click at [33, 232] on div at bounding box center [27, 236] width 18 height 18
click at [914, 431] on div "More" at bounding box center [922, 516] width 18 height 7
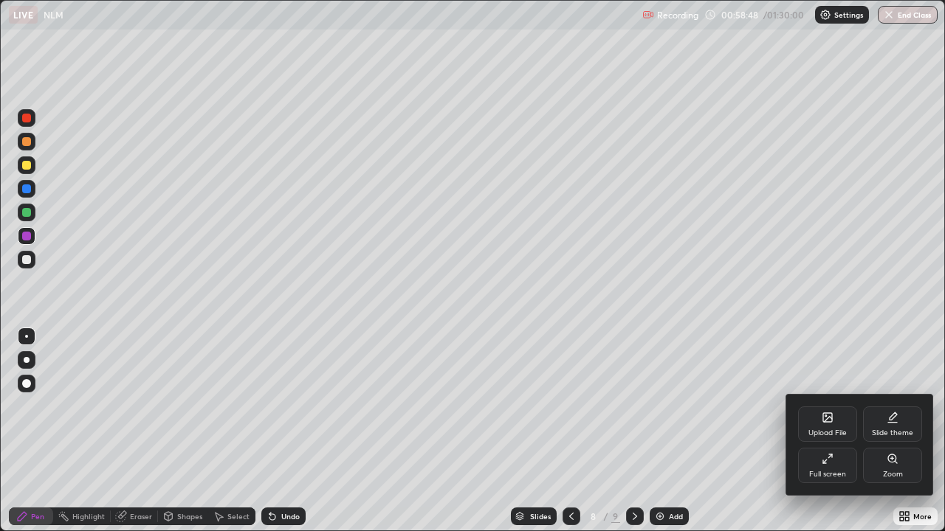
click at [835, 431] on div "Full screen" at bounding box center [827, 474] width 37 height 7
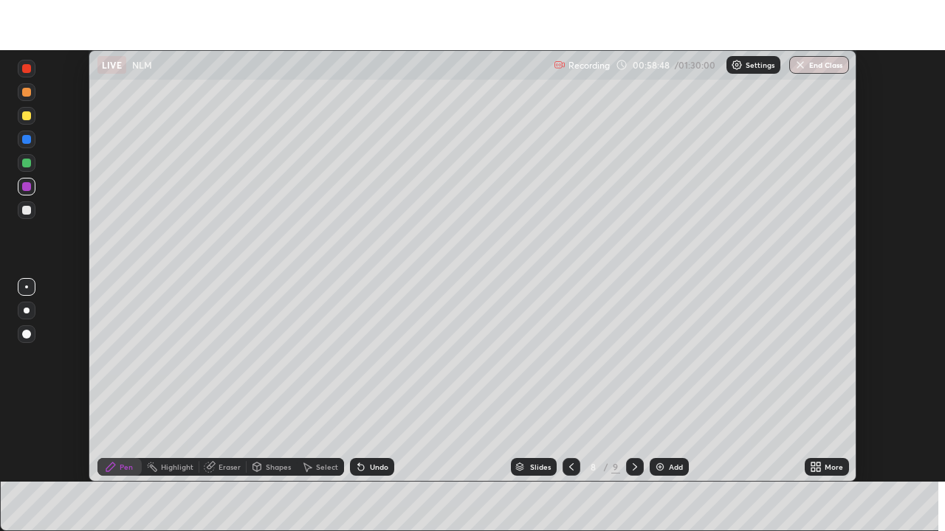
scroll to position [73376, 72863]
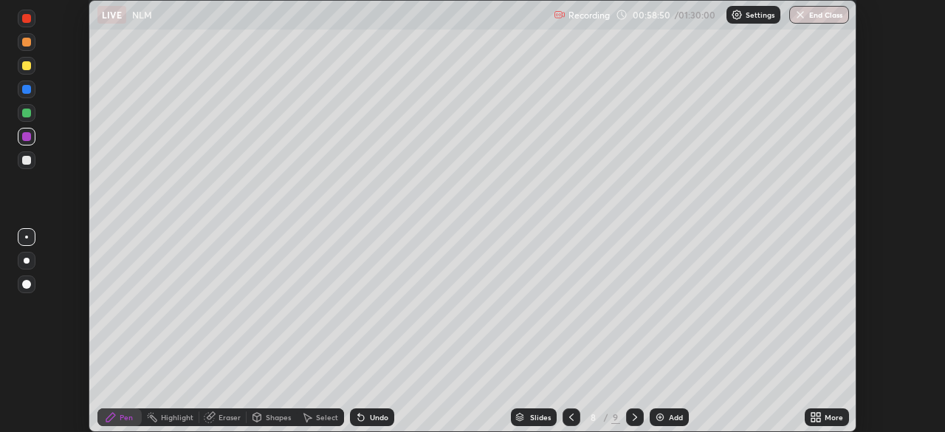
click at [32, 66] on div at bounding box center [27, 66] width 18 height 18
click at [371, 418] on div "Undo" at bounding box center [379, 416] width 18 height 7
click at [858, 178] on div "Setting up your live class" at bounding box center [472, 216] width 945 height 432
click at [27, 160] on div at bounding box center [26, 160] width 9 height 9
click at [857, 233] on div "Setting up your live class" at bounding box center [472, 216] width 945 height 432
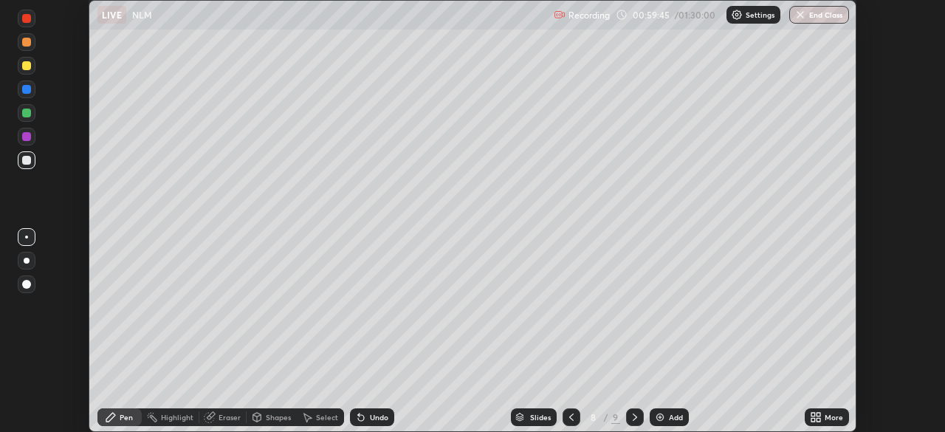
click at [830, 424] on div "More" at bounding box center [827, 417] width 44 height 18
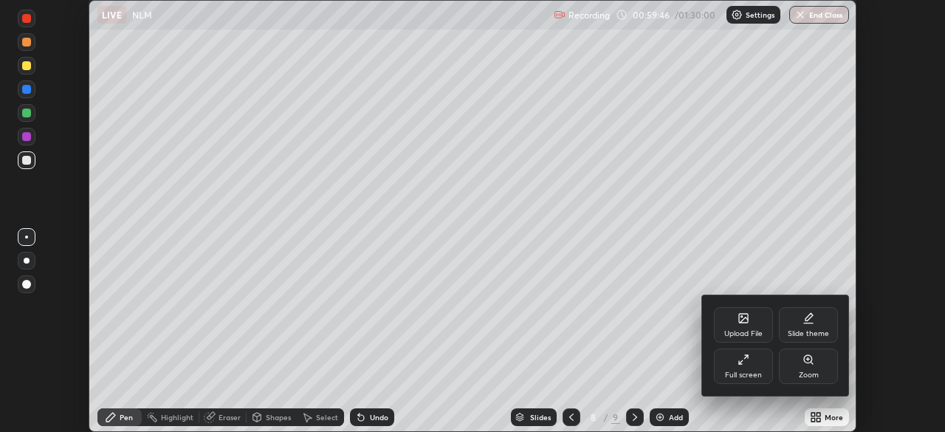
click at [752, 365] on div "Full screen" at bounding box center [743, 365] width 59 height 35
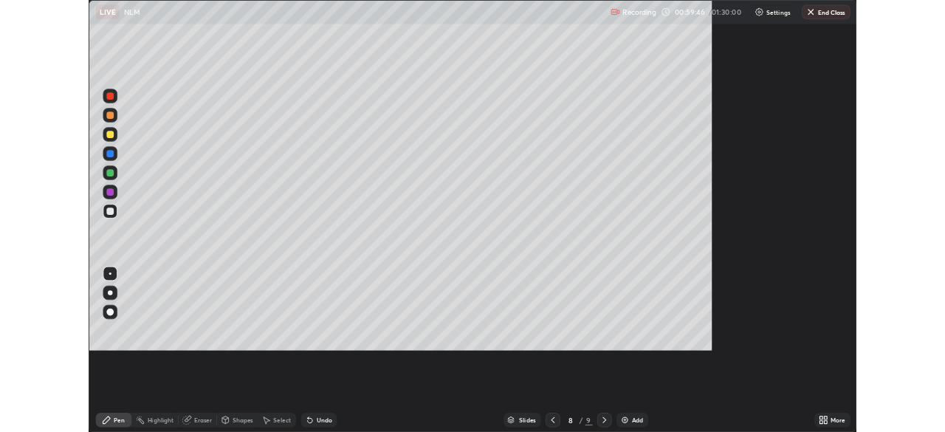
scroll to position [531, 945]
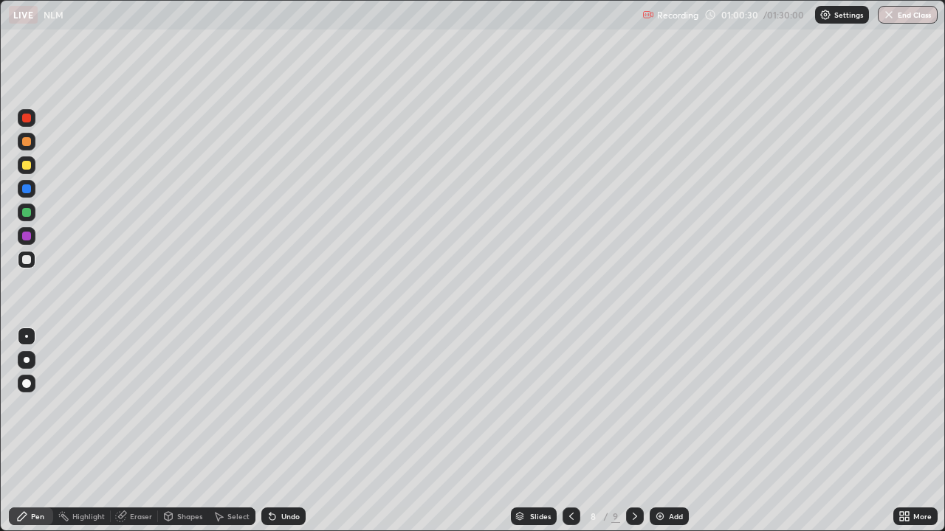
click at [291, 431] on div "Undo" at bounding box center [283, 517] width 44 height 18
click at [286, 431] on div "Undo" at bounding box center [290, 516] width 18 height 7
click at [33, 163] on div at bounding box center [27, 165] width 18 height 18
click at [253, 431] on div "Select" at bounding box center [231, 517] width 47 height 30
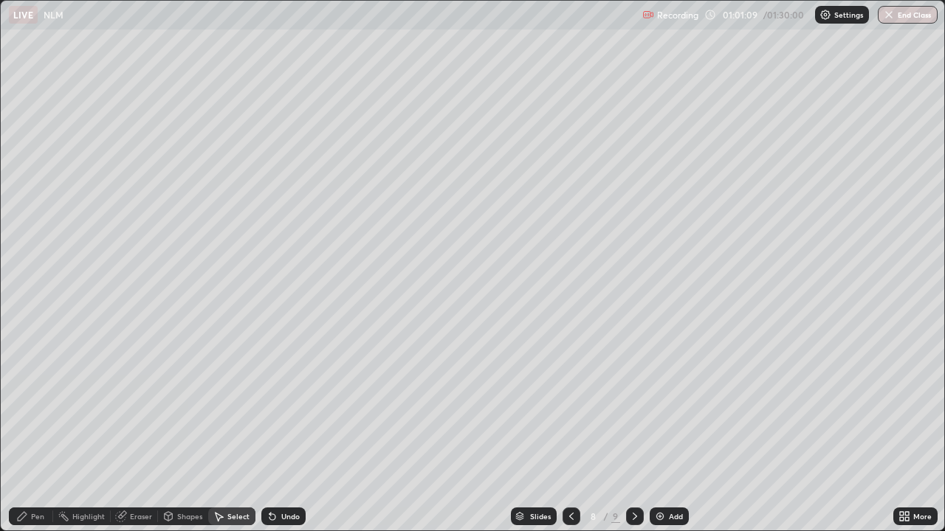
click at [280, 431] on div "Undo" at bounding box center [283, 517] width 44 height 18
click at [44, 431] on div "Pen" at bounding box center [31, 517] width 44 height 18
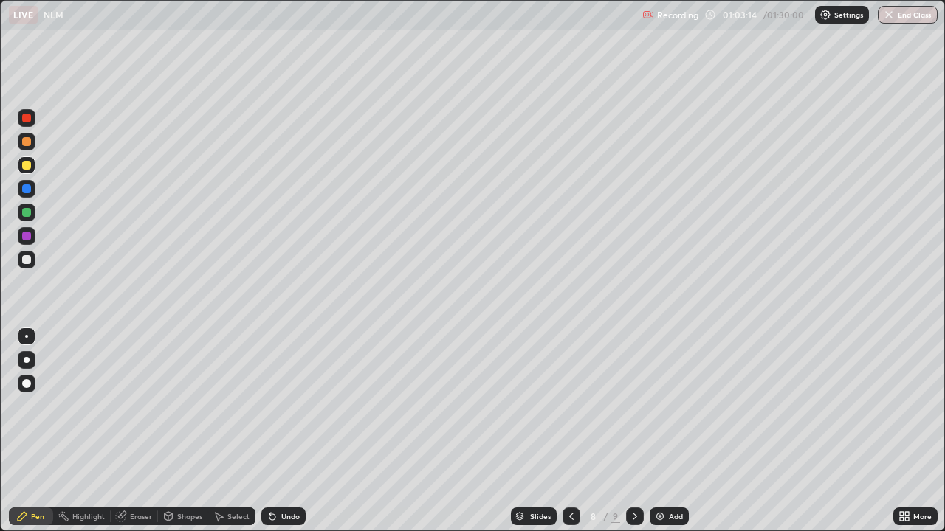
click at [640, 431] on div at bounding box center [635, 517] width 18 height 18
click at [570, 431] on icon at bounding box center [571, 517] width 12 height 12
click at [27, 135] on div at bounding box center [27, 142] width 18 height 18
click at [633, 431] on div at bounding box center [635, 517] width 18 height 18
click at [233, 431] on div "Select" at bounding box center [231, 517] width 47 height 18
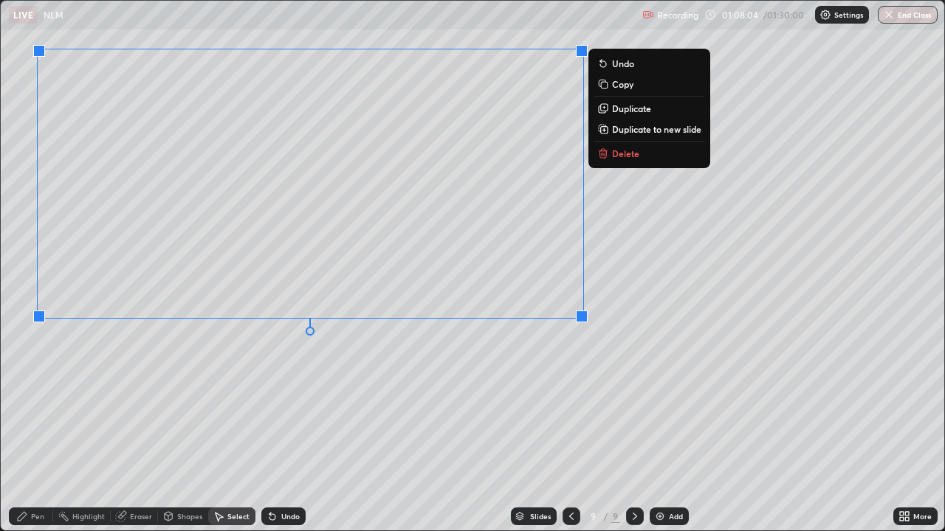
click at [563, 431] on div at bounding box center [571, 517] width 18 height 18
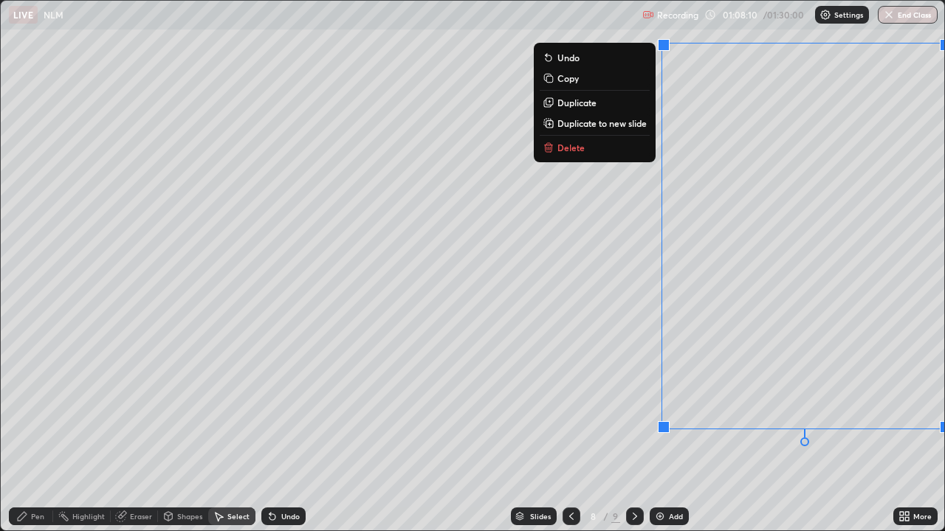
click at [574, 75] on p "Copy" at bounding box center [567, 78] width 21 height 12
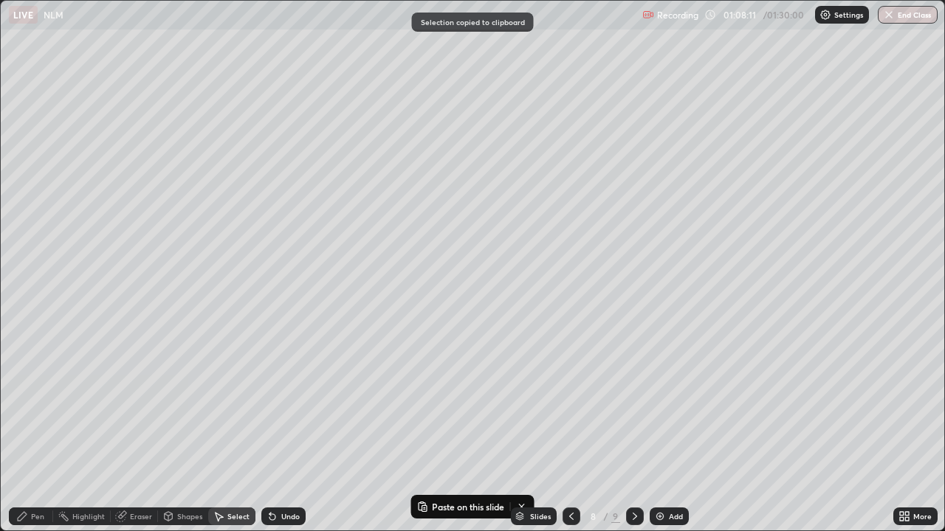
click at [669, 431] on div "Add" at bounding box center [676, 516] width 14 height 7
click at [633, 431] on icon at bounding box center [635, 517] width 12 height 12
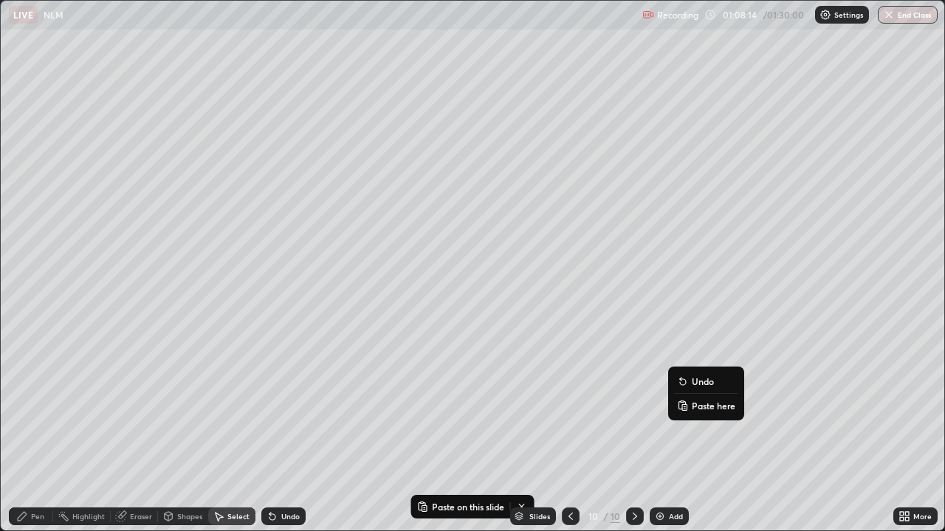
click at [699, 407] on p "Paste here" at bounding box center [714, 406] width 44 height 12
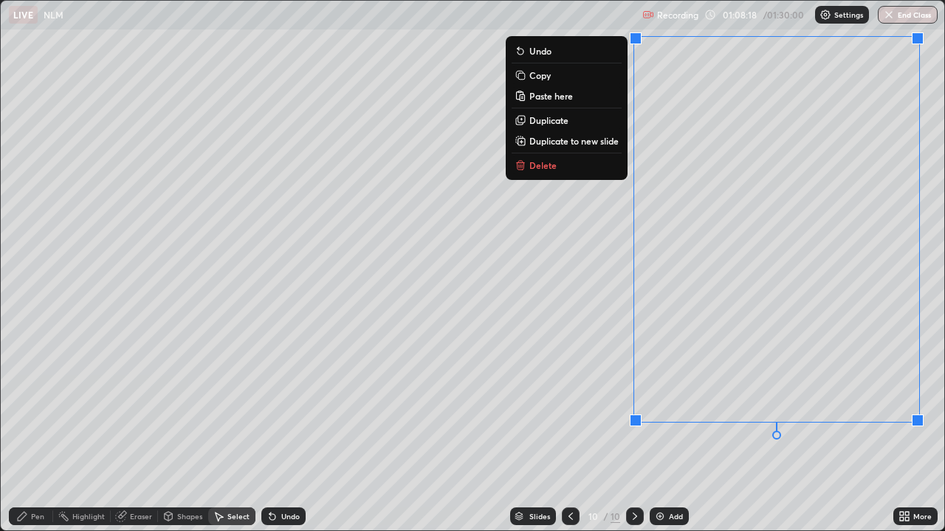
click at [560, 382] on div "0 ° Undo Copy Paste here Duplicate Duplicate to new slide Delete" at bounding box center [472, 266] width 943 height 530
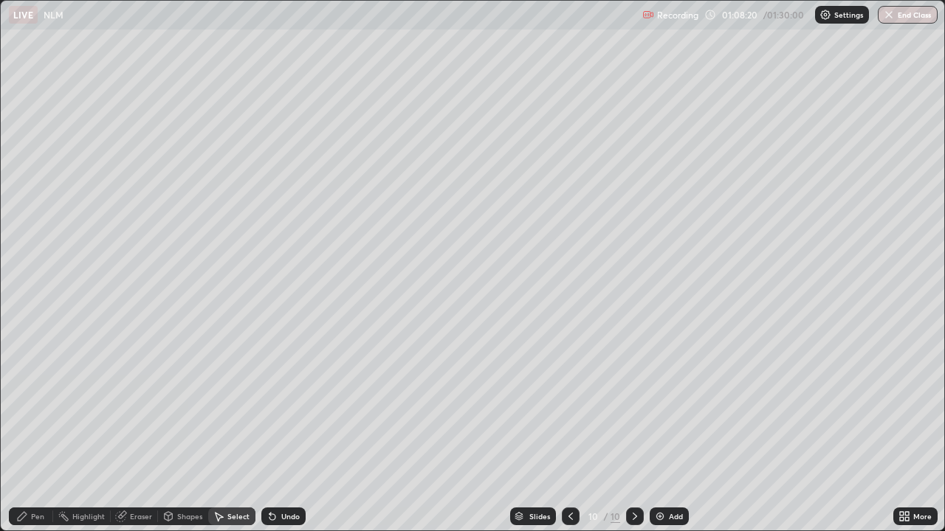
click at [188, 431] on div "Shapes" at bounding box center [189, 516] width 25 height 7
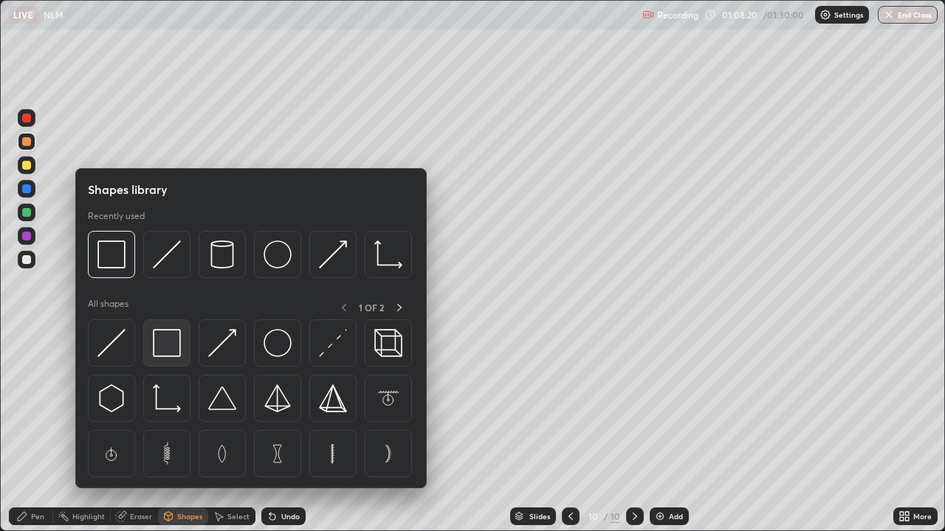
click at [165, 346] on img at bounding box center [167, 343] width 28 height 28
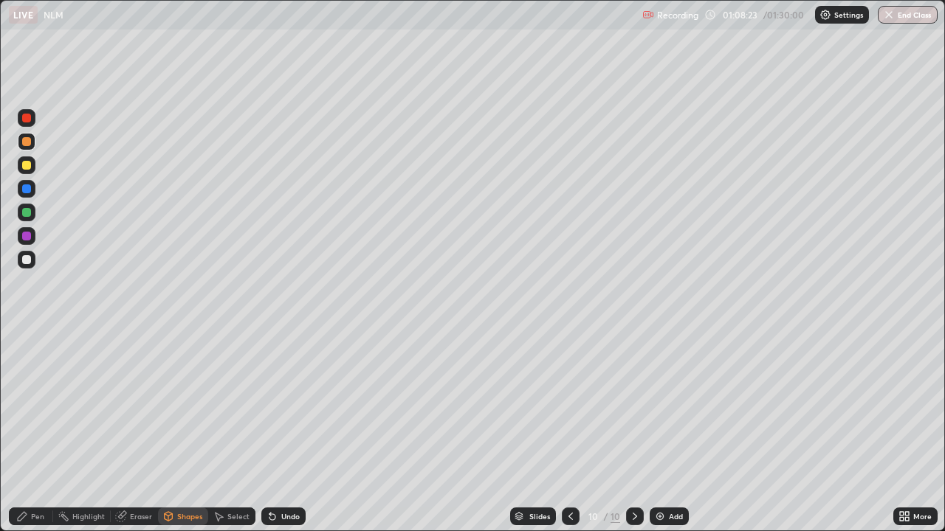
click at [44, 431] on div "Pen" at bounding box center [31, 517] width 44 height 18
click at [25, 236] on div at bounding box center [26, 236] width 9 height 9
click at [182, 431] on div "Shapes" at bounding box center [189, 516] width 25 height 7
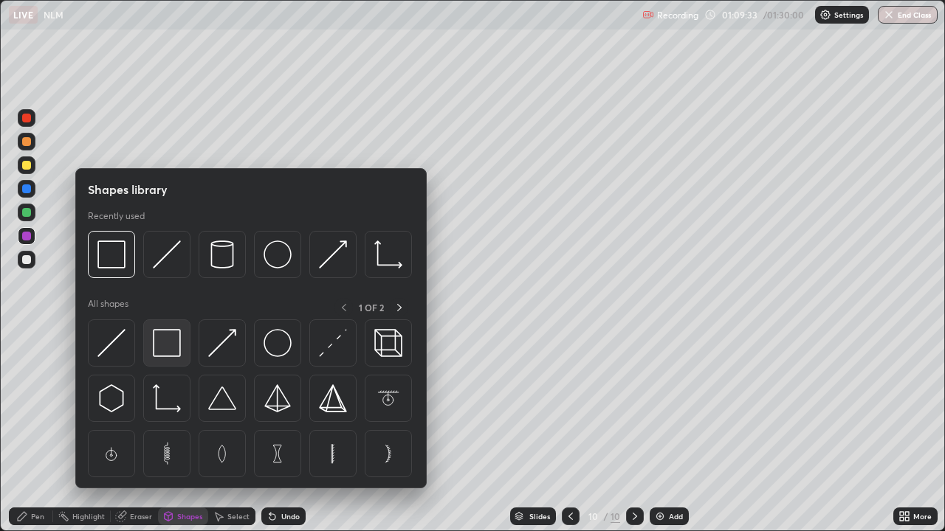
click at [167, 347] on img at bounding box center [167, 343] width 28 height 28
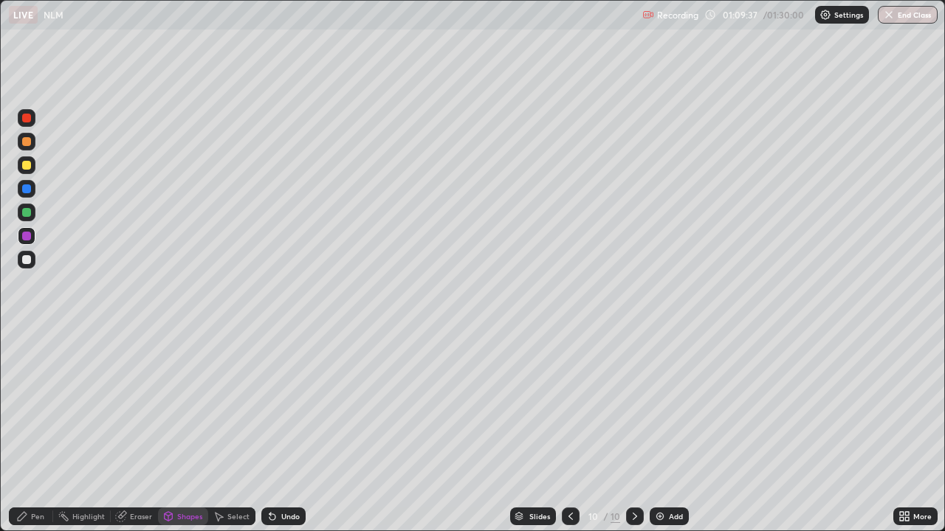
click at [29, 208] on div at bounding box center [26, 212] width 9 height 9
click at [27, 165] on div at bounding box center [26, 165] width 9 height 9
click at [224, 431] on div "Select" at bounding box center [231, 517] width 47 height 18
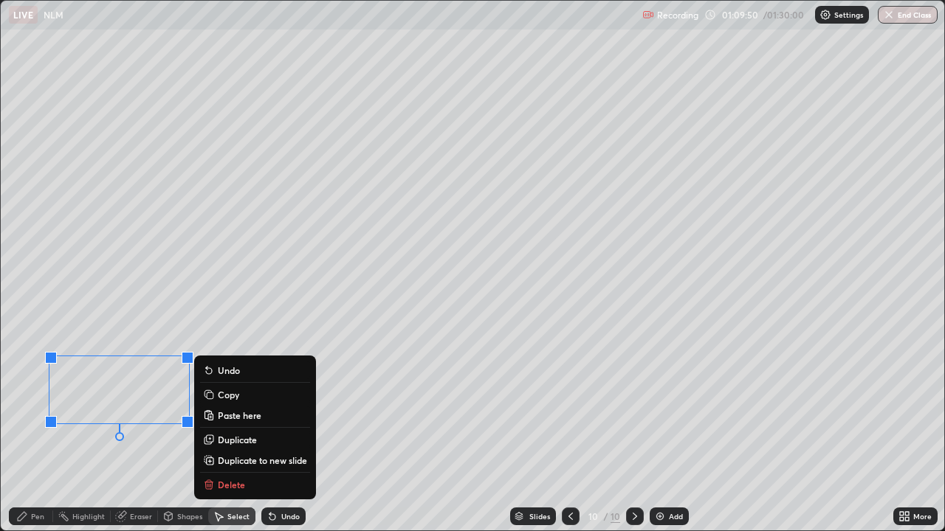
click at [156, 431] on div "0 ° Undo Copy Paste here Duplicate Duplicate to new slide Delete" at bounding box center [472, 266] width 943 height 530
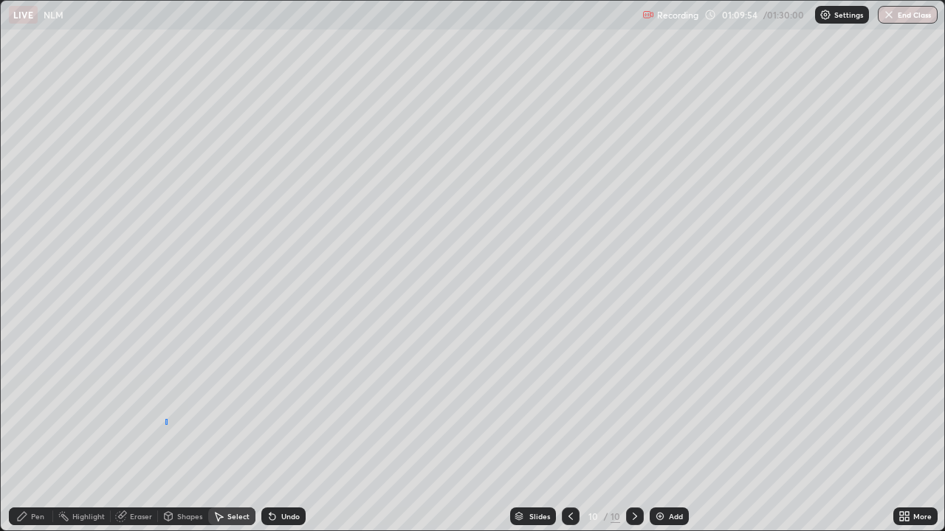
click at [165, 419] on div "0 ° Undo Copy Paste here Duplicate Duplicate to new slide Delete" at bounding box center [472, 266] width 943 height 530
click at [166, 418] on div "0 ° Undo Copy Paste here Duplicate Duplicate to new slide Delete" at bounding box center [472, 266] width 943 height 530
click at [167, 420] on div "0 ° Undo Copy Paste here Duplicate Duplicate to new slide Delete" at bounding box center [472, 266] width 943 height 530
click at [169, 424] on div "0 ° Undo Copy Paste here Duplicate Duplicate to new slide Delete" at bounding box center [472, 266] width 943 height 530
click at [168, 419] on div "0 ° Undo Copy Paste here Duplicate Duplicate to new slide Delete" at bounding box center [472, 266] width 943 height 530
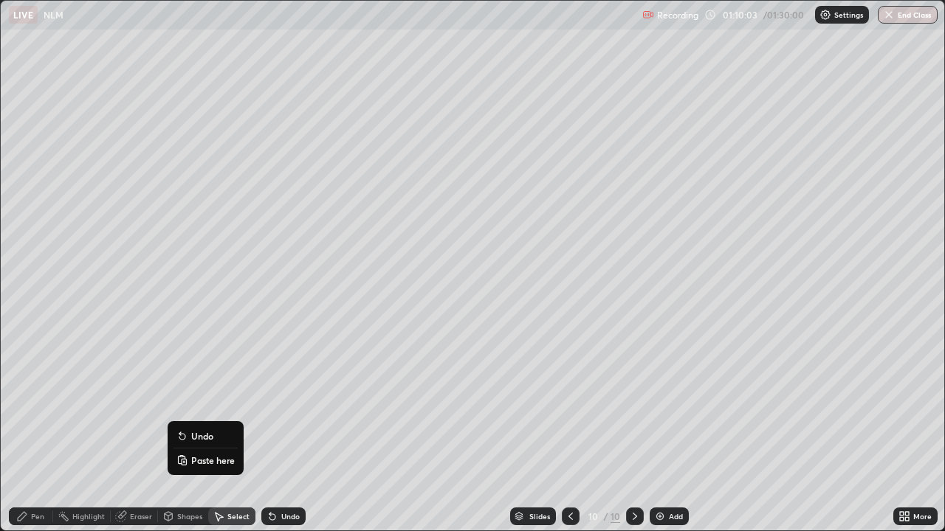
click at [32, 431] on div "Pen" at bounding box center [37, 516] width 13 height 7
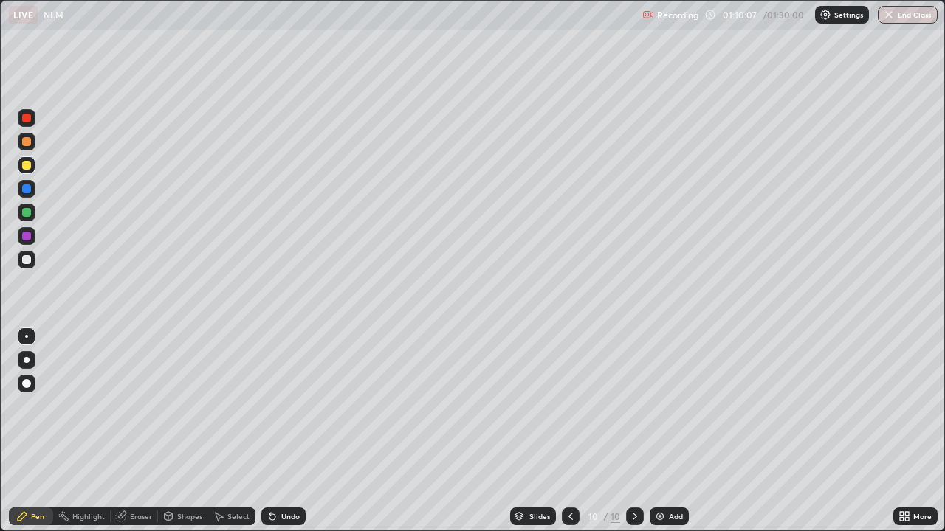
click at [284, 431] on div "Undo" at bounding box center [290, 516] width 18 height 7
click at [286, 431] on div "Undo" at bounding box center [290, 516] width 18 height 7
click at [230, 431] on div "Select" at bounding box center [238, 516] width 22 height 7
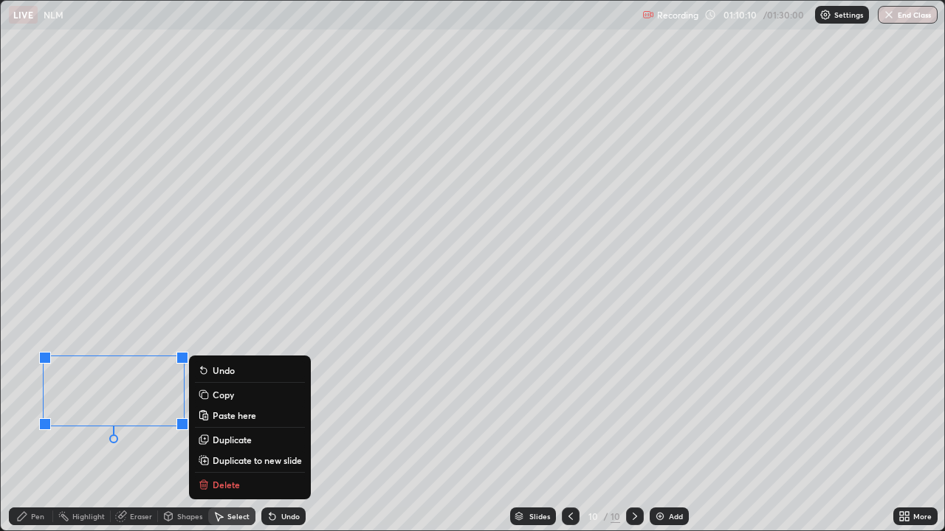
click at [238, 431] on p "Duplicate to new slide" at bounding box center [257, 461] width 89 height 12
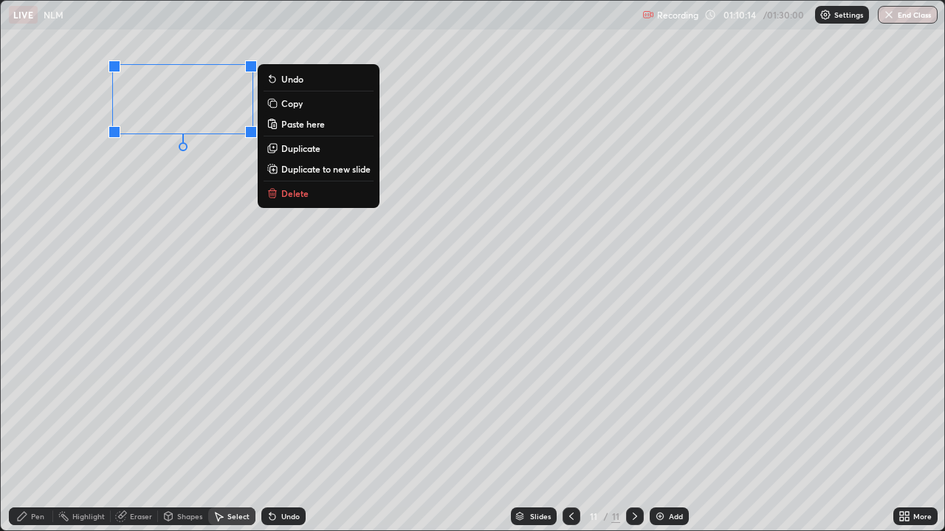
click at [900, 431] on icon at bounding box center [902, 514] width 4 height 4
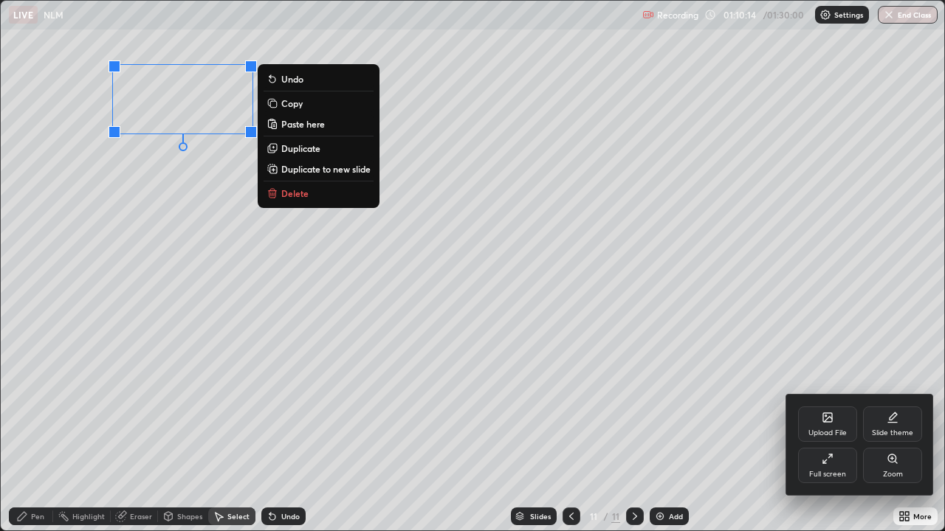
click at [820, 431] on div "Full screen" at bounding box center [827, 465] width 59 height 35
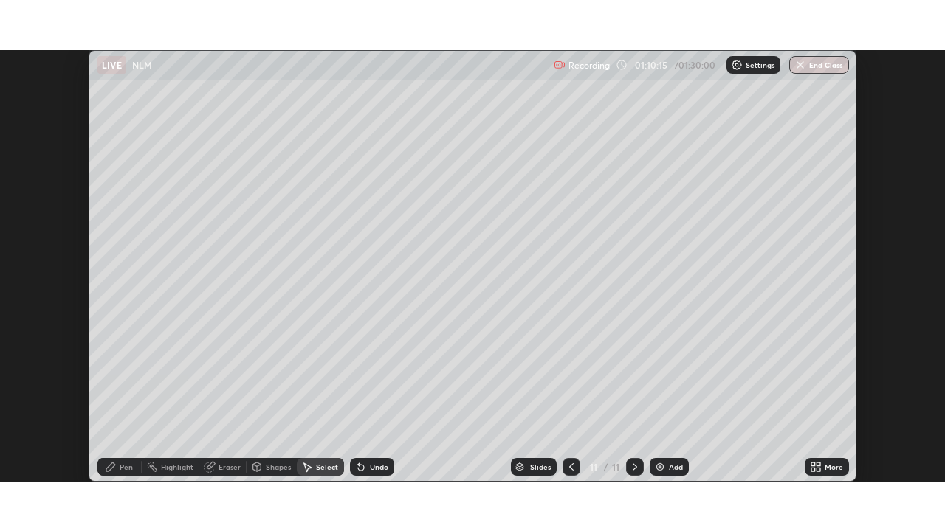
scroll to position [73376, 72863]
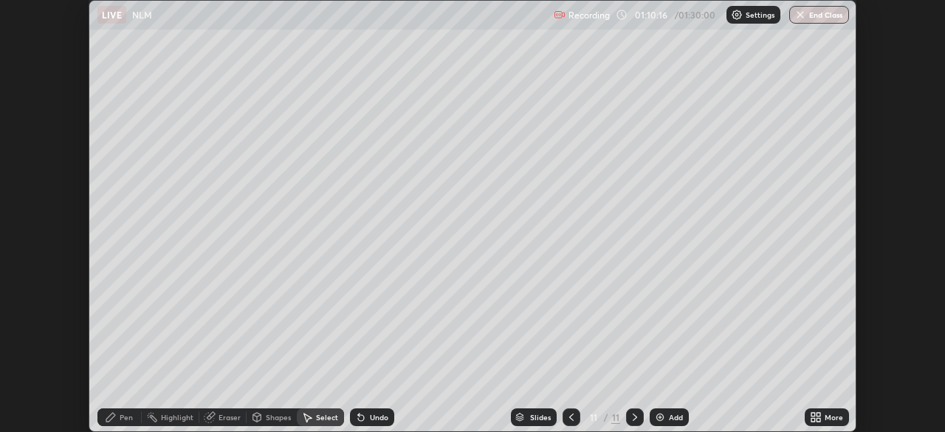
click at [116, 414] on icon at bounding box center [111, 417] width 12 height 12
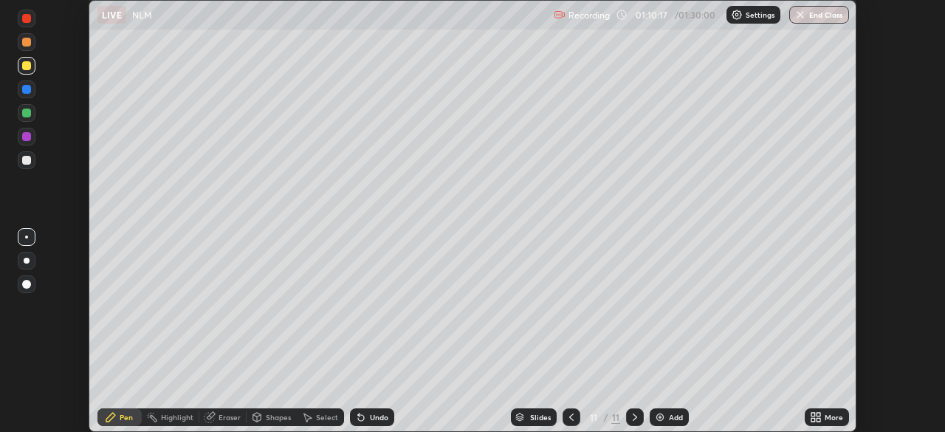
click at [26, 161] on div at bounding box center [26, 160] width 9 height 9
click at [366, 416] on div "Undo" at bounding box center [372, 417] width 44 height 18
click at [368, 411] on div "Undo" at bounding box center [372, 417] width 44 height 18
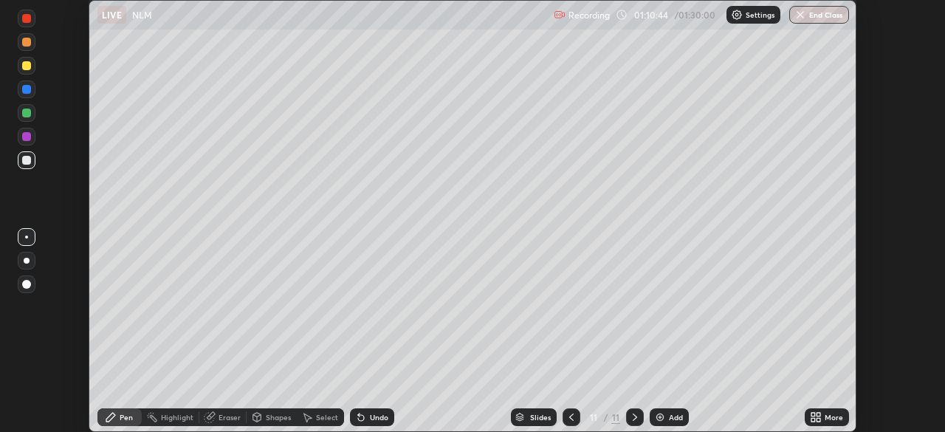
click at [323, 421] on div "Select" at bounding box center [327, 416] width 22 height 7
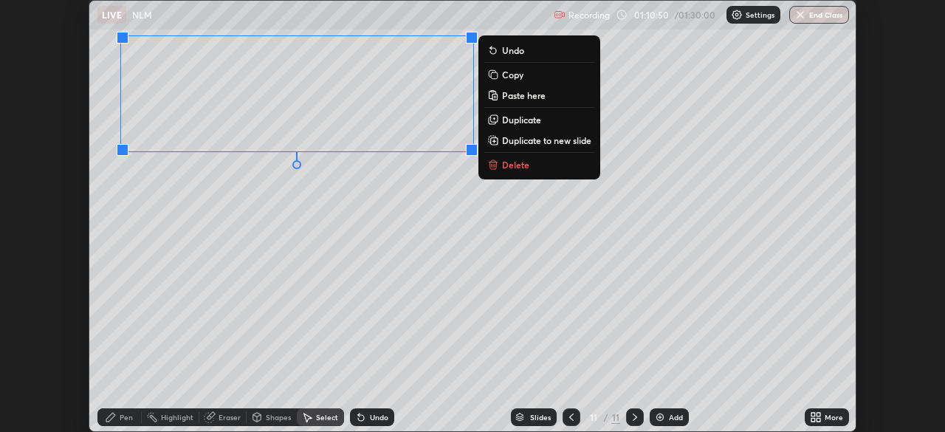
click at [127, 419] on div "Pen" at bounding box center [126, 416] width 13 height 7
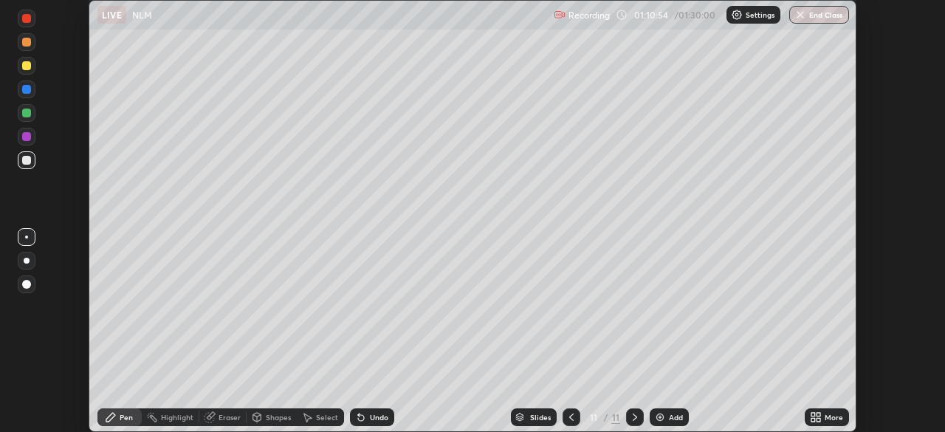
click at [815, 413] on icon at bounding box center [813, 415] width 4 height 4
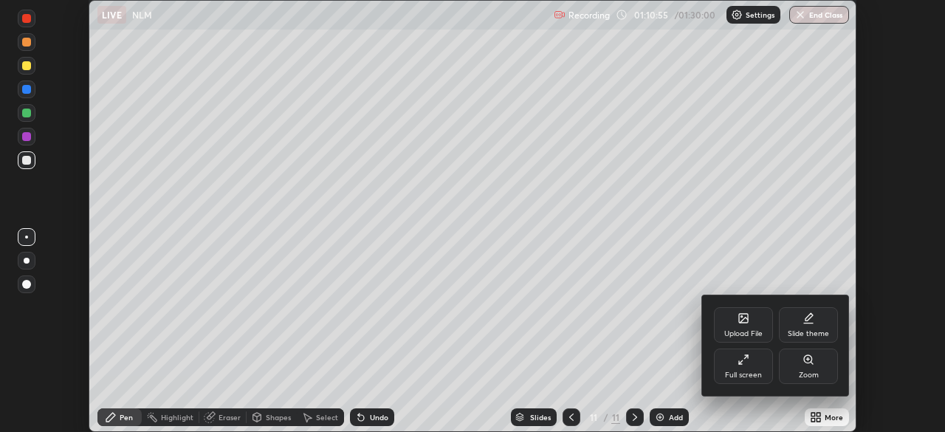
click at [737, 371] on div "Full screen" at bounding box center [743, 374] width 37 height 7
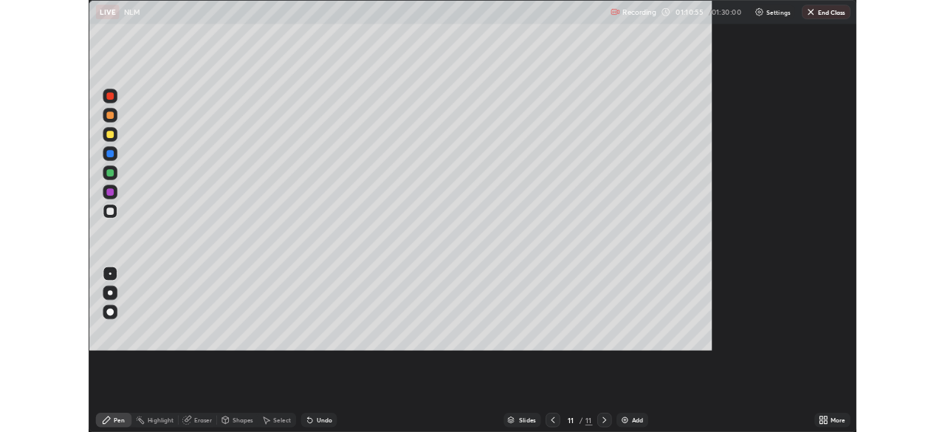
scroll to position [531, 945]
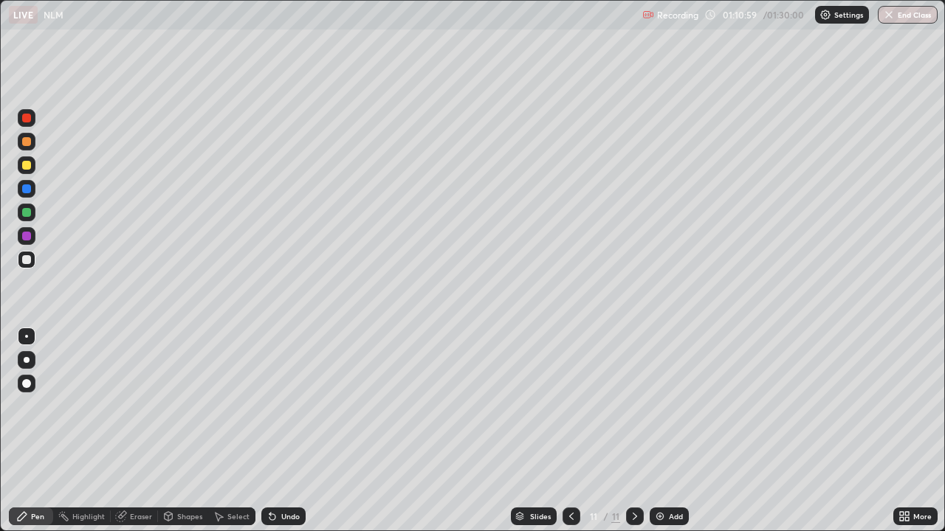
click at [27, 243] on div at bounding box center [27, 236] width 18 height 18
click at [192, 431] on div "Shapes" at bounding box center [189, 516] width 25 height 7
click at [225, 431] on div "Select" at bounding box center [231, 517] width 47 height 18
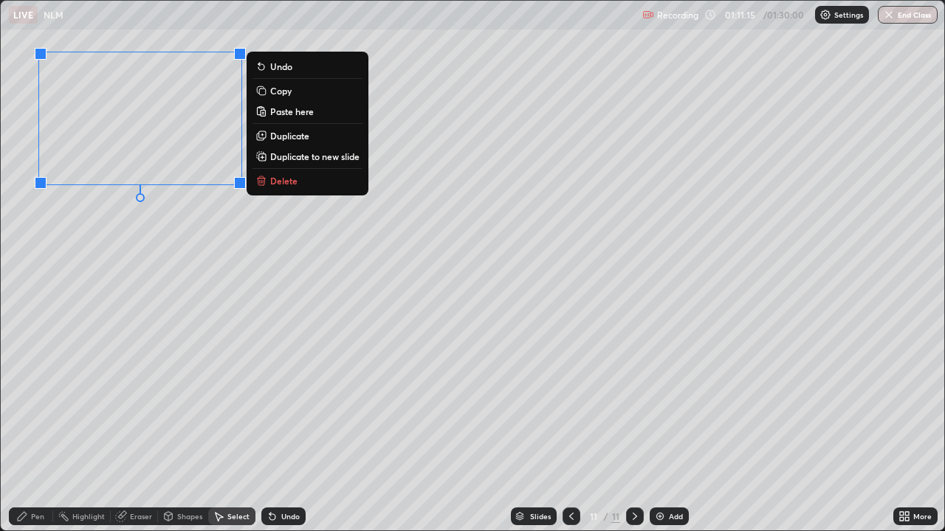
click at [275, 135] on p "Duplicate" at bounding box center [289, 136] width 39 height 12
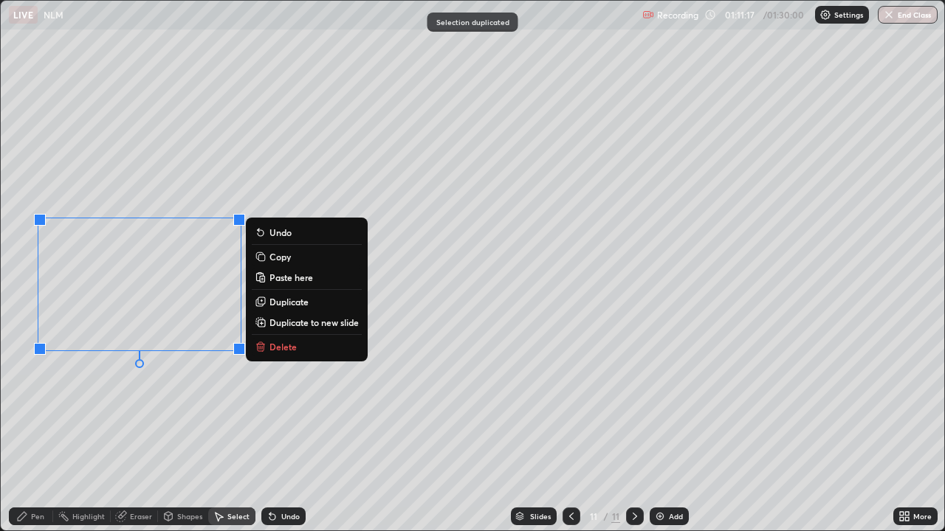
click at [23, 431] on div "Pen" at bounding box center [31, 517] width 44 height 18
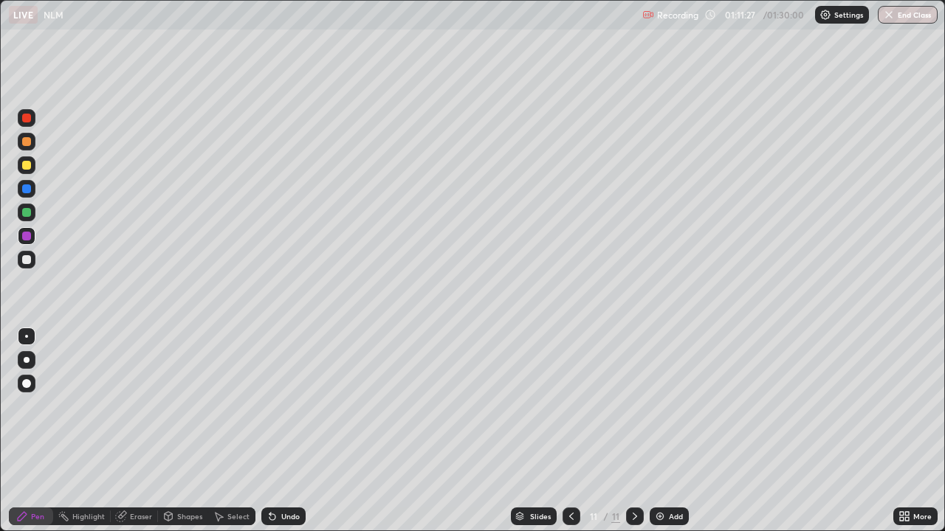
click at [899, 431] on icon at bounding box center [904, 517] width 12 height 12
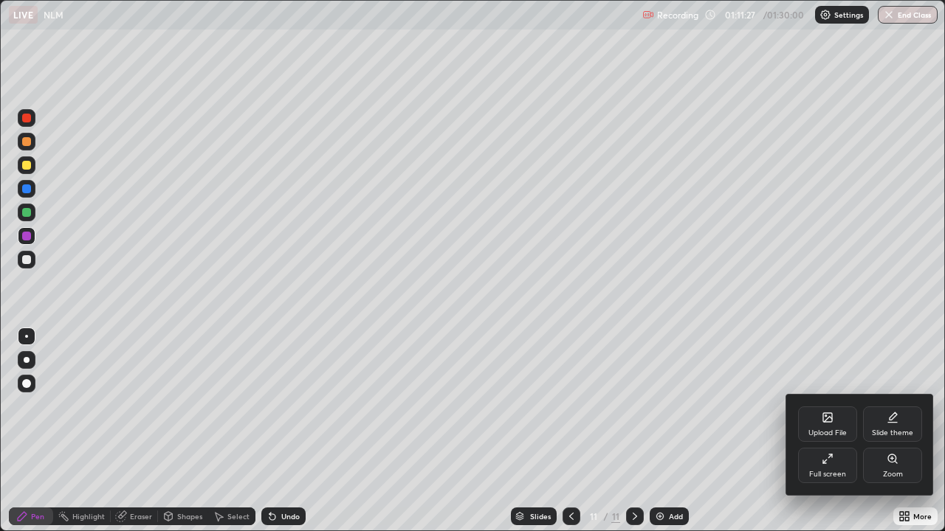
click at [824, 431] on div "Full screen" at bounding box center [827, 465] width 59 height 35
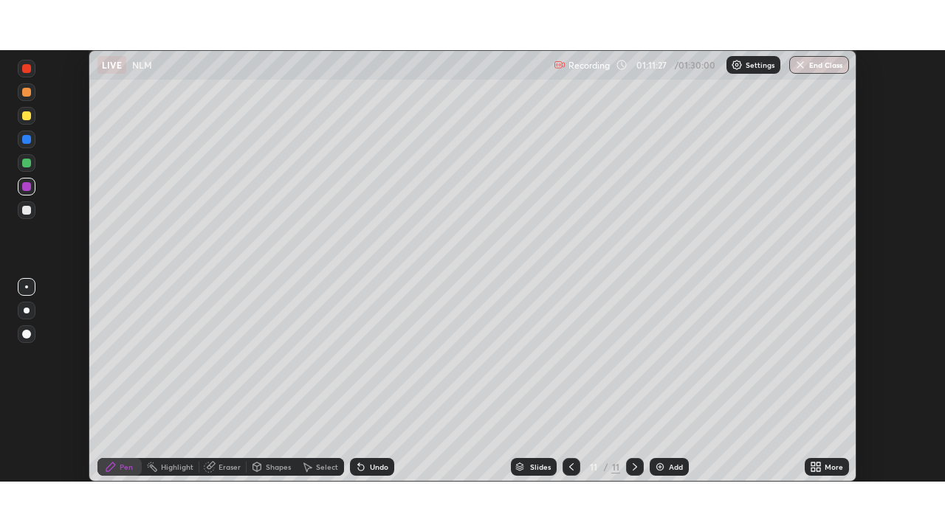
scroll to position [73376, 72863]
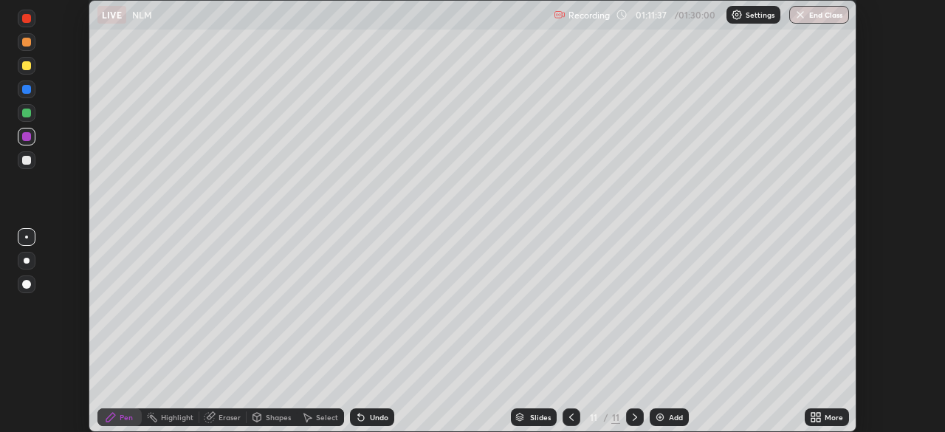
click at [334, 416] on div "Select" at bounding box center [327, 416] width 22 height 7
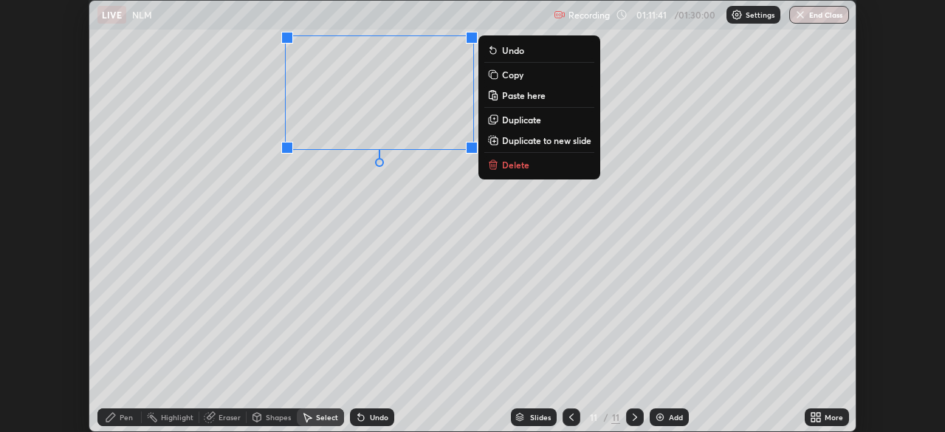
click at [511, 97] on p "Paste here" at bounding box center [524, 95] width 44 height 12
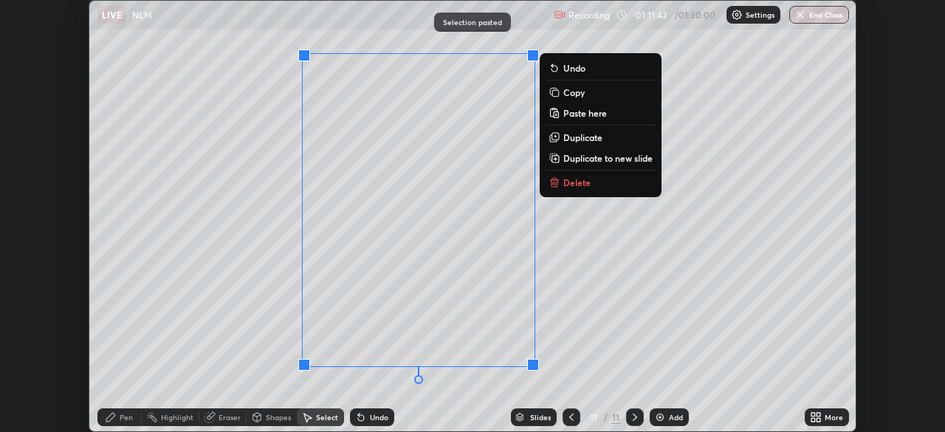
click at [568, 179] on p "Delete" at bounding box center [576, 182] width 27 height 12
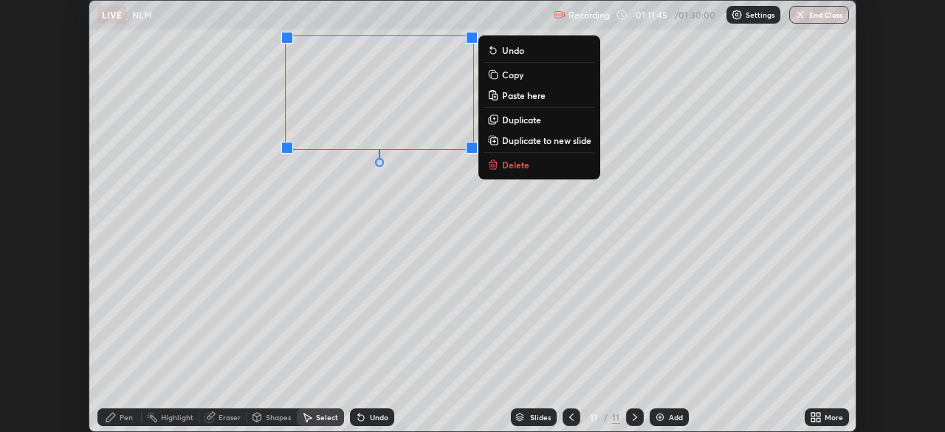
click at [514, 116] on p "Duplicate" at bounding box center [521, 120] width 39 height 12
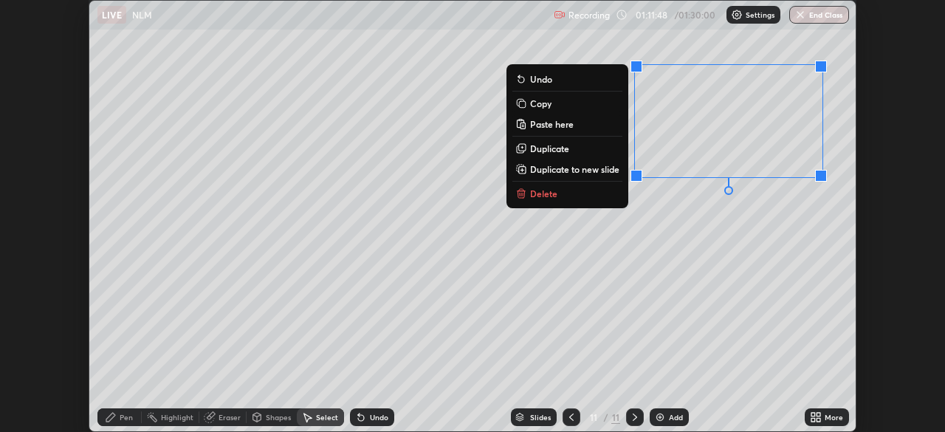
click at [130, 413] on div "Pen" at bounding box center [126, 416] width 13 height 7
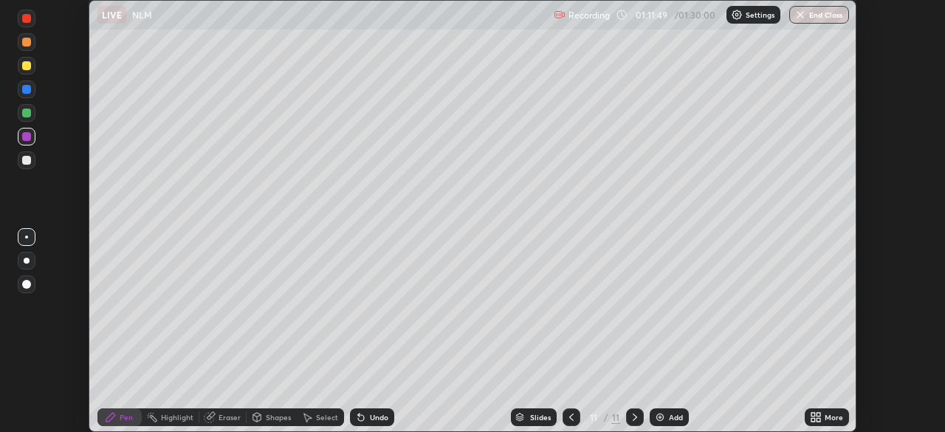
click at [27, 161] on div at bounding box center [26, 160] width 9 height 9
click at [821, 414] on div "More" at bounding box center [827, 417] width 44 height 18
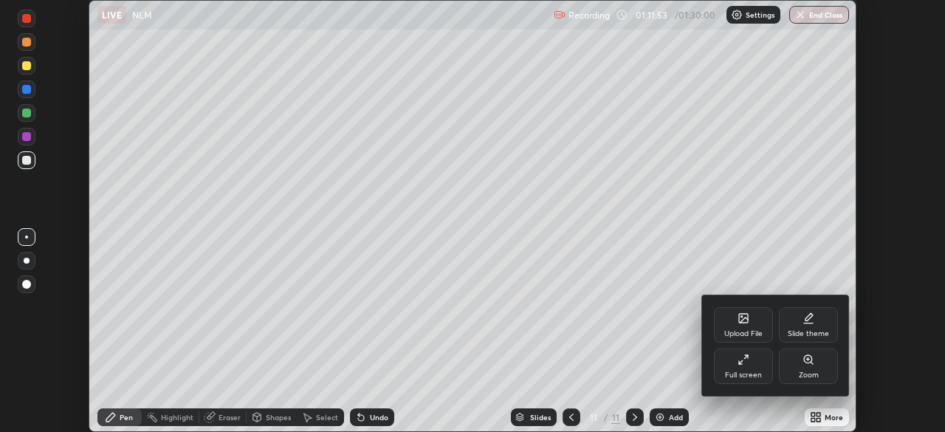
click at [765, 368] on div "Full screen" at bounding box center [743, 365] width 59 height 35
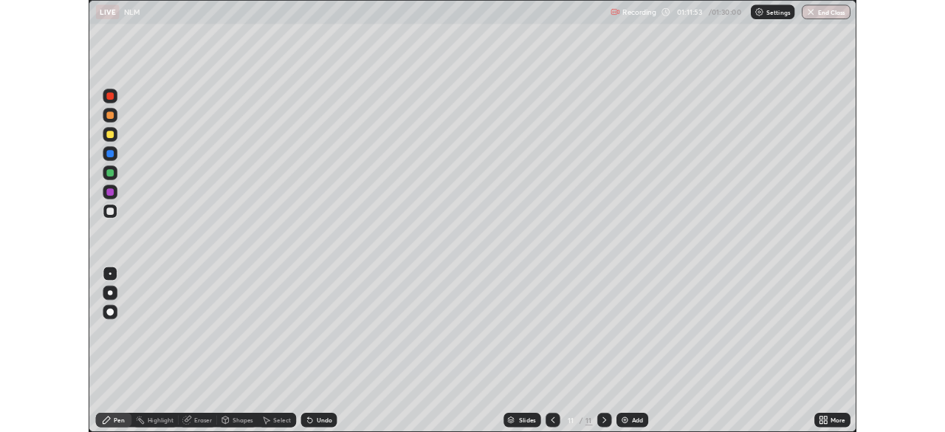
scroll to position [531, 945]
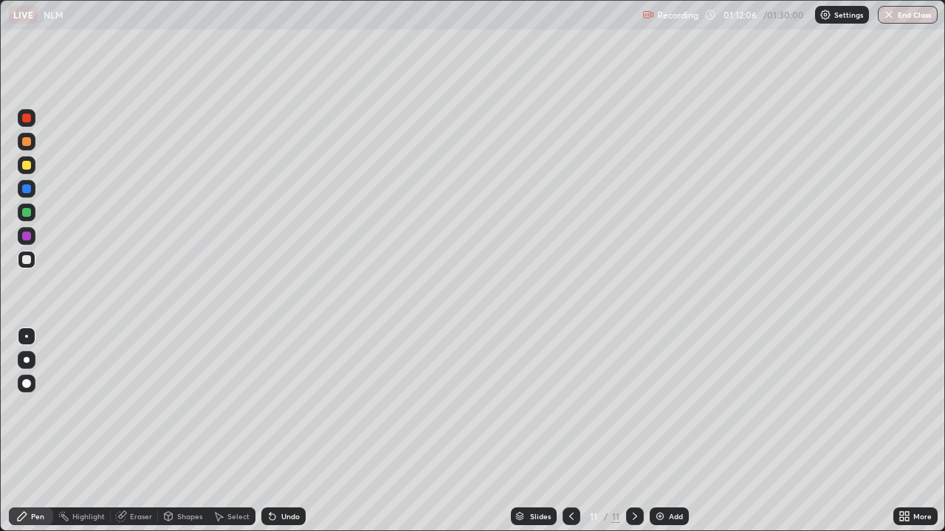
click at [233, 431] on div "Select" at bounding box center [231, 517] width 47 height 18
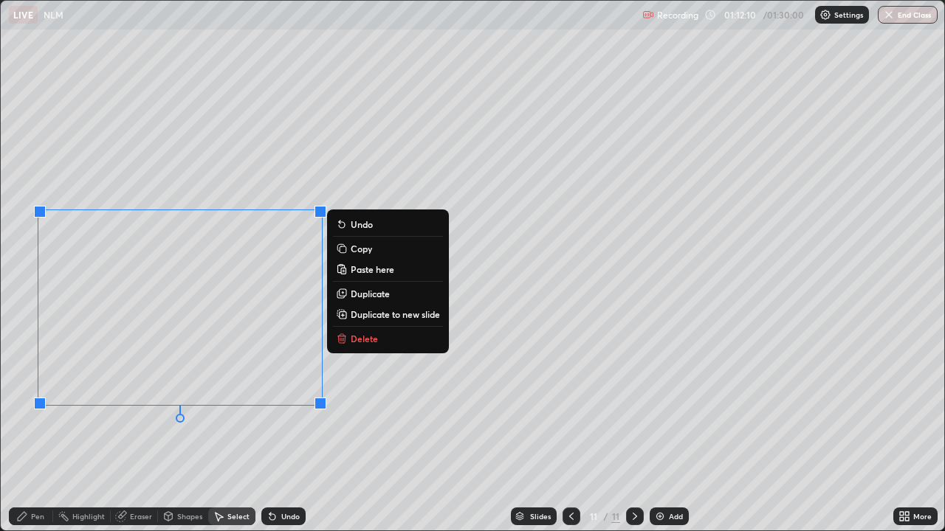
click at [368, 339] on p "Delete" at bounding box center [364, 339] width 27 height 12
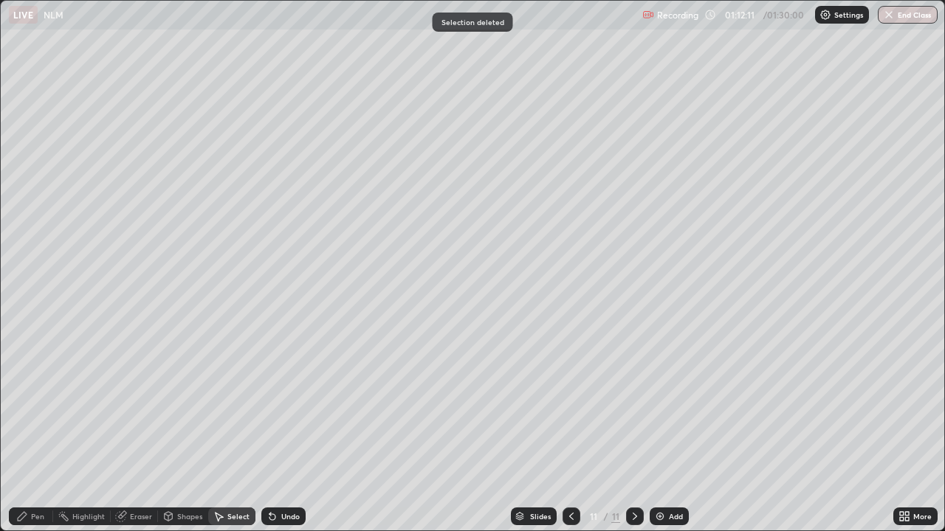
click at [37, 431] on div "Pen" at bounding box center [37, 516] width 13 height 7
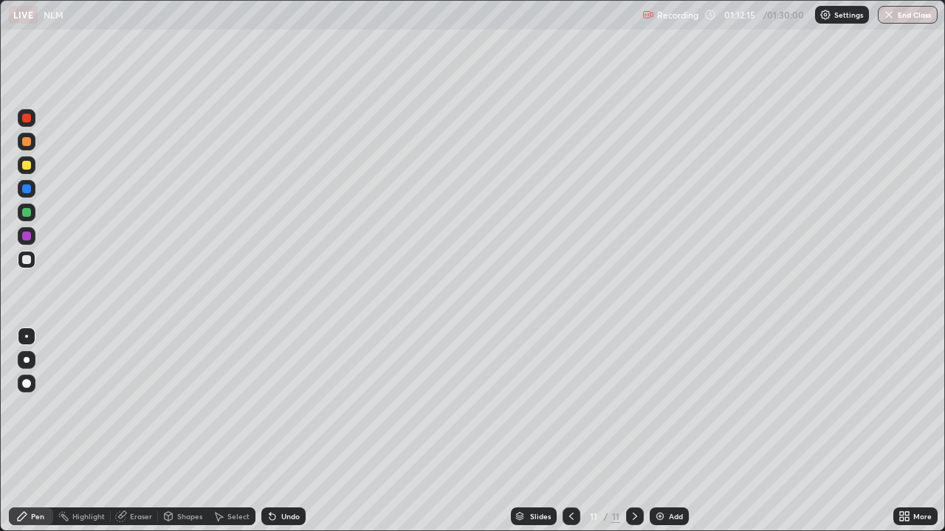
click at [27, 165] on div at bounding box center [26, 165] width 9 height 9
click at [29, 262] on div at bounding box center [26, 259] width 9 height 9
click at [283, 431] on div "Undo" at bounding box center [290, 516] width 18 height 7
click at [27, 235] on div at bounding box center [26, 236] width 9 height 9
click at [232, 431] on div "Select" at bounding box center [238, 516] width 22 height 7
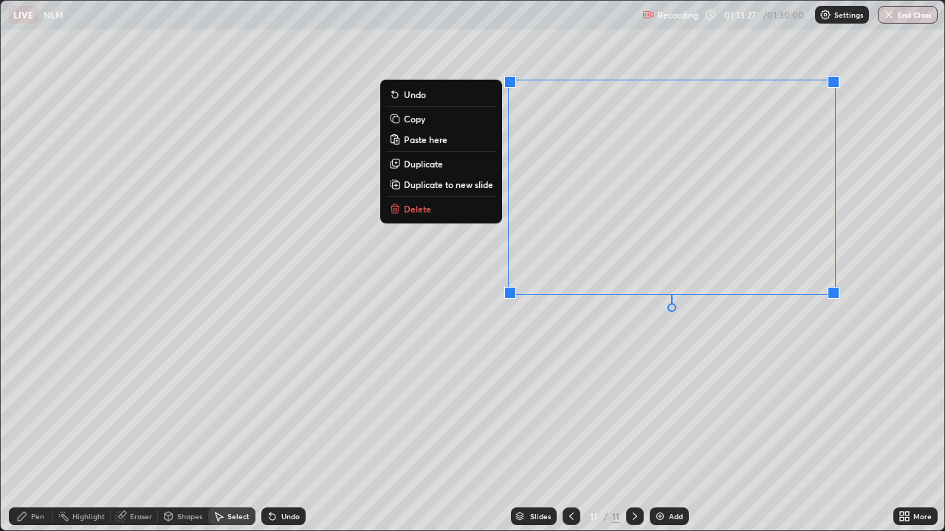
click at [139, 431] on div "Eraser" at bounding box center [141, 516] width 22 height 7
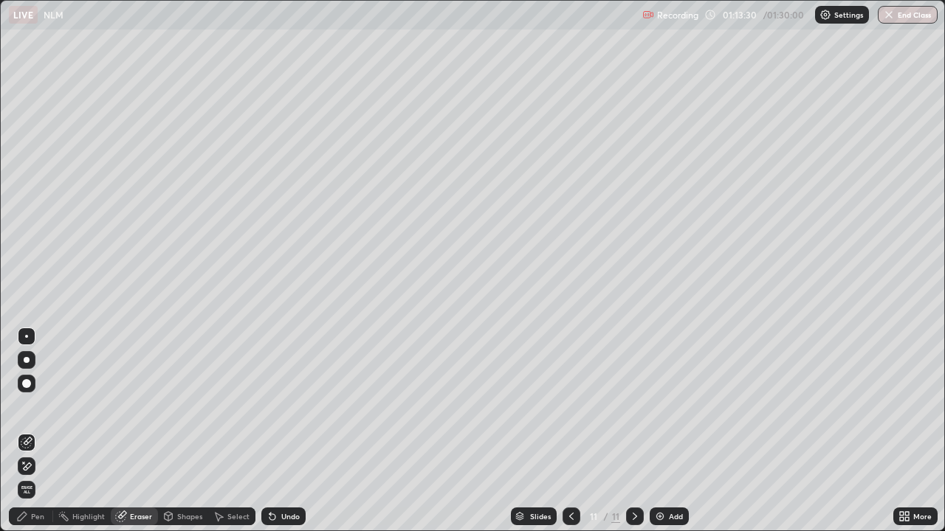
click at [46, 431] on div "Pen" at bounding box center [31, 517] width 44 height 18
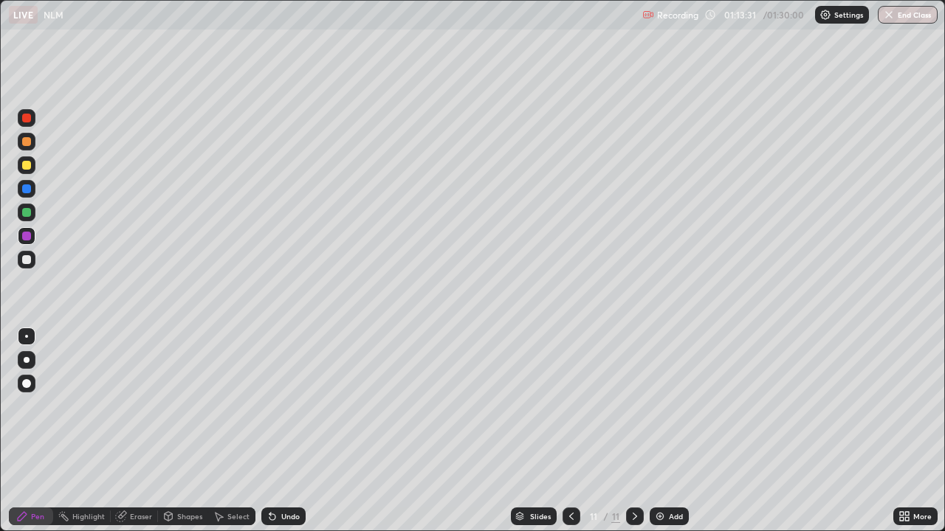
click at [28, 212] on div at bounding box center [26, 212] width 9 height 9
click at [902, 431] on icon at bounding box center [902, 519] width 4 height 4
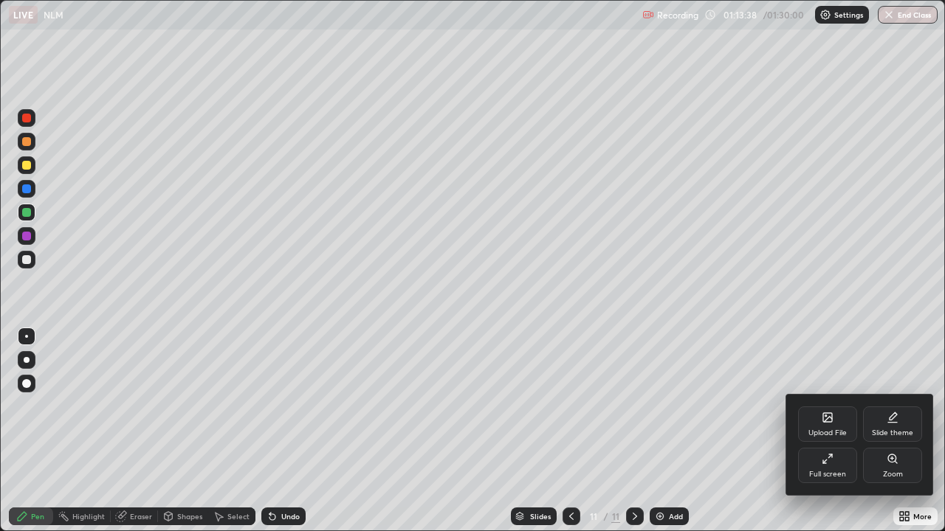
click at [816, 431] on div "Full screen" at bounding box center [827, 465] width 59 height 35
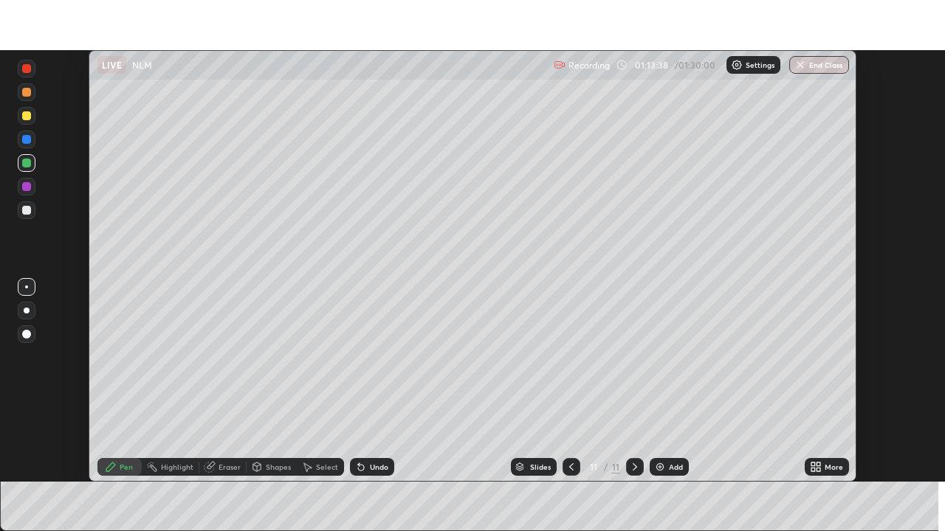
scroll to position [73376, 72863]
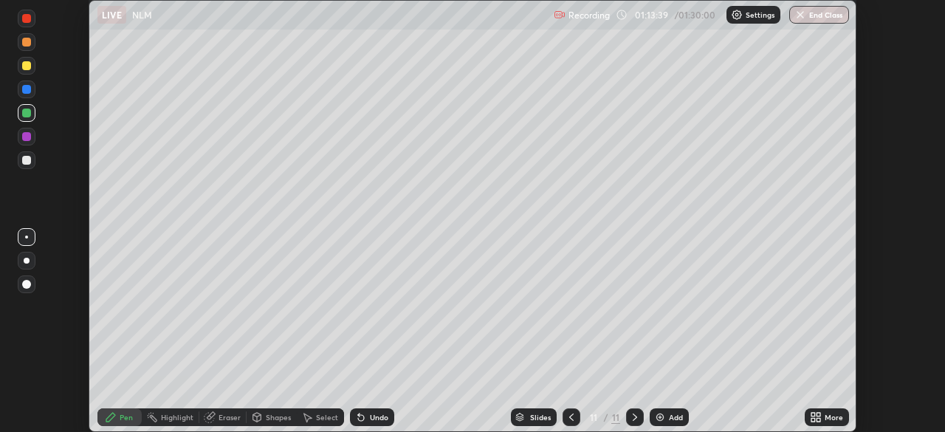
click at [816, 421] on icon at bounding box center [816, 417] width 12 height 12
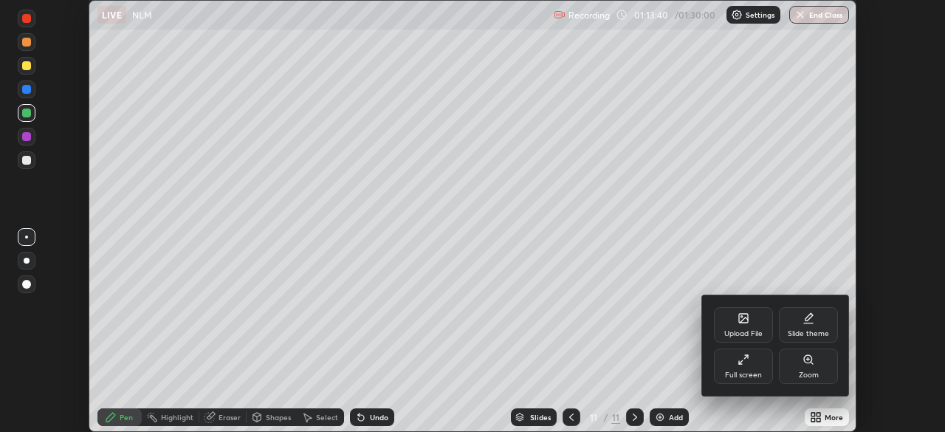
click at [734, 368] on div "Full screen" at bounding box center [743, 365] width 59 height 35
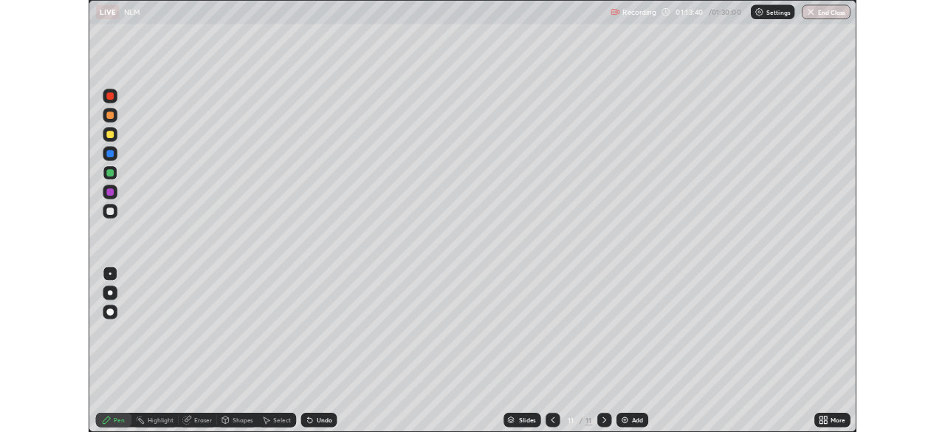
scroll to position [531, 945]
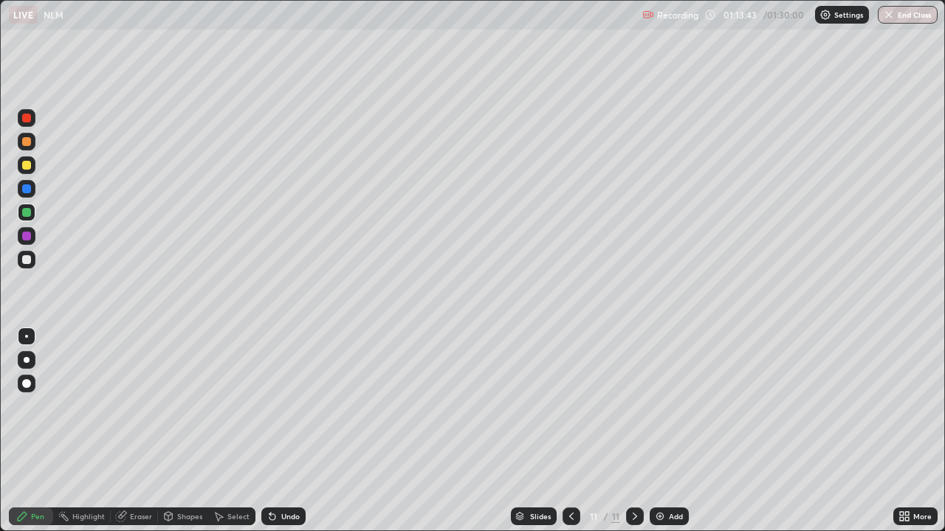
click at [28, 168] on div at bounding box center [26, 165] width 9 height 9
click at [678, 431] on div "Add" at bounding box center [676, 516] width 14 height 7
click at [185, 431] on div "Shapes" at bounding box center [189, 516] width 25 height 7
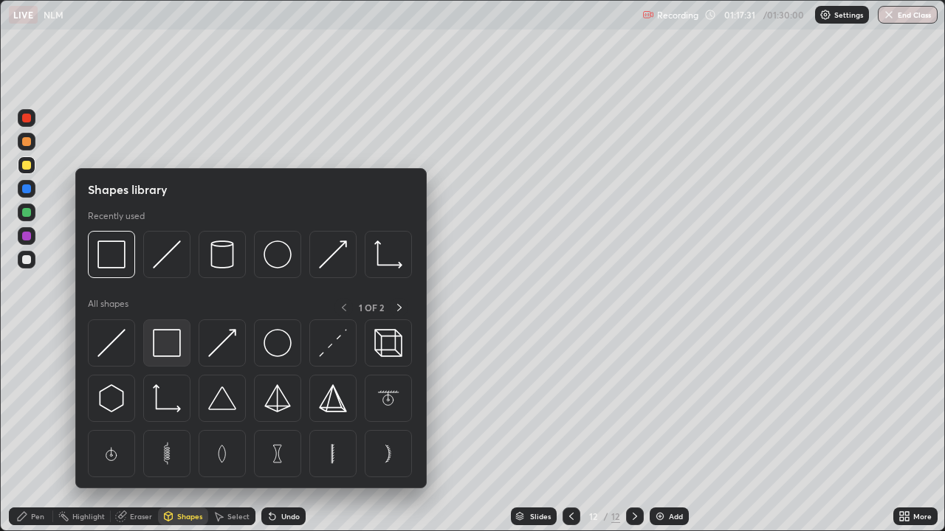
click at [171, 348] on img at bounding box center [167, 343] width 28 height 28
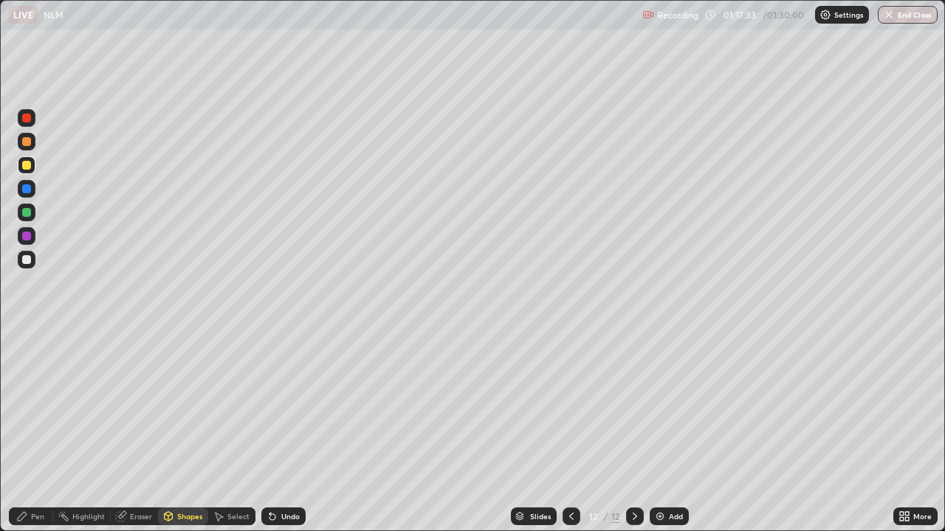
click at [29, 208] on div at bounding box center [26, 212] width 9 height 9
click at [27, 238] on div at bounding box center [26, 236] width 9 height 9
click at [27, 258] on div at bounding box center [26, 259] width 9 height 9
click at [46, 431] on div "Pen" at bounding box center [31, 517] width 44 height 18
click at [31, 168] on div at bounding box center [27, 165] width 18 height 18
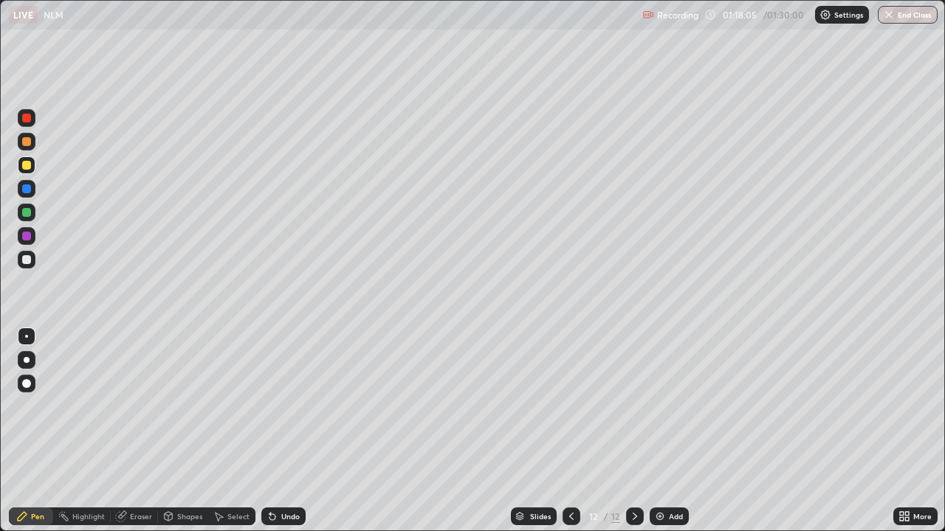
click at [30, 116] on div at bounding box center [26, 118] width 9 height 9
click at [563, 431] on div at bounding box center [571, 517] width 18 height 18
click at [637, 431] on div at bounding box center [635, 517] width 18 height 18
click at [228, 431] on div "Select" at bounding box center [238, 516] width 22 height 7
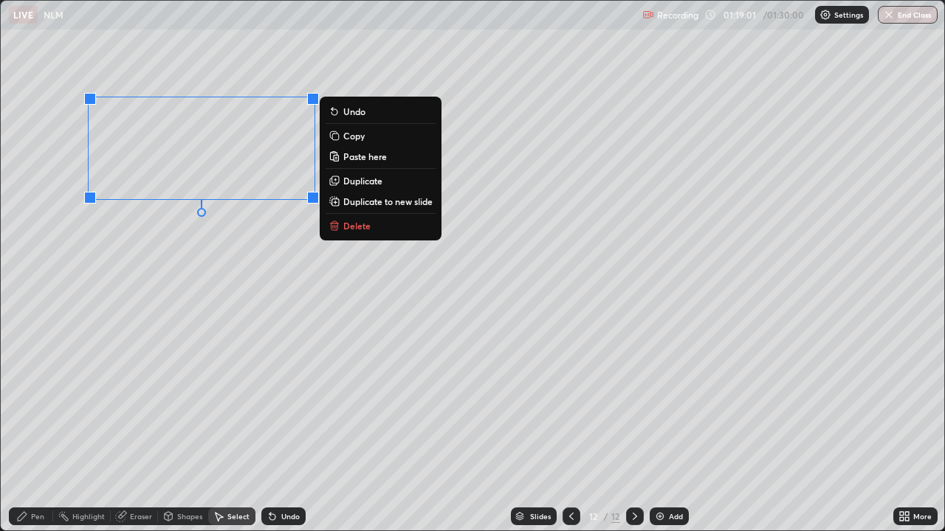
click at [345, 176] on p "Duplicate" at bounding box center [362, 181] width 39 height 12
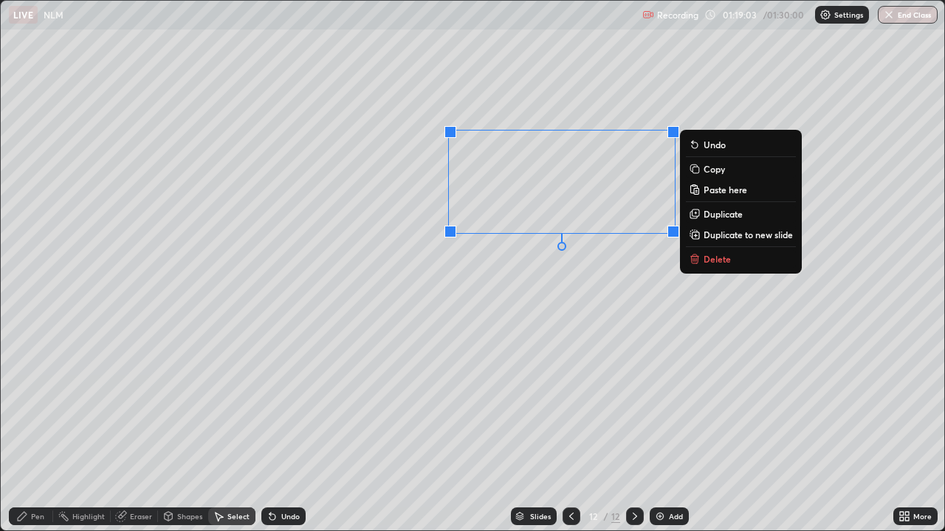
click at [39, 431] on div "Pen" at bounding box center [31, 517] width 44 height 18
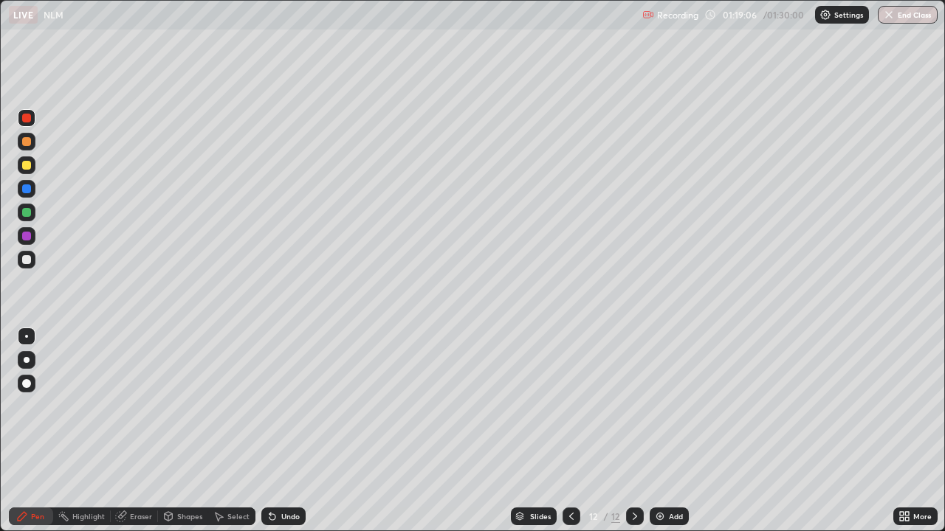
click at [909, 431] on icon at bounding box center [904, 517] width 12 height 12
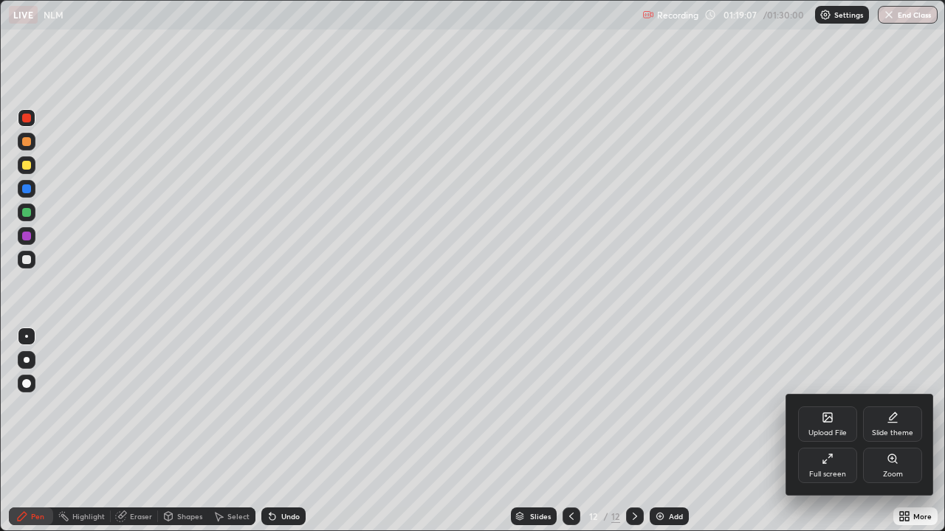
click at [813, 431] on div "Full screen" at bounding box center [827, 465] width 59 height 35
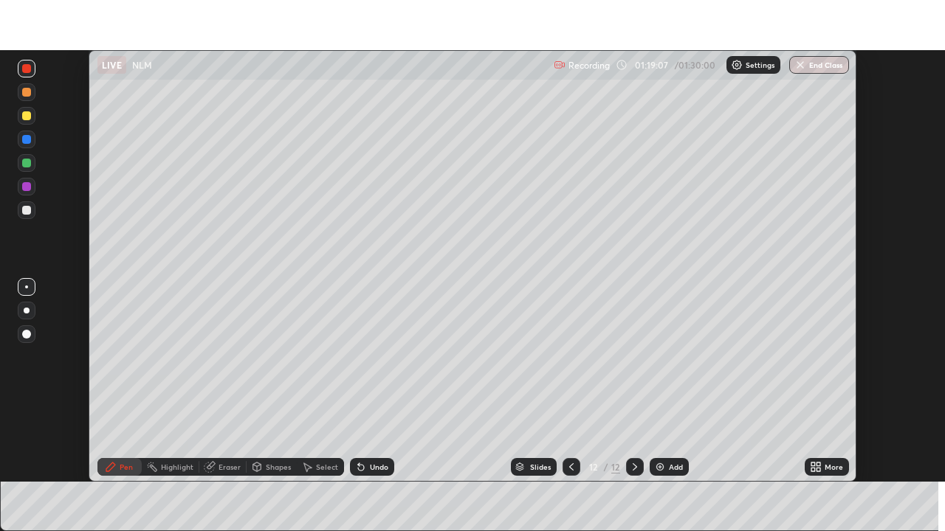
scroll to position [73376, 72863]
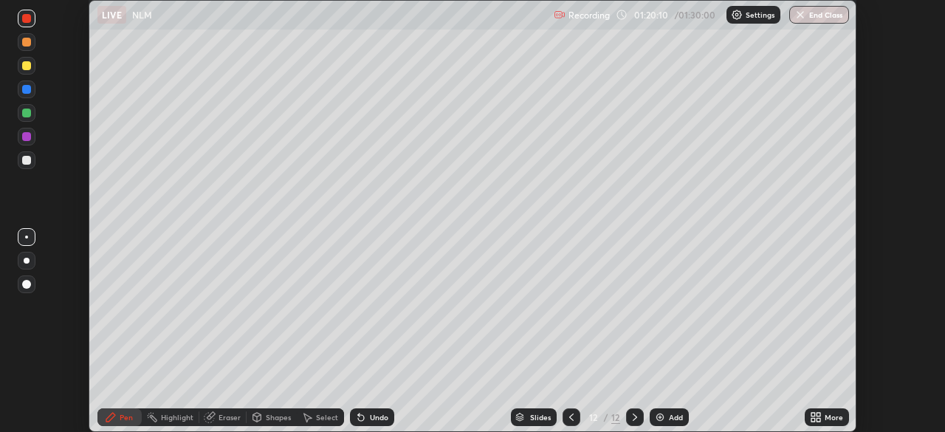
click at [27, 160] on div at bounding box center [26, 160] width 9 height 9
click at [858, 107] on div "Setting up your live class" at bounding box center [472, 216] width 945 height 432
click at [818, 419] on icon at bounding box center [818, 420] width 4 height 4
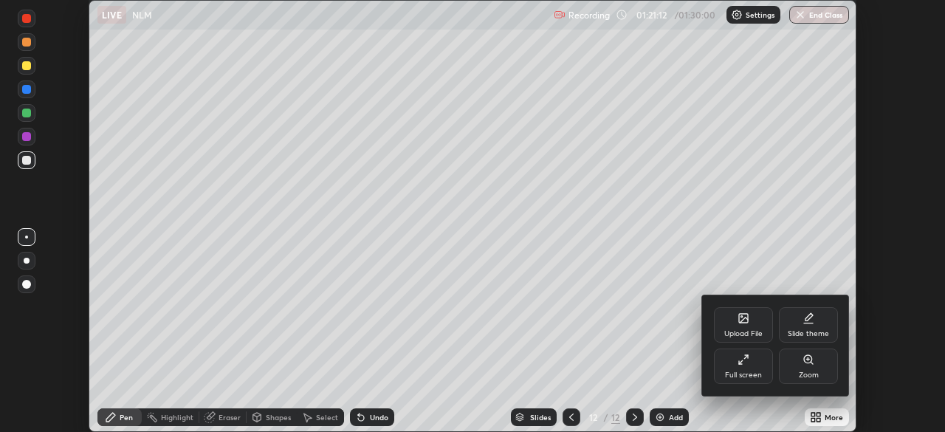
click at [737, 369] on div "Full screen" at bounding box center [743, 365] width 59 height 35
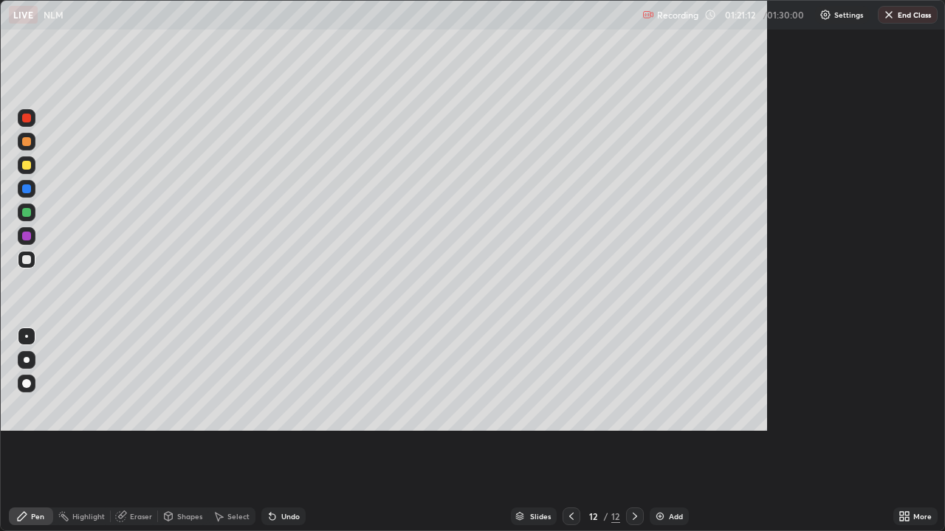
scroll to position [531, 945]
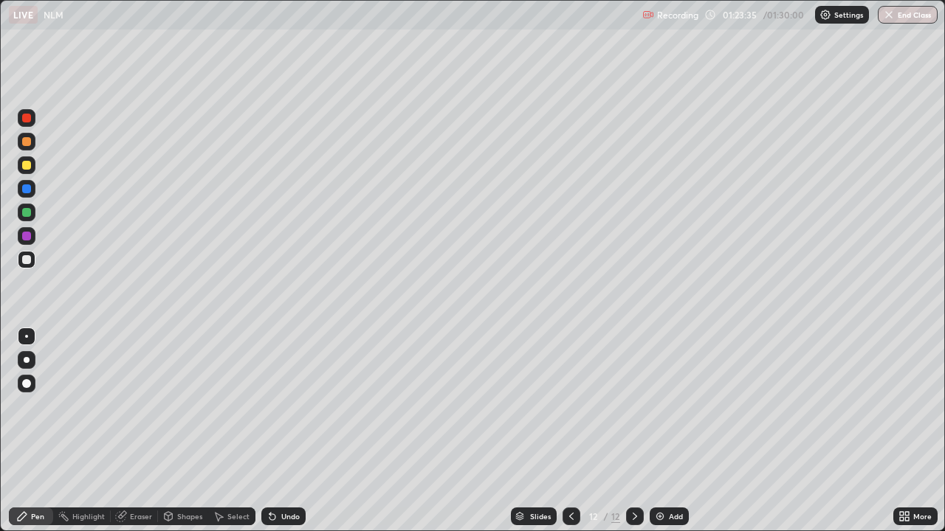
click at [669, 431] on div "Add" at bounding box center [676, 516] width 14 height 7
click at [187, 431] on div "Shapes" at bounding box center [189, 516] width 25 height 7
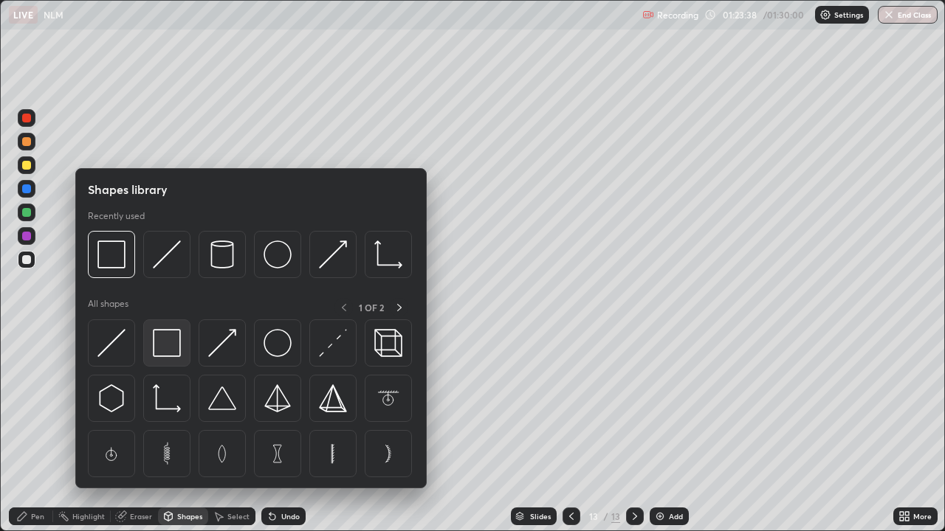
click at [170, 355] on img at bounding box center [167, 343] width 28 height 28
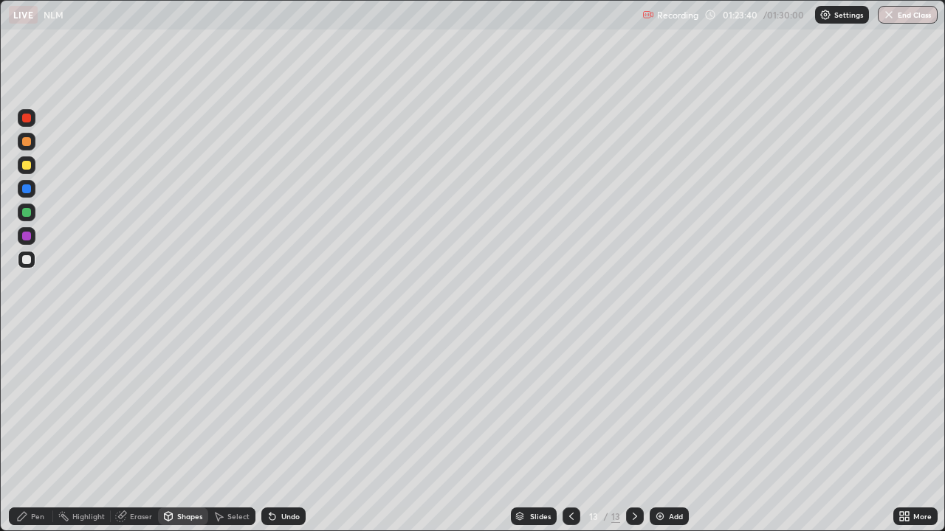
click at [28, 209] on div at bounding box center [26, 212] width 9 height 9
click at [28, 167] on div at bounding box center [26, 165] width 9 height 9
click at [185, 431] on div "Shapes" at bounding box center [183, 517] width 50 height 18
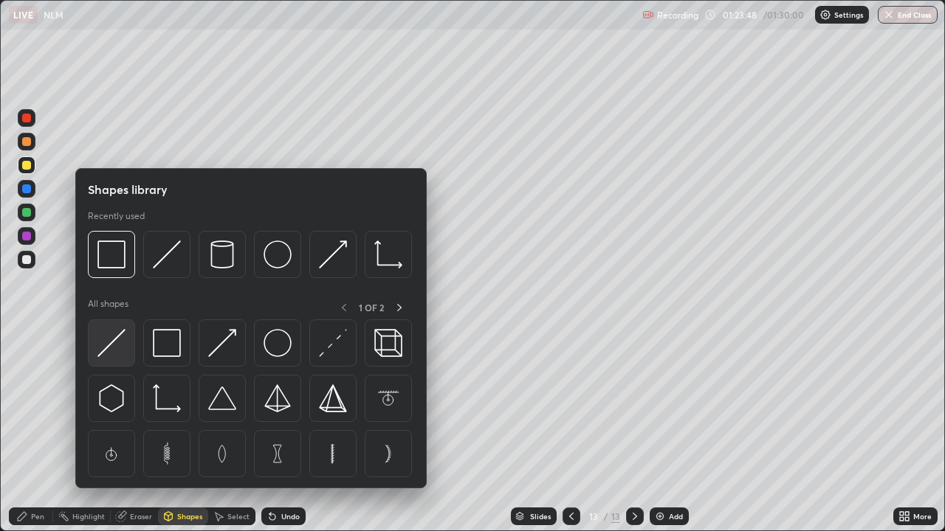
click at [117, 340] on img at bounding box center [111, 343] width 28 height 28
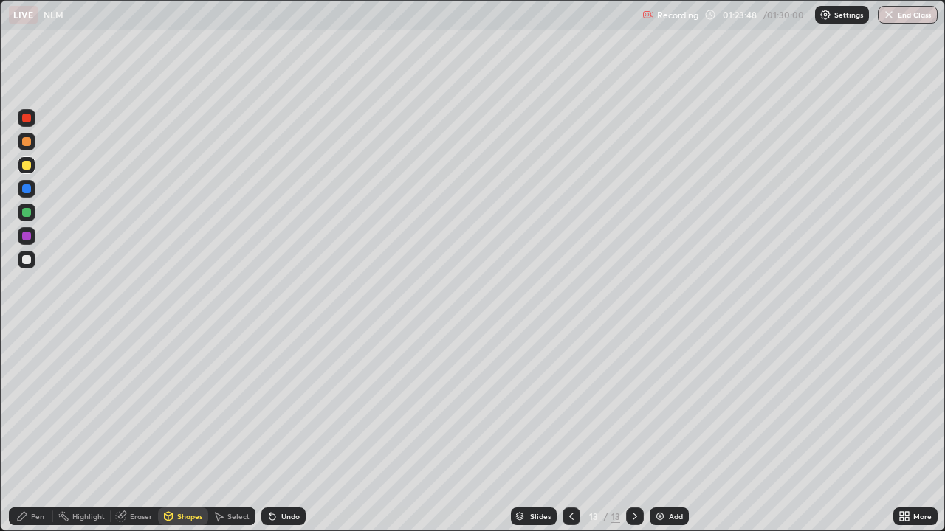
click at [27, 235] on div at bounding box center [26, 236] width 9 height 9
click at [47, 431] on div "Pen" at bounding box center [31, 517] width 44 height 18
click at [32, 162] on div at bounding box center [27, 165] width 18 height 18
click at [33, 139] on div at bounding box center [27, 142] width 18 height 18
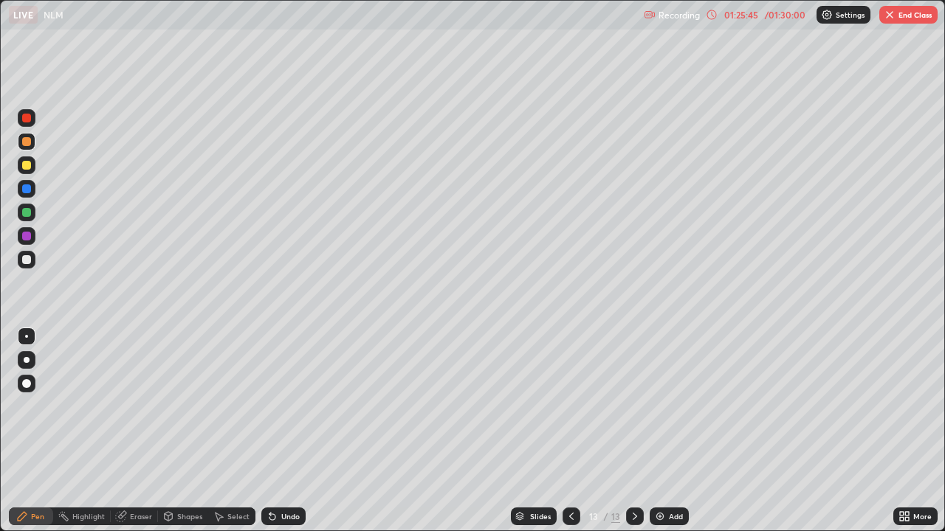
click at [120, 431] on icon at bounding box center [121, 517] width 10 height 10
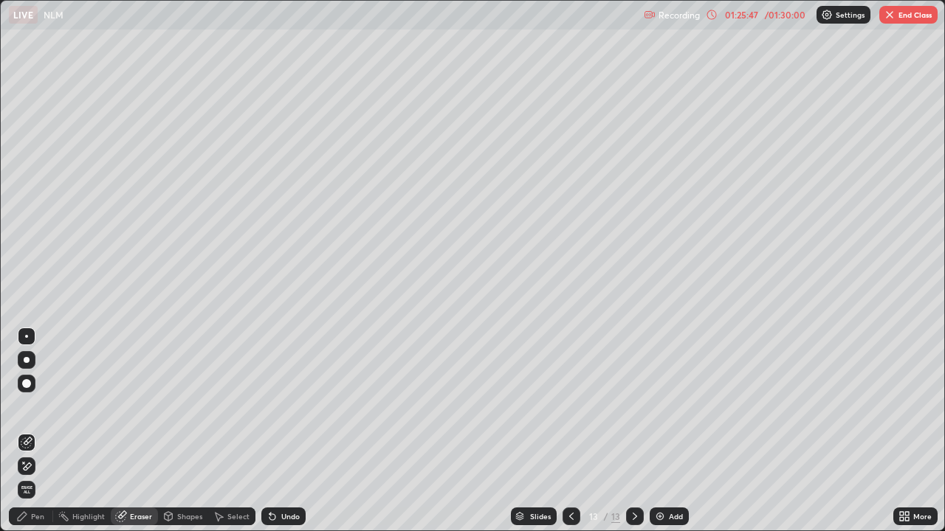
click at [43, 431] on div "Pen" at bounding box center [31, 517] width 44 height 30
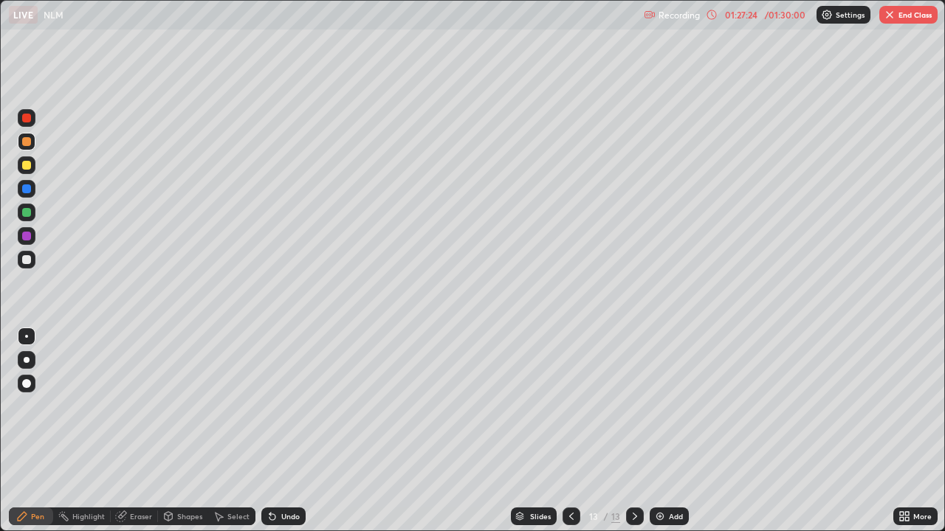
click at [235, 431] on div "Select" at bounding box center [238, 516] width 22 height 7
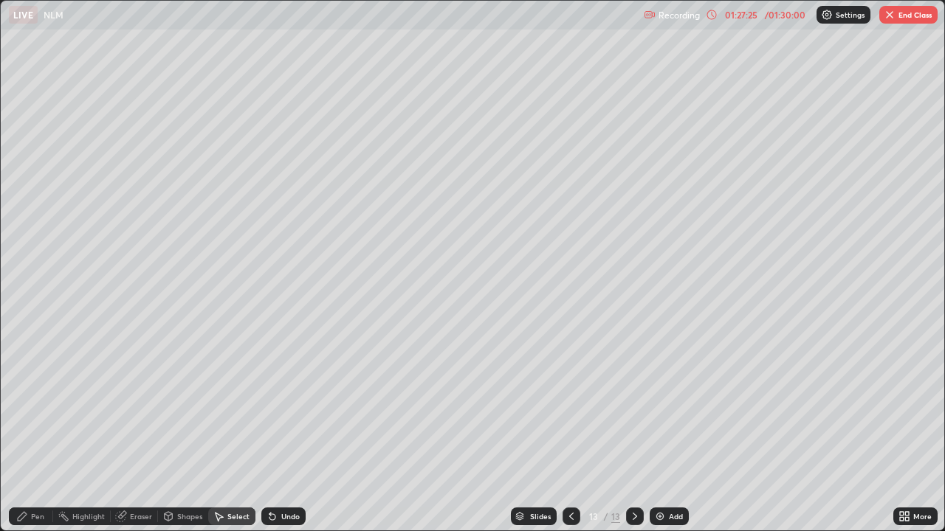
click at [234, 431] on div "Select" at bounding box center [231, 517] width 47 height 18
click at [277, 431] on div "Undo" at bounding box center [283, 517] width 44 height 18
click at [281, 431] on div "Undo" at bounding box center [290, 516] width 18 height 7
click at [282, 431] on div "Undo" at bounding box center [290, 516] width 18 height 7
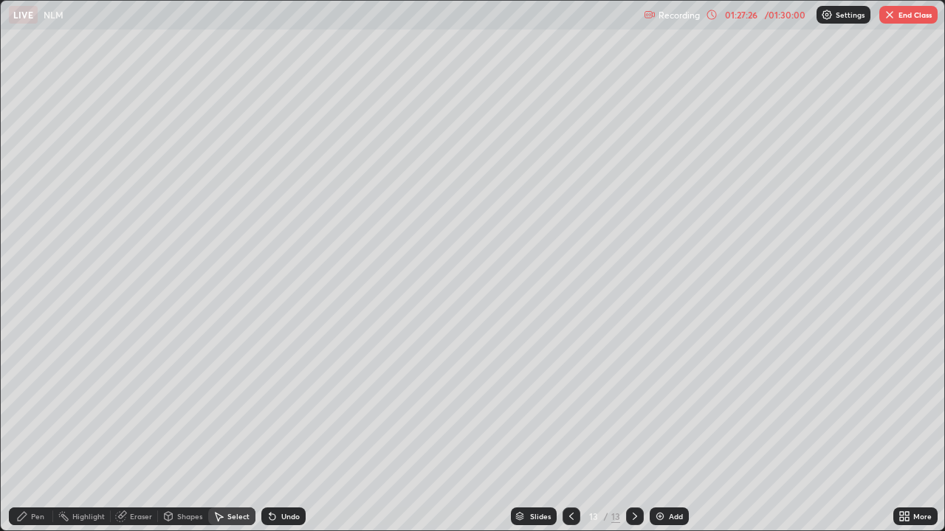
click at [282, 431] on div "Undo" at bounding box center [290, 516] width 18 height 7
click at [284, 431] on div "Undo" at bounding box center [290, 516] width 18 height 7
click at [285, 431] on div "Undo" at bounding box center [290, 516] width 18 height 7
click at [286, 431] on div "Undo" at bounding box center [290, 516] width 18 height 7
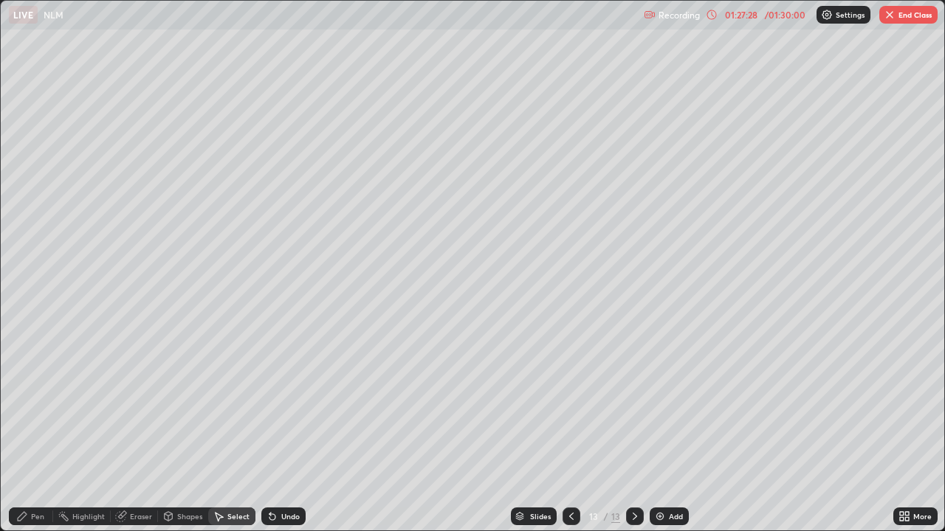
click at [286, 431] on div "Undo" at bounding box center [290, 516] width 18 height 7
click at [283, 431] on div "Undo" at bounding box center [290, 516] width 18 height 7
click at [286, 431] on div "Undo" at bounding box center [290, 516] width 18 height 7
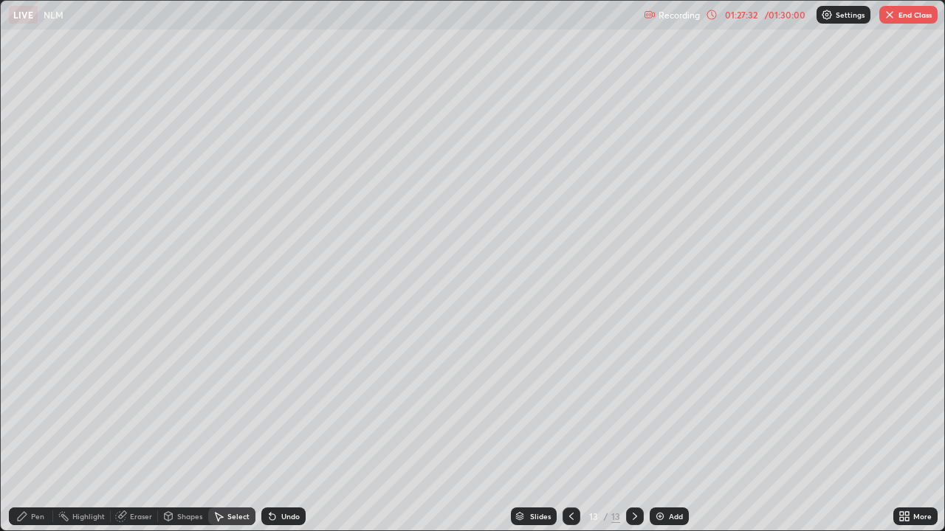
click at [43, 431] on div "Pen" at bounding box center [37, 516] width 13 height 7
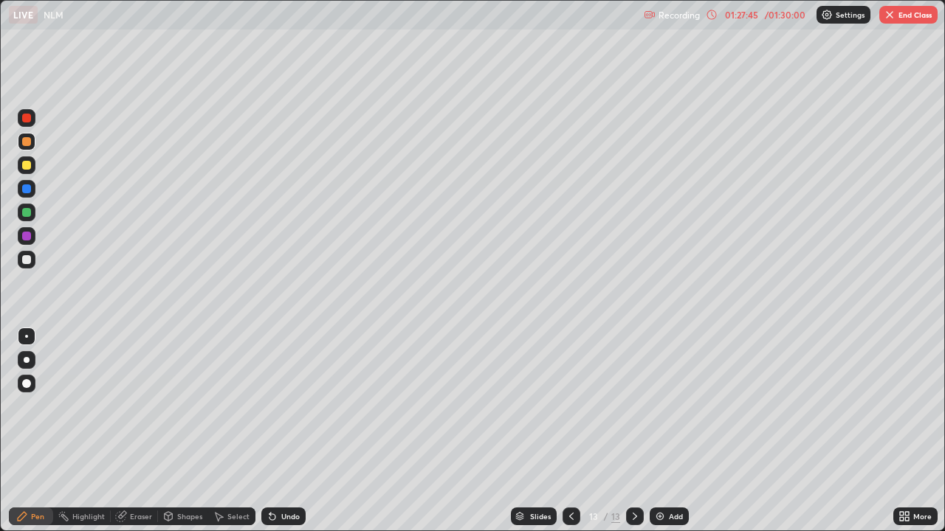
click at [287, 431] on div "Undo" at bounding box center [290, 516] width 18 height 7
click at [241, 431] on div "Select" at bounding box center [238, 516] width 22 height 7
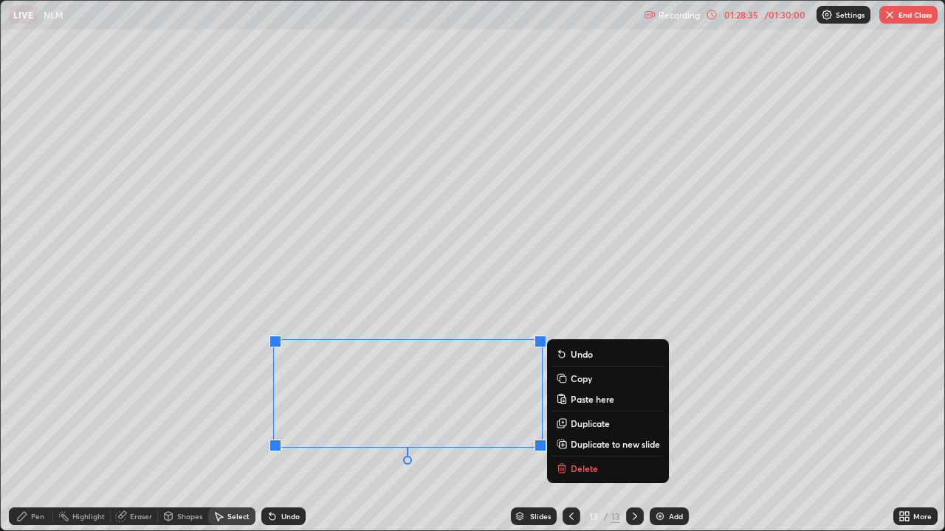
click at [582, 431] on p "Delete" at bounding box center [584, 469] width 27 height 12
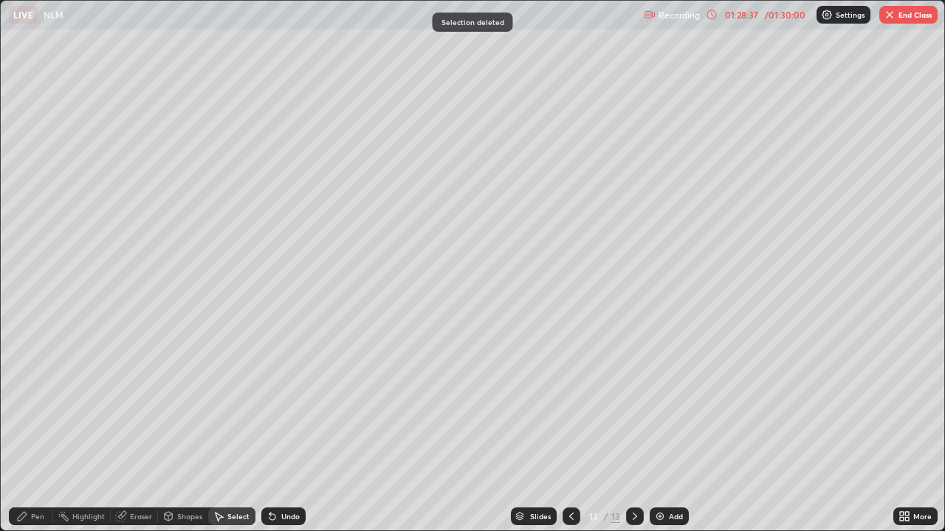
click at [906, 10] on button "End Class" at bounding box center [908, 15] width 58 height 18
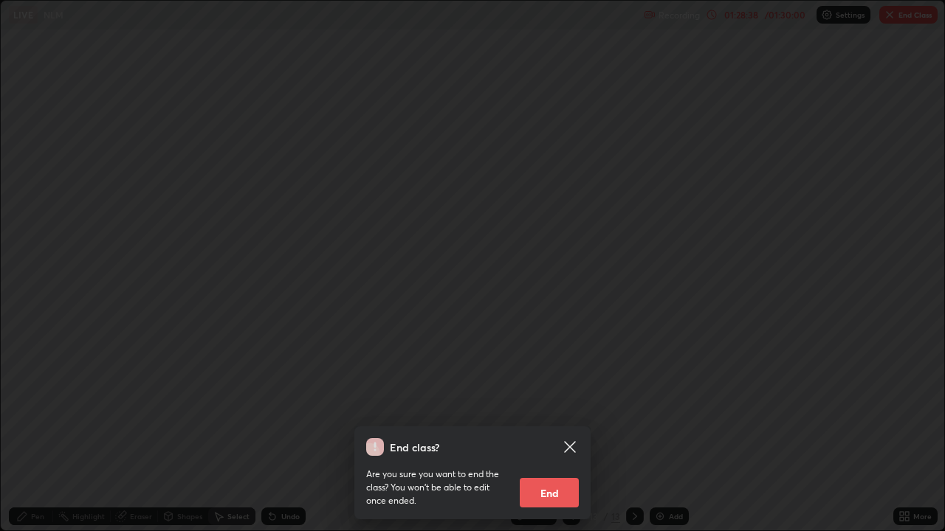
click at [570, 431] on button "End" at bounding box center [549, 493] width 59 height 30
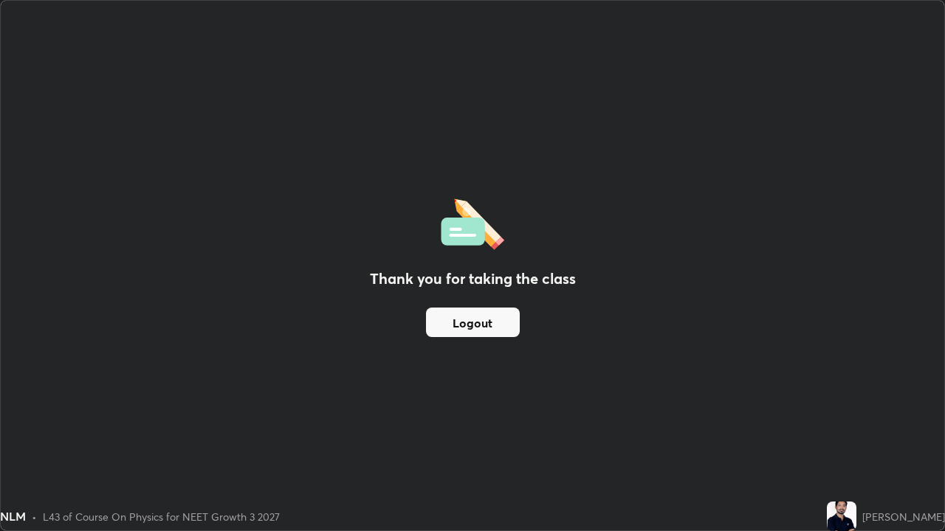
click at [500, 320] on button "Logout" at bounding box center [473, 323] width 94 height 30
